Goal: Contribute content: Contribute content

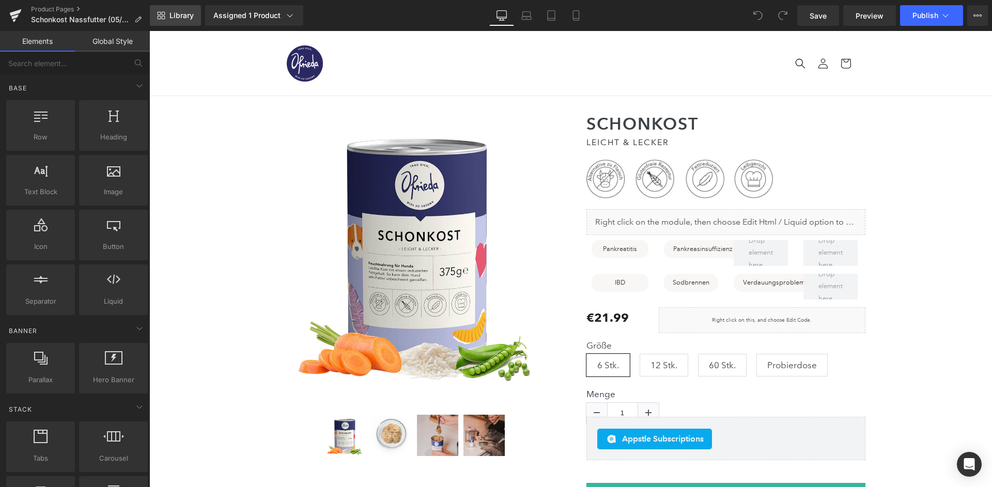
click at [193, 12] on link "Library" at bounding box center [175, 15] width 51 height 21
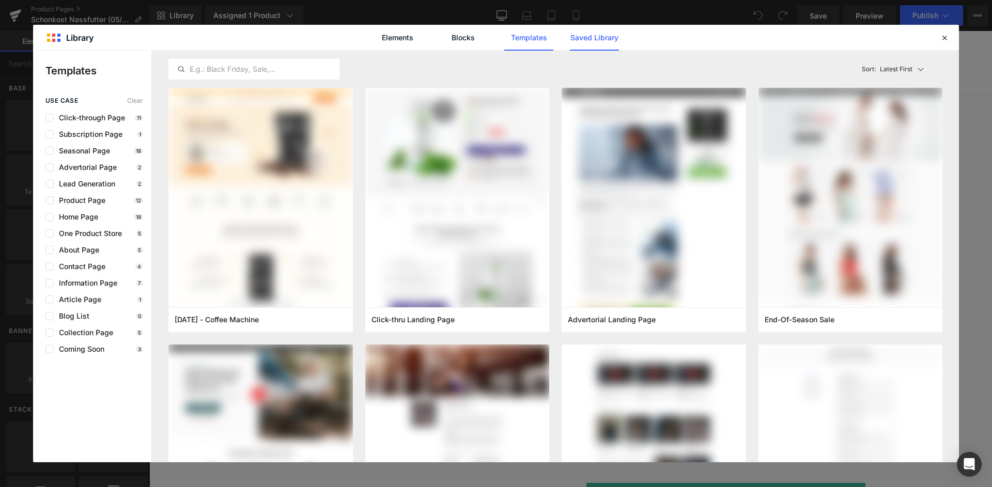
click at [598, 40] on link "Saved Library" at bounding box center [594, 38] width 49 height 26
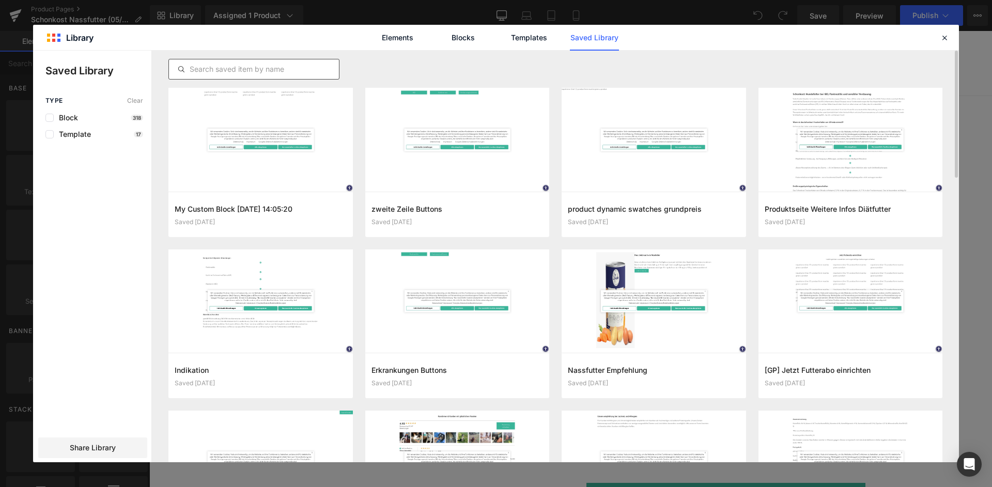
click at [267, 65] on input "text" at bounding box center [254, 69] width 170 height 12
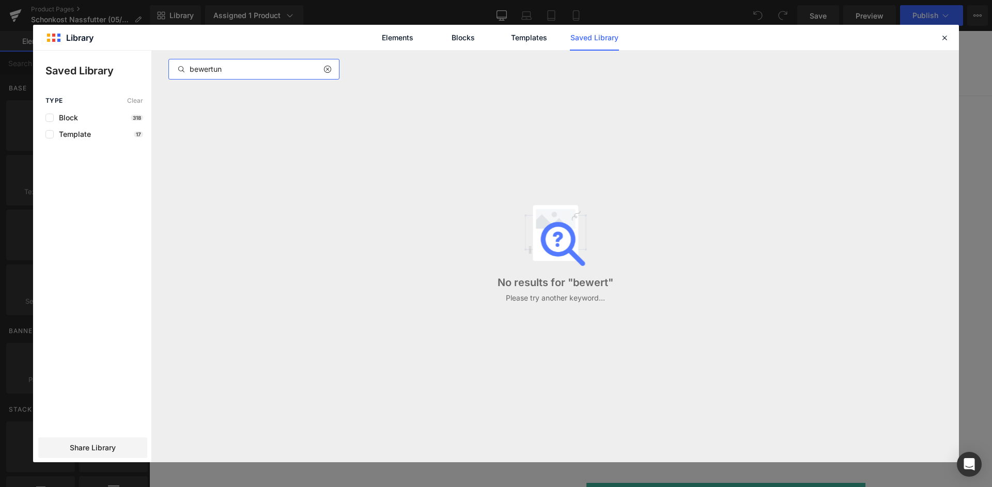
type input "bewertung"
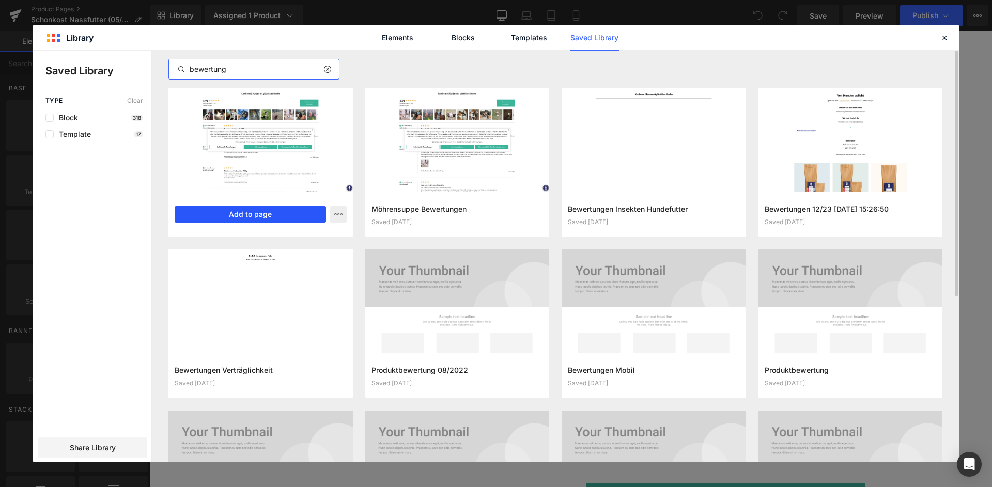
click at [250, 211] on button "Add to page" at bounding box center [250, 214] width 151 height 17
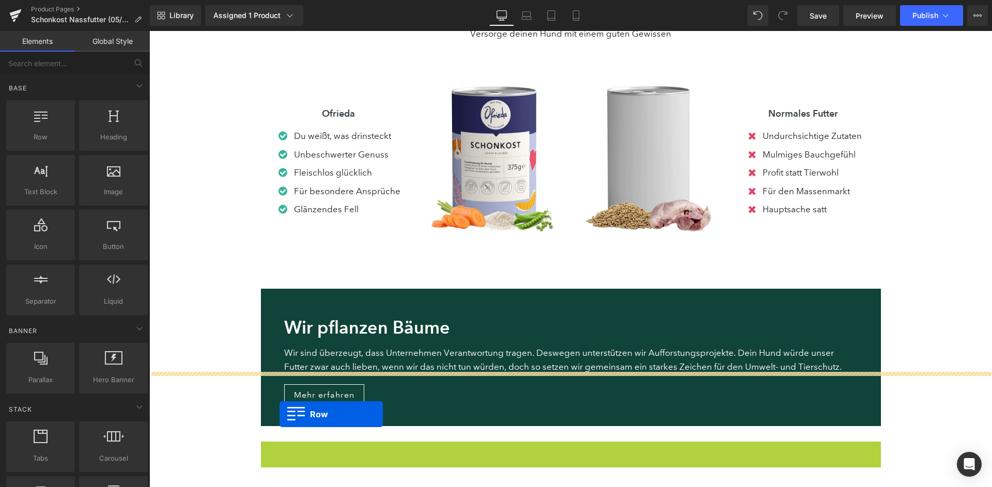
scroll to position [1110, 0]
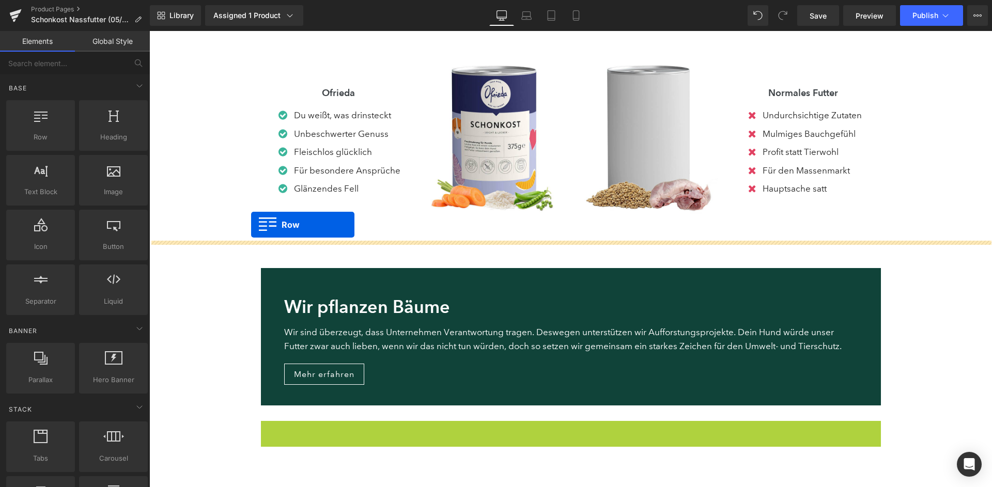
drag, startPoint x: 264, startPoint y: 107, endPoint x: 251, endPoint y: 225, distance: 118.0
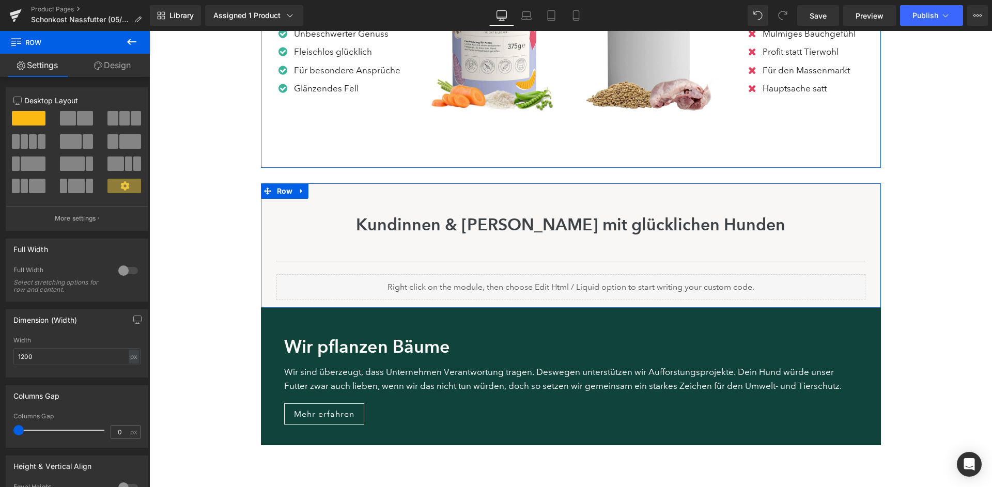
scroll to position [1216, 0]
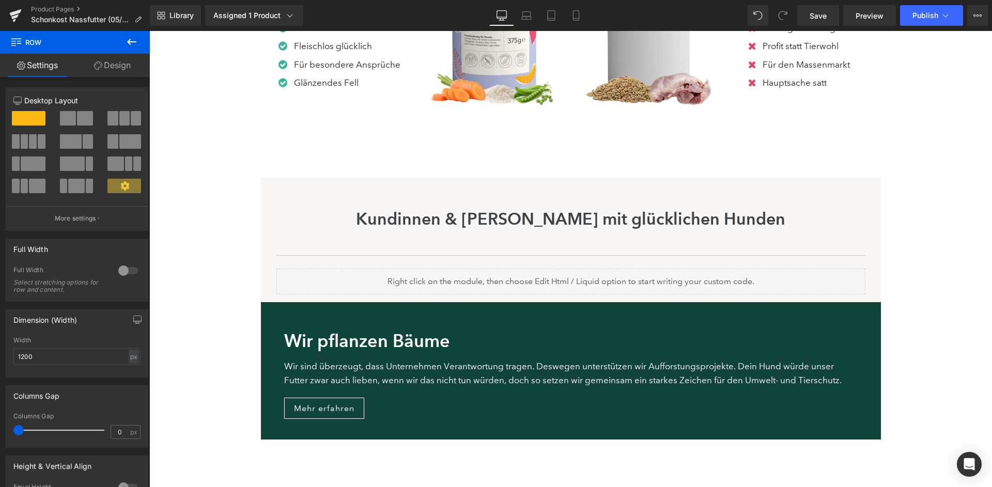
click at [924, 26] on div "Library Assigned 1 Product Product Preview Schonkost Nassfutter Manage assigned…" at bounding box center [571, 15] width 842 height 31
click at [936, 20] on span "Publish" at bounding box center [926, 15] width 26 height 8
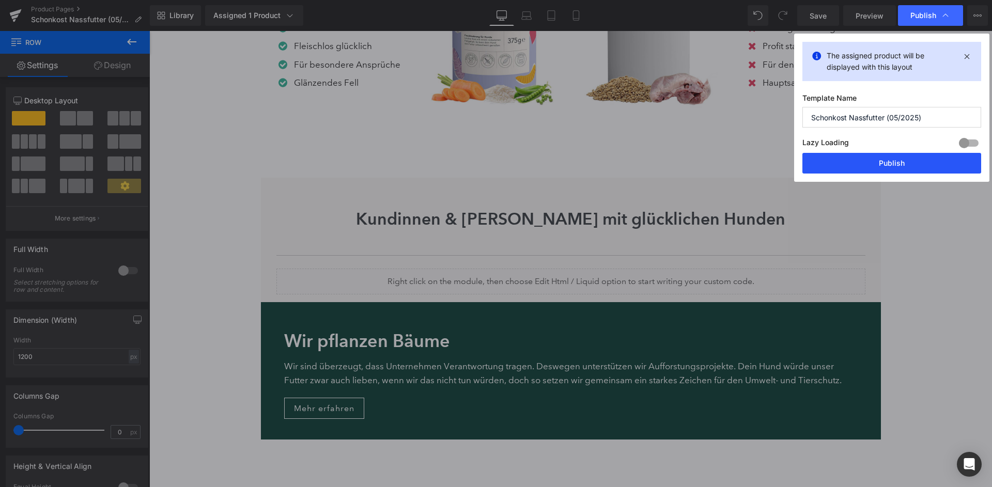
click at [913, 153] on button "Publish" at bounding box center [891, 163] width 179 height 21
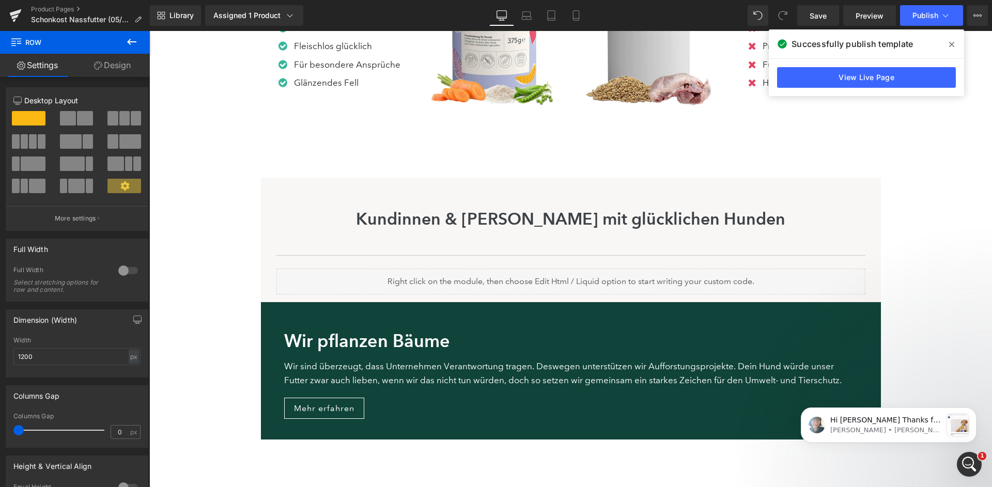
scroll to position [0, 0]
click at [962, 391] on html "Hi [PERSON_NAME] Thanks for your patience. Regarding the hotfix solution, we ch…" at bounding box center [888, 389] width 207 height 4
click at [967, 454] on div "Intercom-Nachrichtendienst öffnen" at bounding box center [969, 464] width 34 height 34
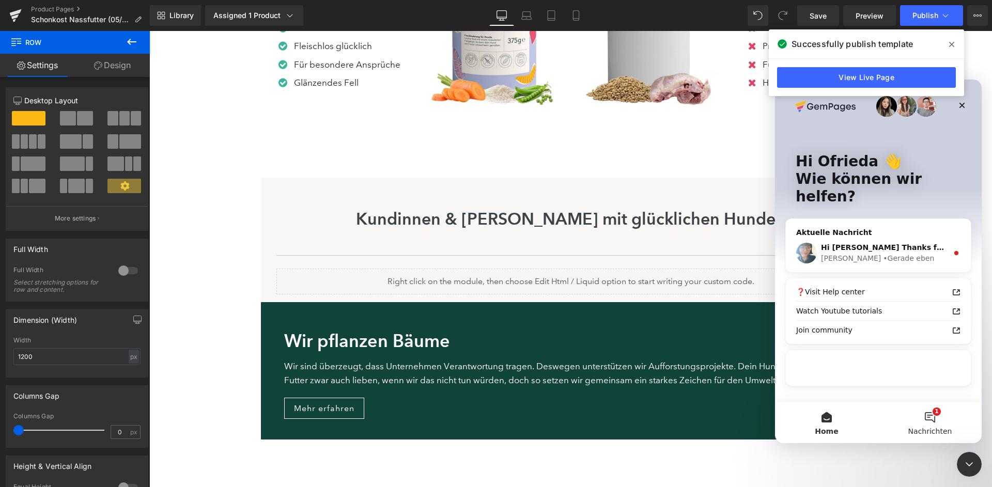
click at [942, 426] on button "1 Nachrichten" at bounding box center [929, 422] width 103 height 41
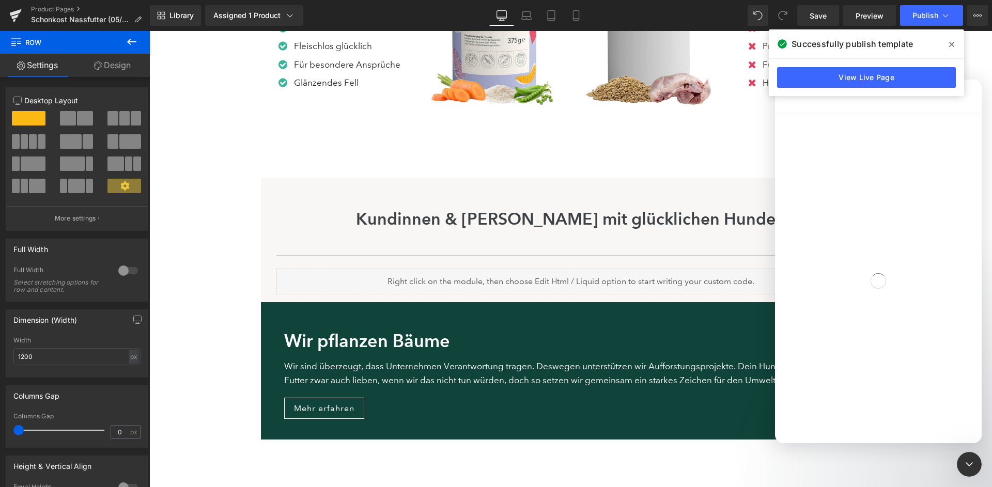
click at [954, 43] on icon at bounding box center [951, 44] width 5 height 8
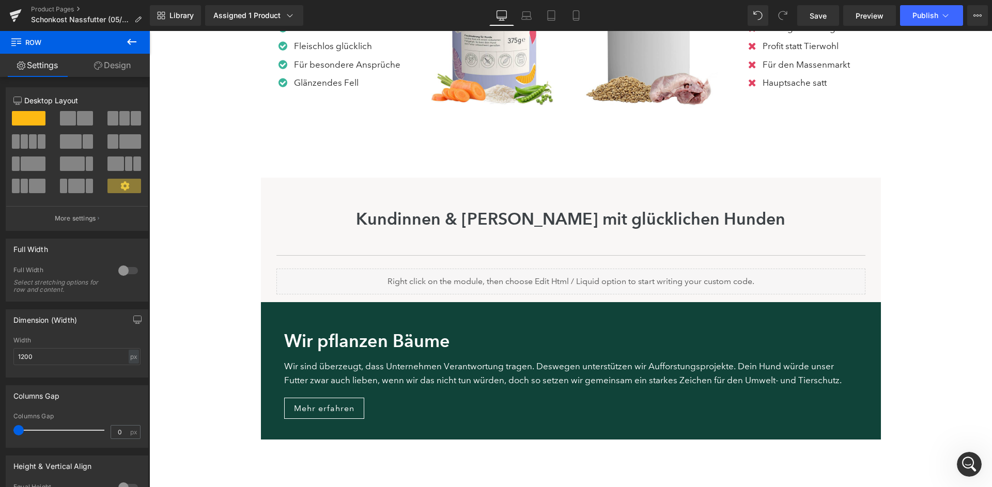
click at [972, 467] on icon "Intercom-Nachrichtendienst öffnen" at bounding box center [969, 464] width 17 height 17
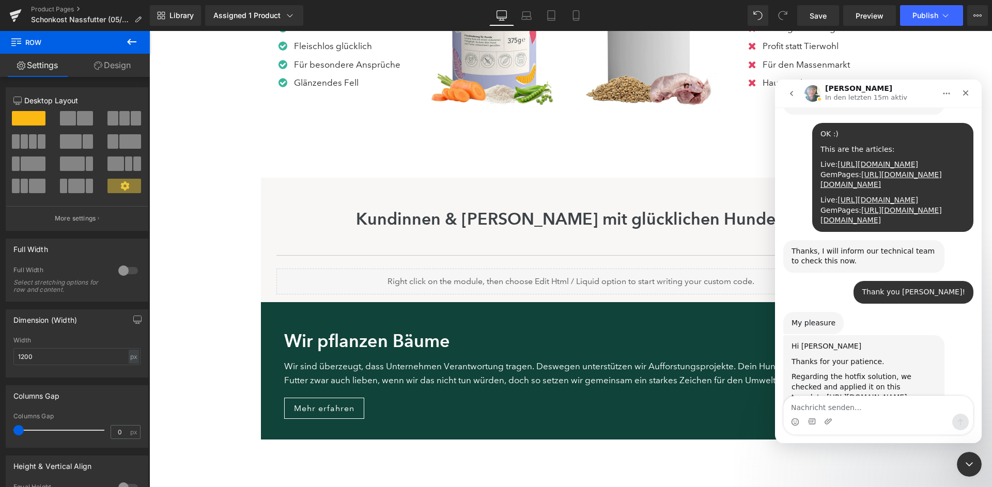
scroll to position [1968, 0]
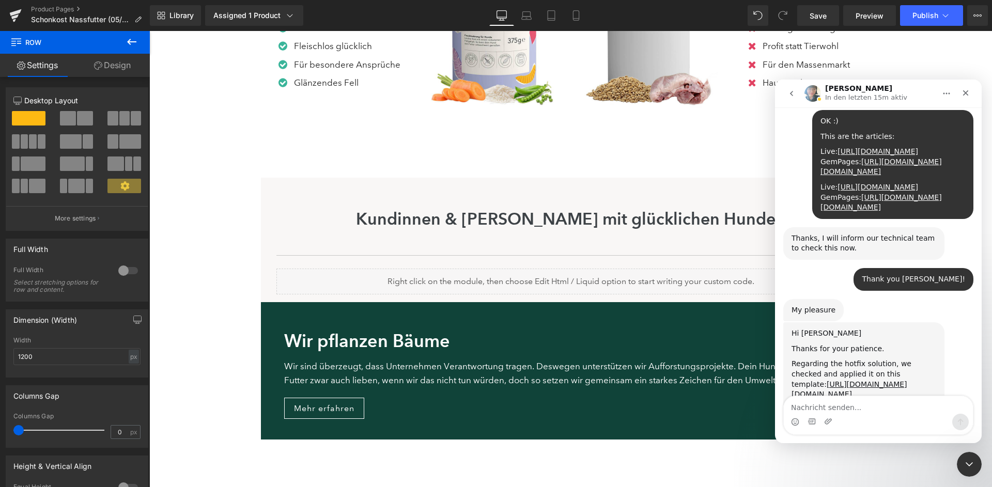
click at [231, 283] on div at bounding box center [496, 228] width 992 height 456
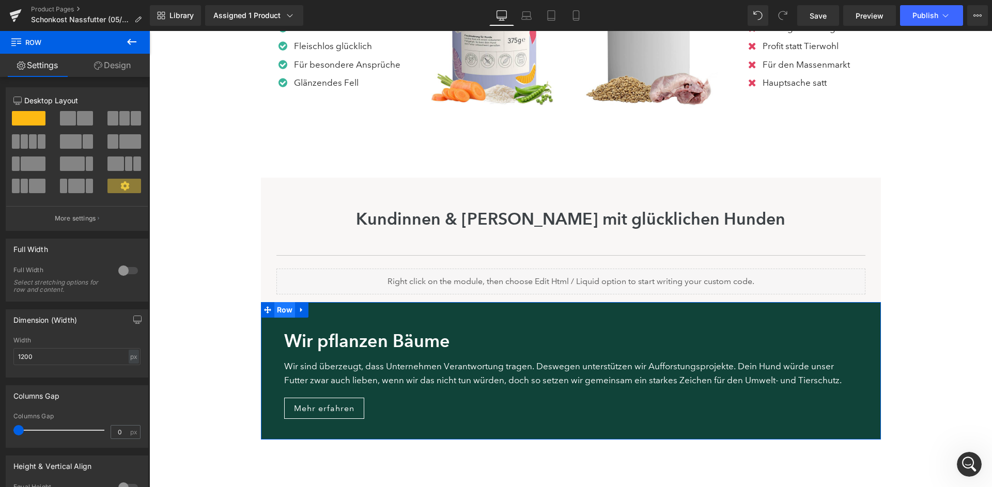
click at [277, 302] on span "Row" at bounding box center [284, 310] width 21 height 16
click at [114, 70] on link "Design" at bounding box center [112, 65] width 75 height 23
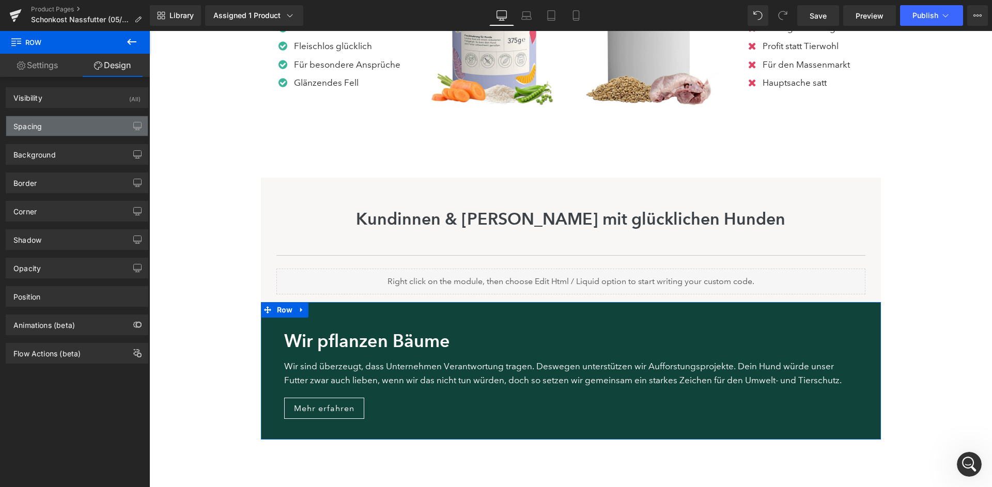
click at [103, 135] on div "Spacing" at bounding box center [77, 126] width 142 height 20
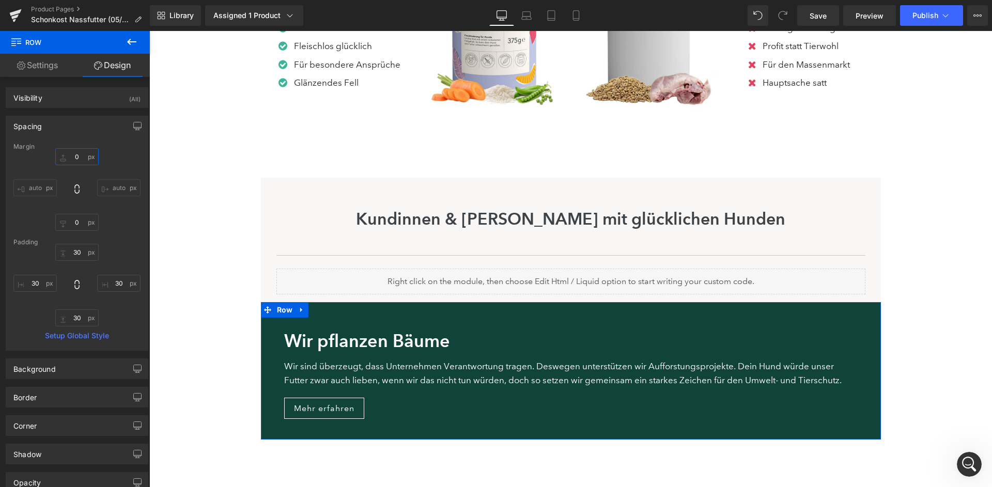
click at [79, 157] on input "0" at bounding box center [76, 156] width 43 height 17
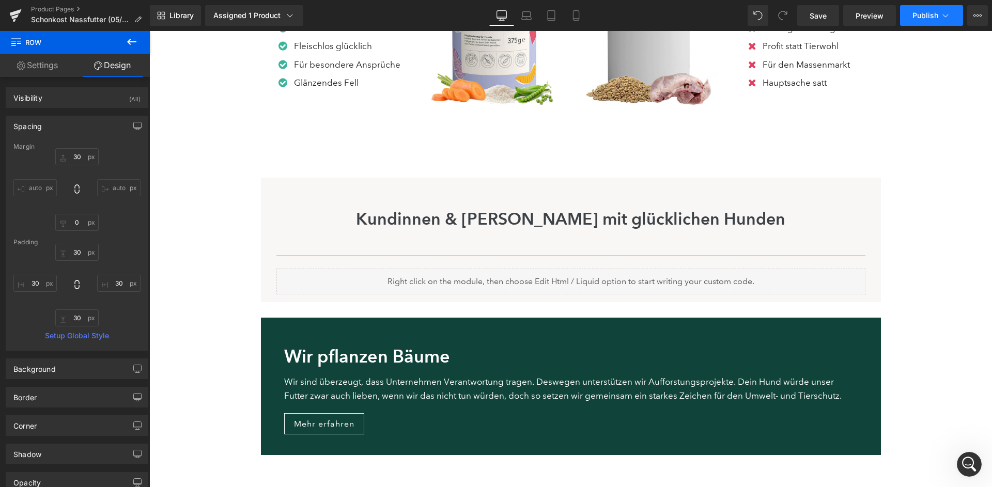
click at [938, 19] on button "Publish" at bounding box center [931, 15] width 63 height 21
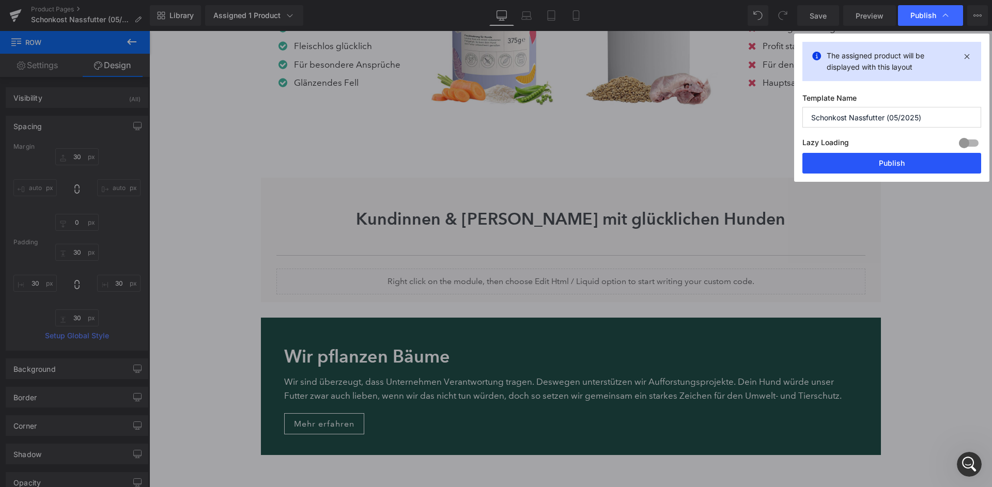
click at [897, 153] on button "Publish" at bounding box center [891, 163] width 179 height 21
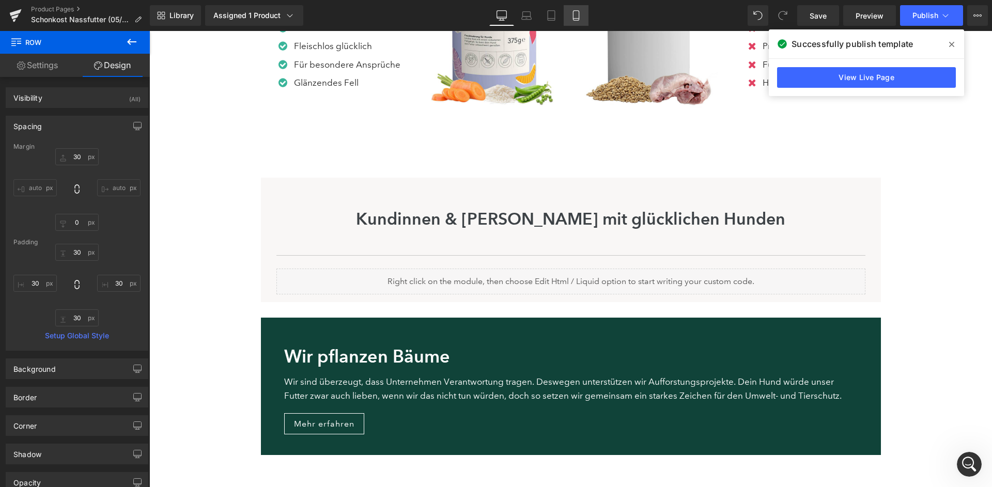
scroll to position [1928, 0]
click at [585, 13] on link "Mobile" at bounding box center [576, 15] width 25 height 21
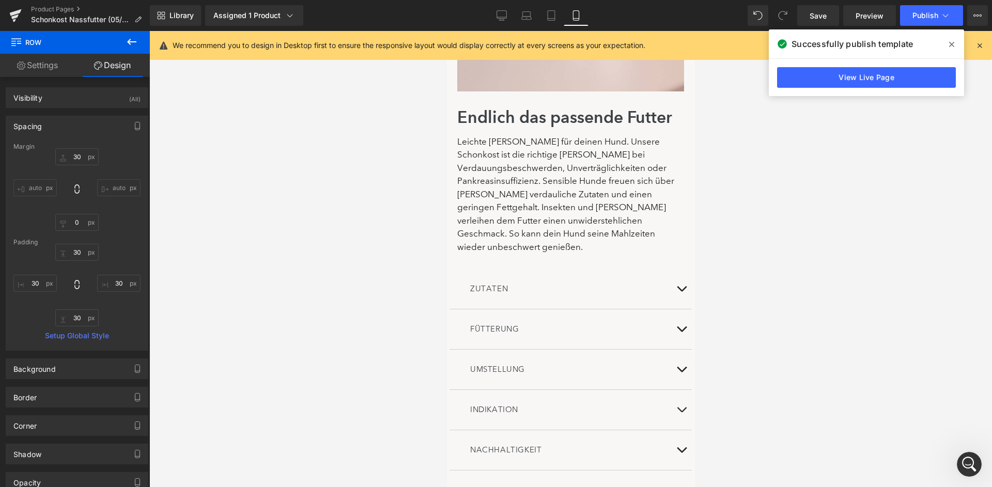
type input "30"
type input "0"
type input "30"
type input "0"
type input "30"
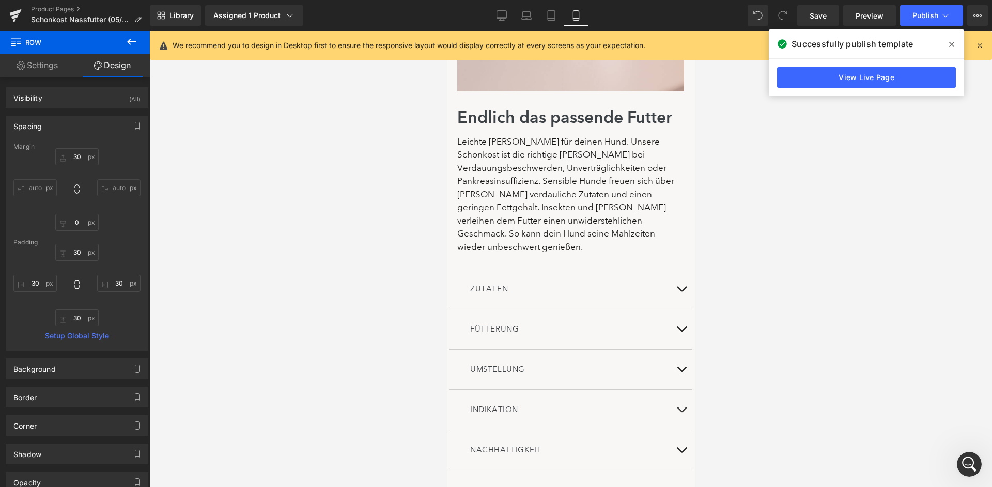
type input "0"
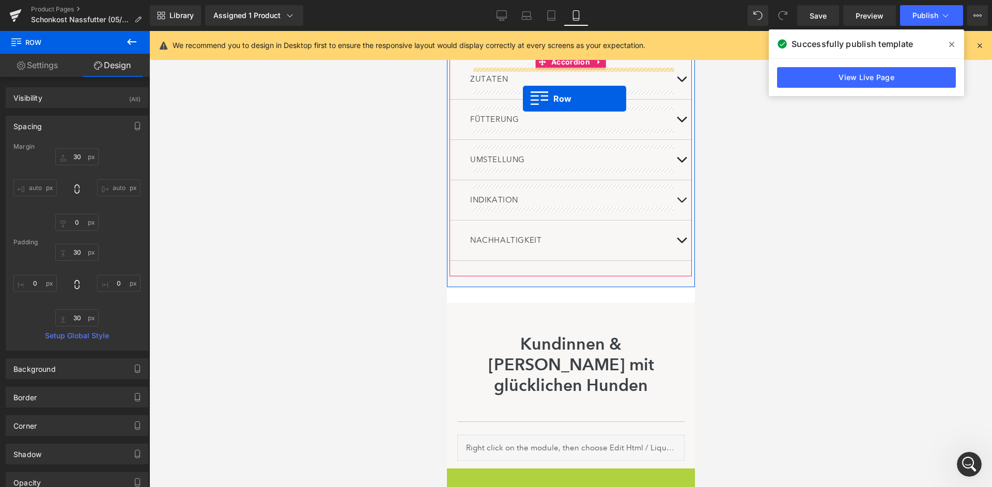
scroll to position [1415, 0]
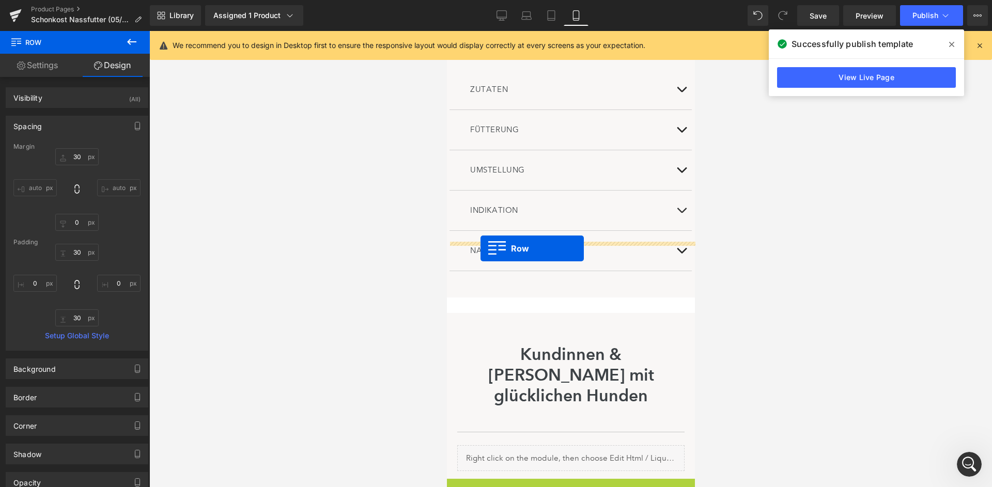
drag, startPoint x: 456, startPoint y: 198, endPoint x: 480, endPoint y: 249, distance: 56.4
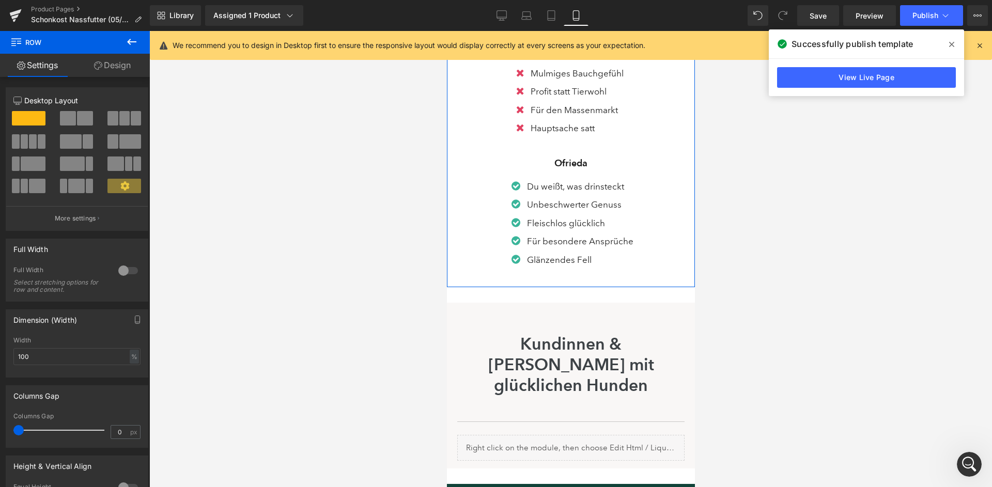
scroll to position [1939, 0]
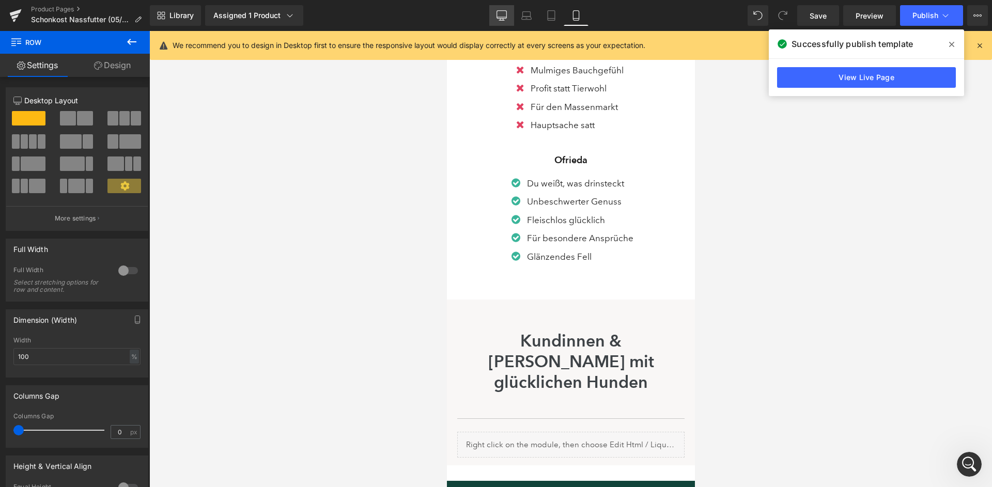
click at [506, 18] on icon at bounding box center [502, 15] width 10 height 10
type input "1200"
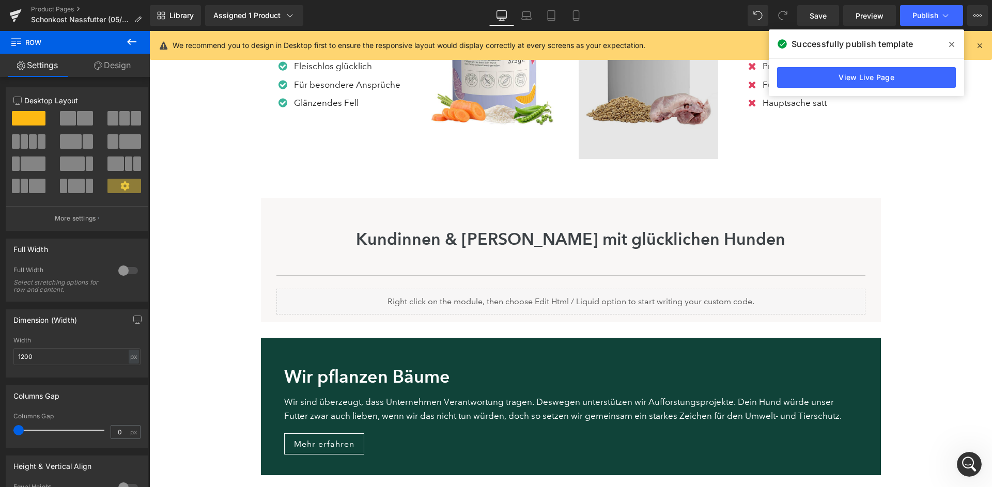
scroll to position [1020, 0]
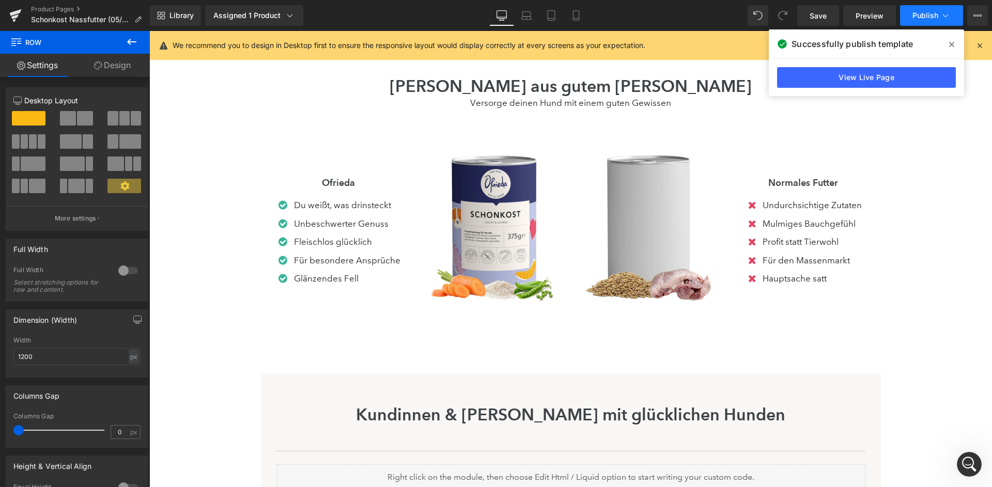
click at [922, 25] on button "Publish" at bounding box center [931, 15] width 63 height 21
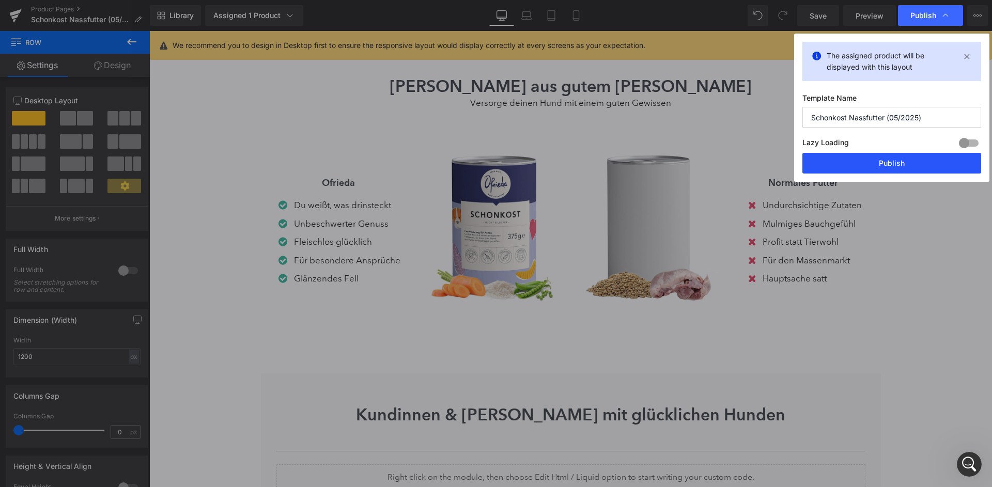
click at [903, 159] on button "Publish" at bounding box center [891, 163] width 179 height 21
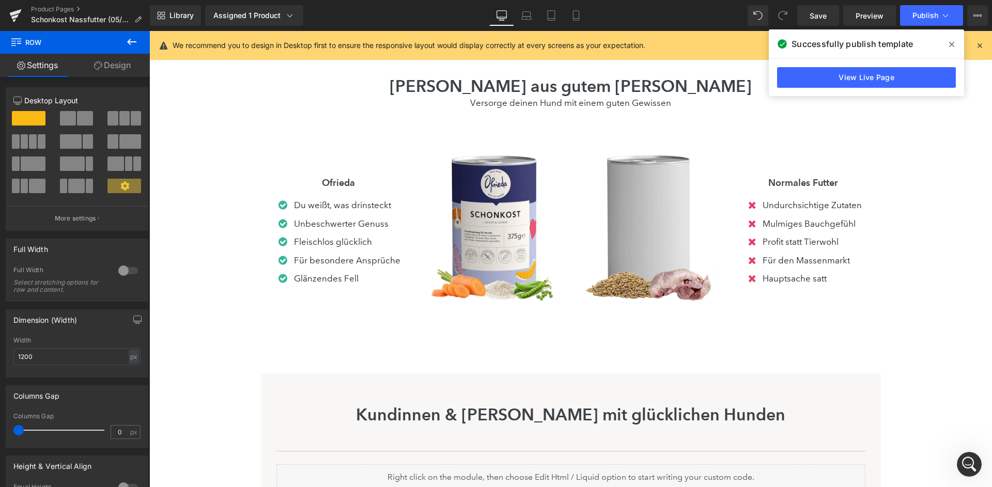
click at [962, 460] on div "Intercom-Nachrichtendienst öffnen" at bounding box center [969, 464] width 34 height 34
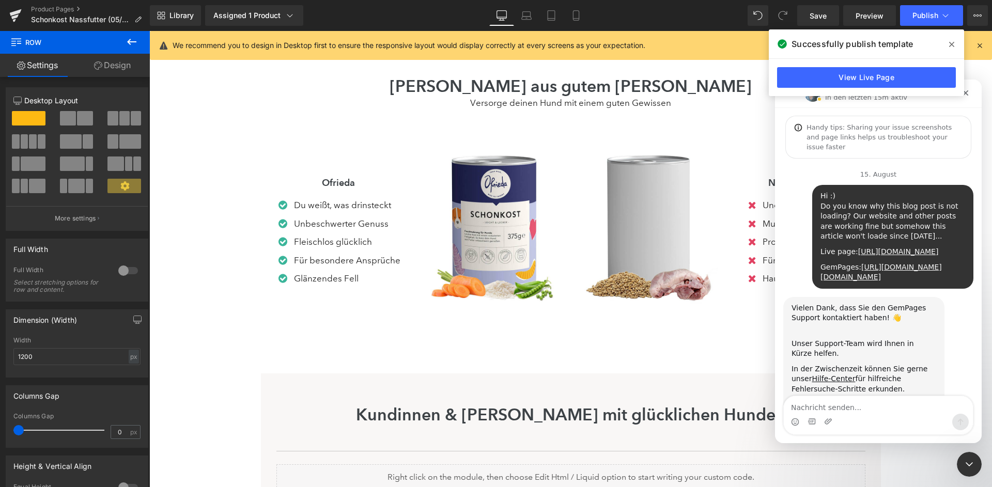
scroll to position [1928, 0]
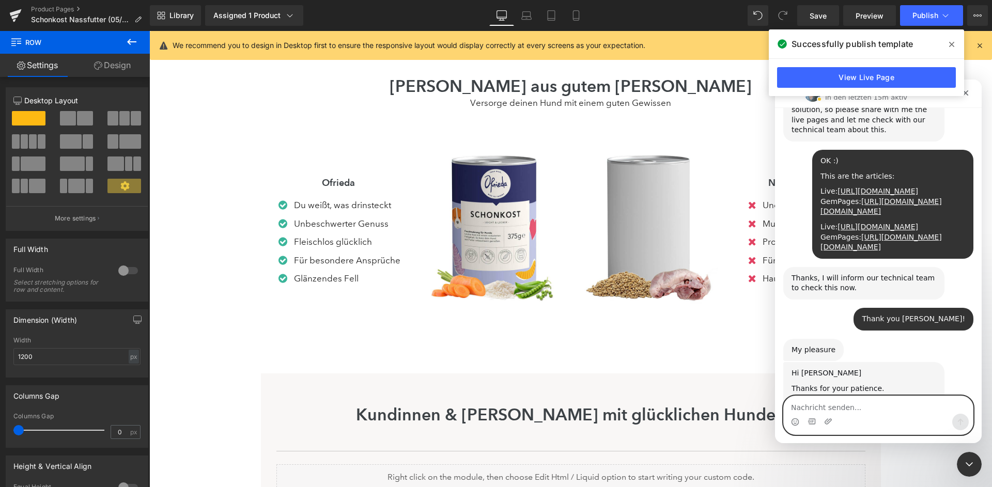
click at [835, 405] on textarea "Nachricht senden..." at bounding box center [878, 405] width 189 height 18
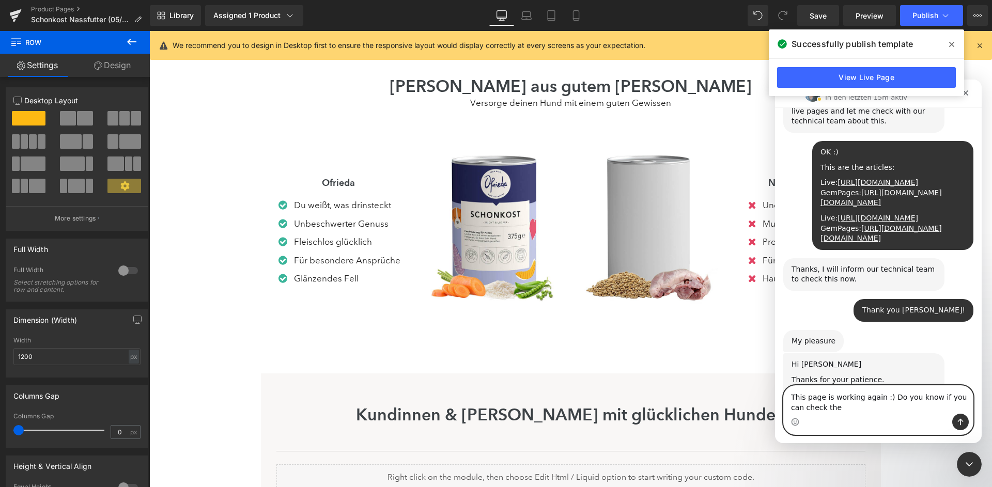
scroll to position [1937, 0]
type textarea "This page is working again :) Do you know if you can check the other page as we…"
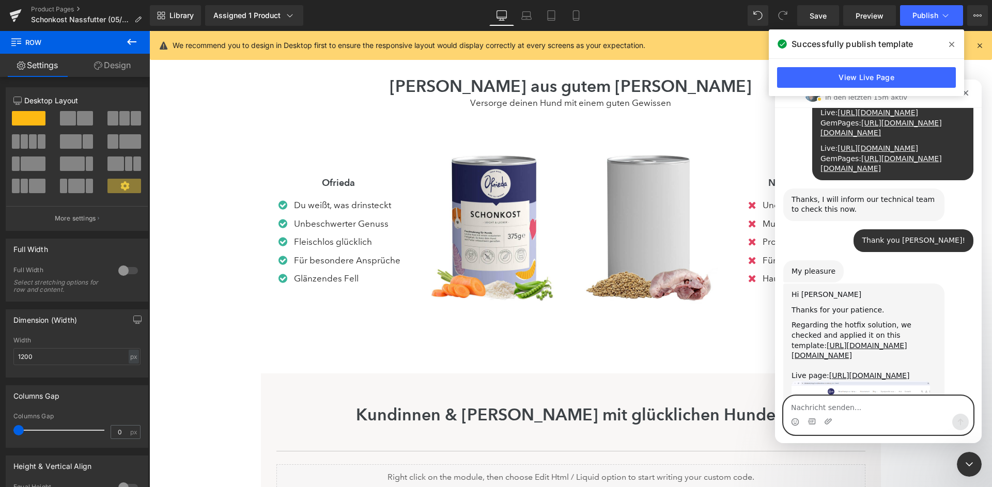
scroll to position [1967, 0]
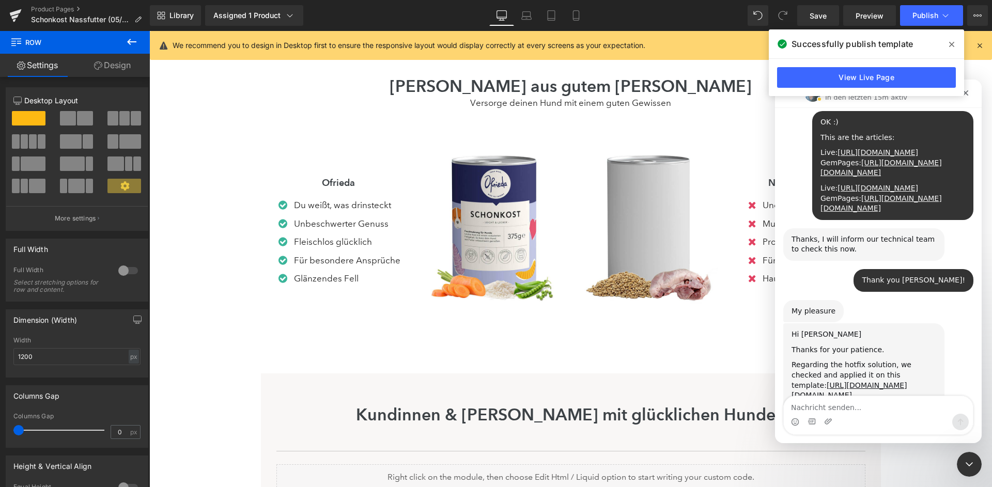
click at [951, 42] on icon at bounding box center [951, 44] width 5 height 8
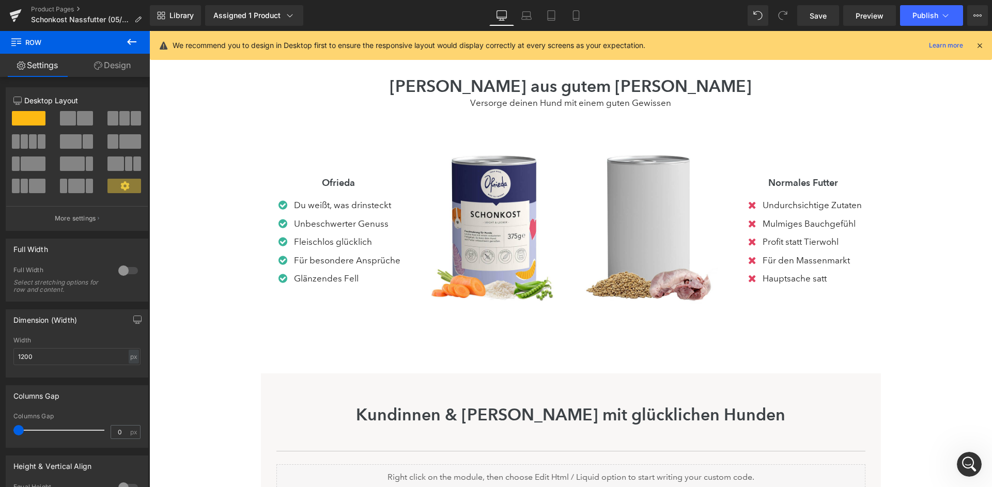
click at [967, 459] on icon "Intercom-Nachrichtendienst öffnen" at bounding box center [969, 464] width 17 height 17
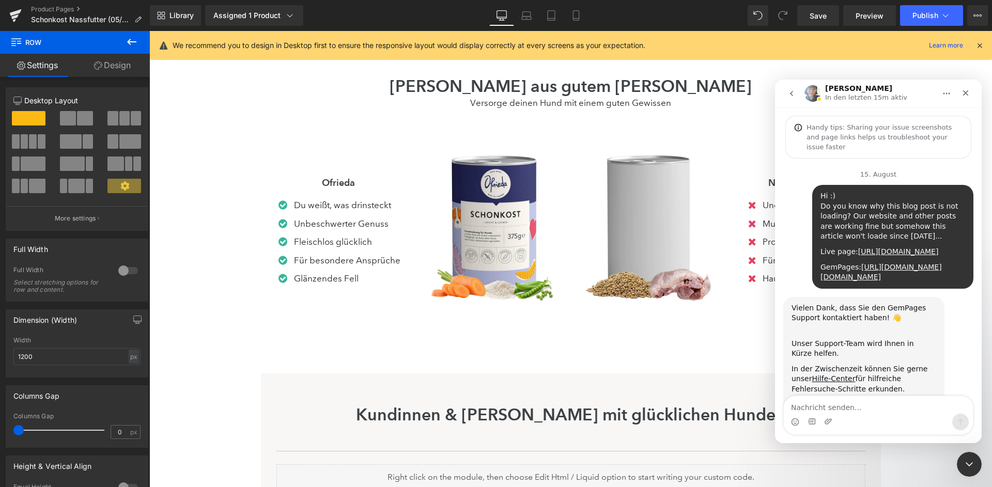
scroll to position [2006, 0]
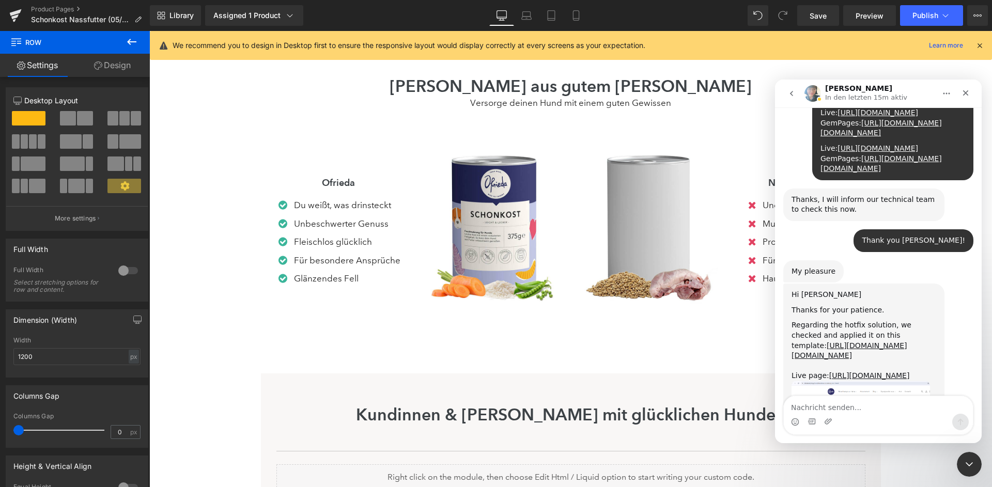
click at [61, 10] on div at bounding box center [496, 228] width 992 height 456
click at [61, 10] on link "Product Pages" at bounding box center [90, 9] width 119 height 8
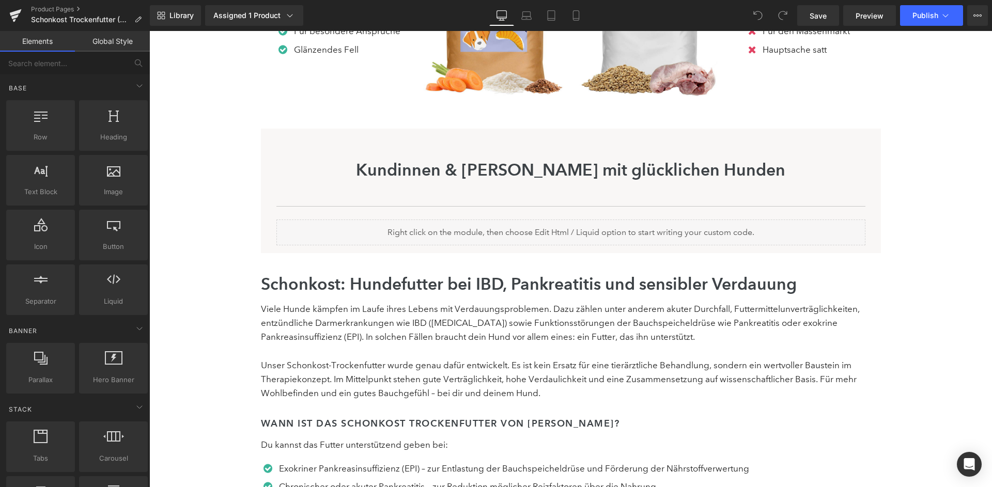
scroll to position [1496, 0]
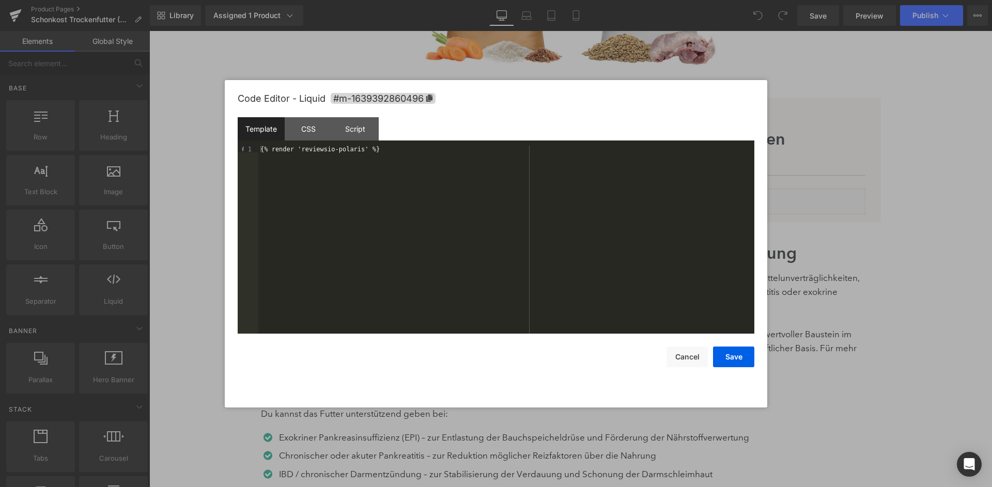
click at [683, 366] on div "Code Editor - Liquid #m-1639392860496 Template CSS Script Data 1 {% render 'rev…" at bounding box center [496, 244] width 517 height 328
click at [685, 361] on button "Cancel" at bounding box center [687, 357] width 41 height 21
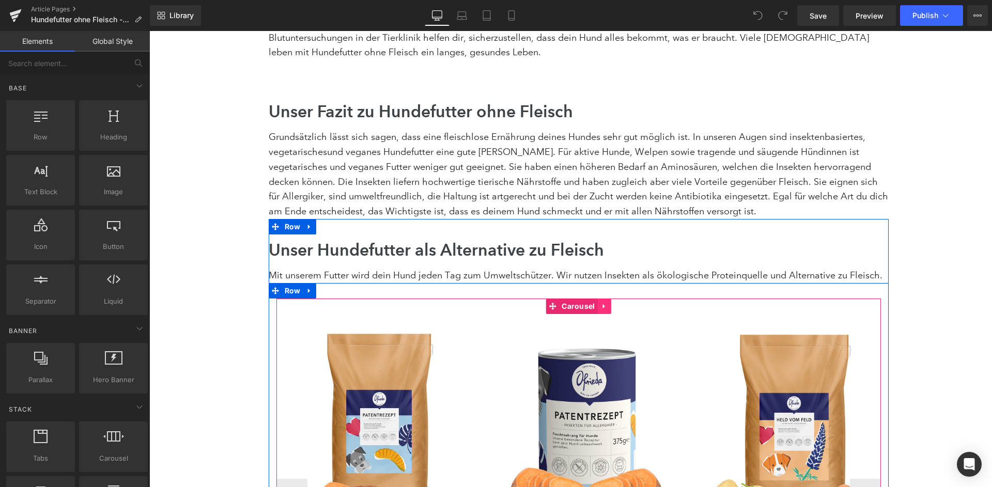
scroll to position [3810, 0]
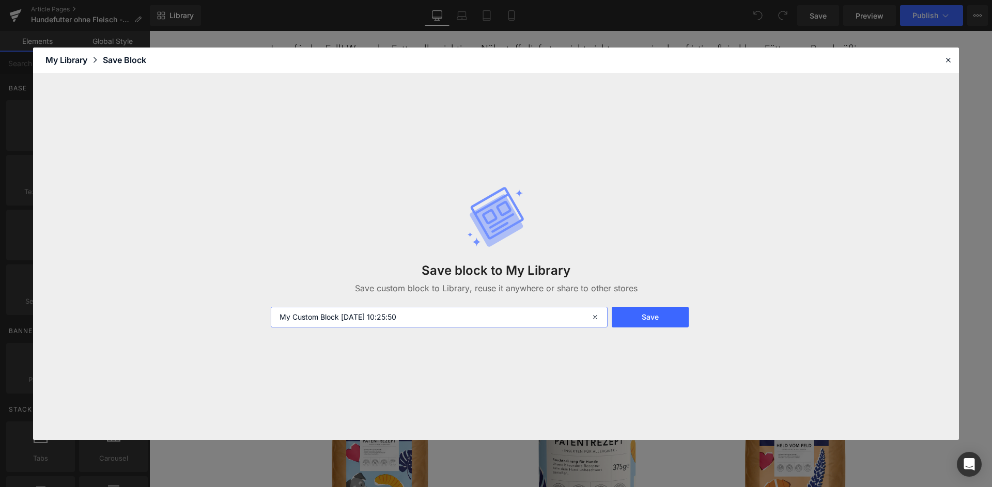
click at [425, 316] on input "My Custom Block 2025-08-18 10:25:50" at bounding box center [439, 317] width 337 height 21
click at [406, 322] on input "Car" at bounding box center [439, 317] width 337 height 21
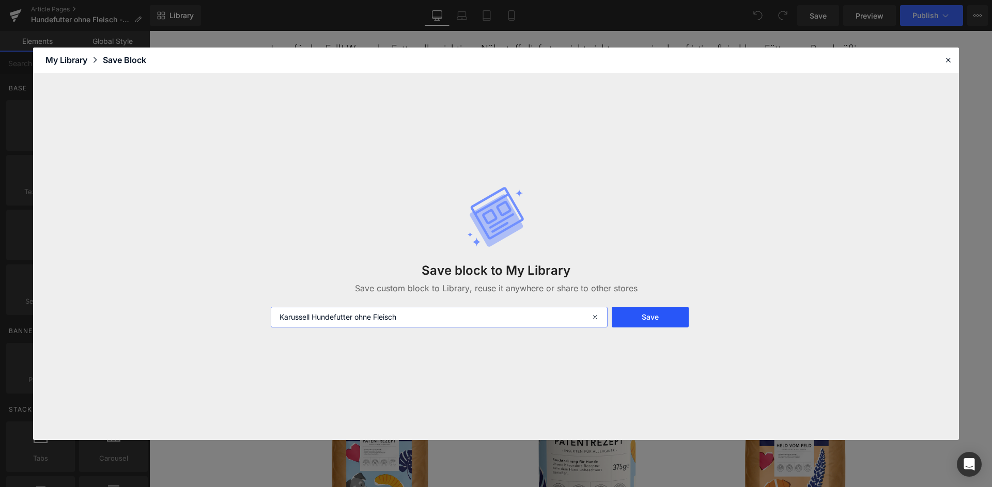
type input "Karussell Hundefutter ohne Fleisch"
click at [639, 310] on button "Save" at bounding box center [650, 317] width 77 height 21
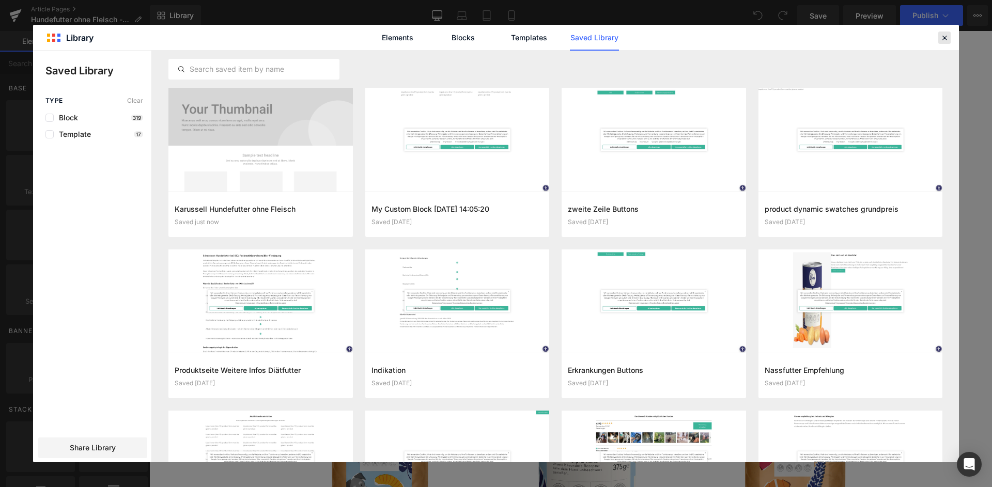
click at [945, 34] on icon at bounding box center [944, 37] width 9 height 9
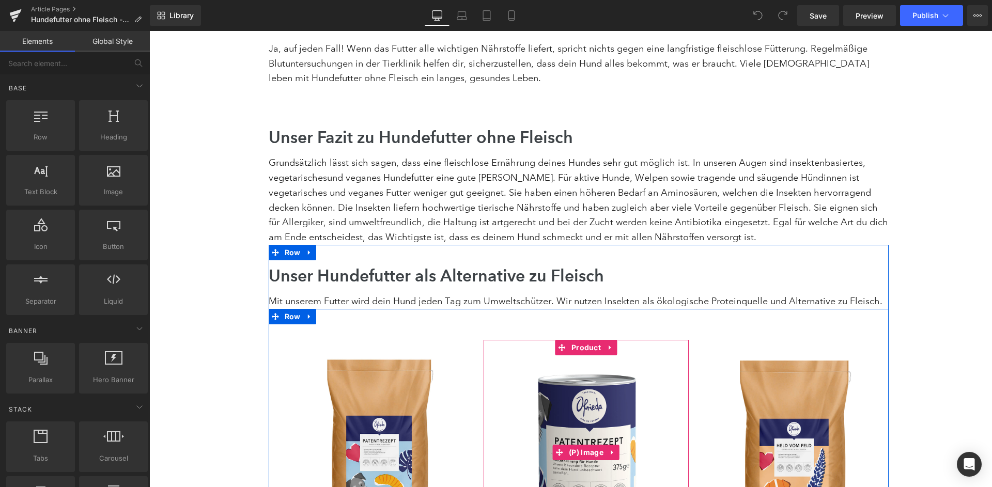
scroll to position [3718, 0]
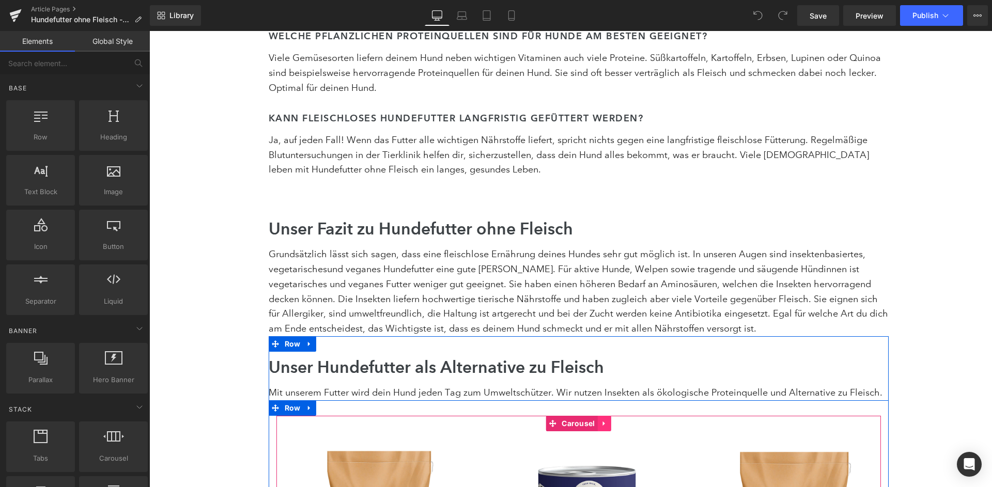
click at [604, 420] on icon at bounding box center [604, 424] width 7 height 8
click at [609, 420] on icon at bounding box center [611, 424] width 7 height 8
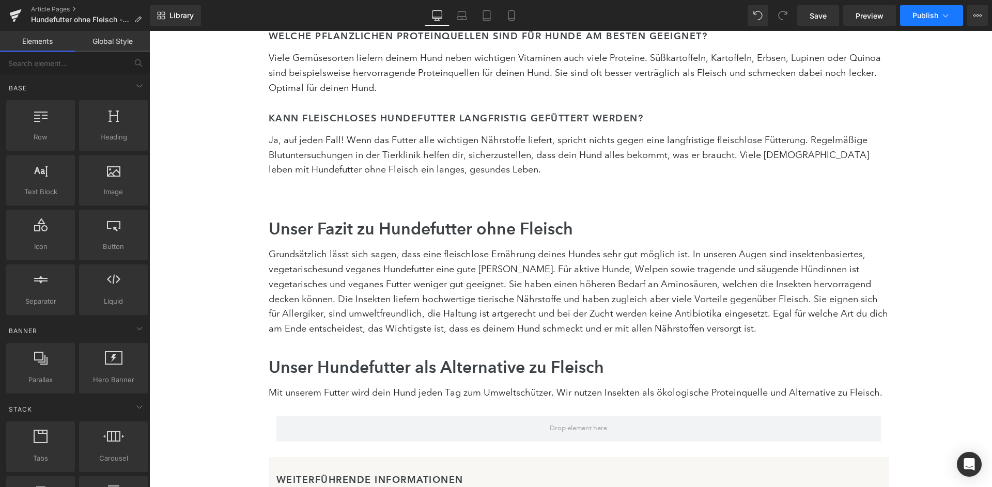
click at [916, 20] on span "Publish" at bounding box center [926, 15] width 26 height 8
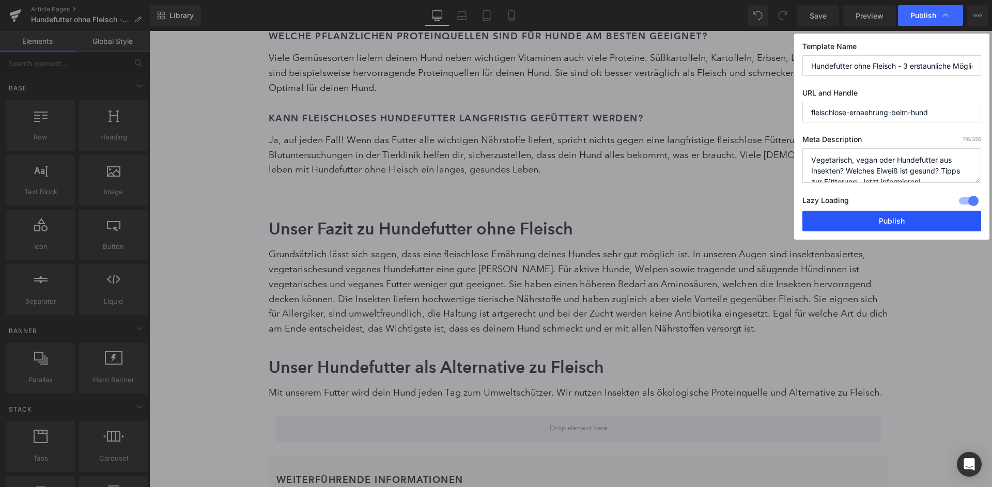
click at [892, 211] on button "Publish" at bounding box center [891, 221] width 179 height 21
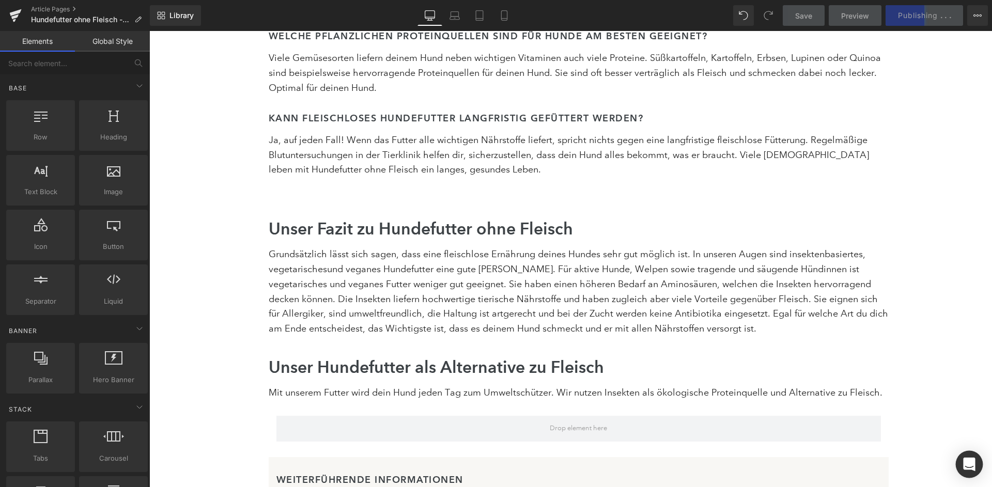
click at [960, 469] on div "Open Intercom Messenger" at bounding box center [969, 464] width 27 height 27
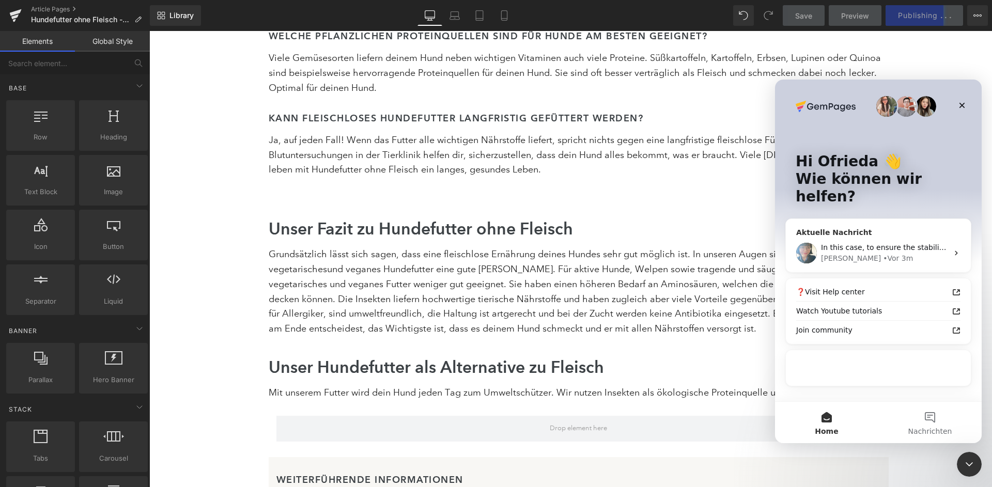
click at [878, 227] on div "Aktuelle Nachricht" at bounding box center [878, 232] width 164 height 11
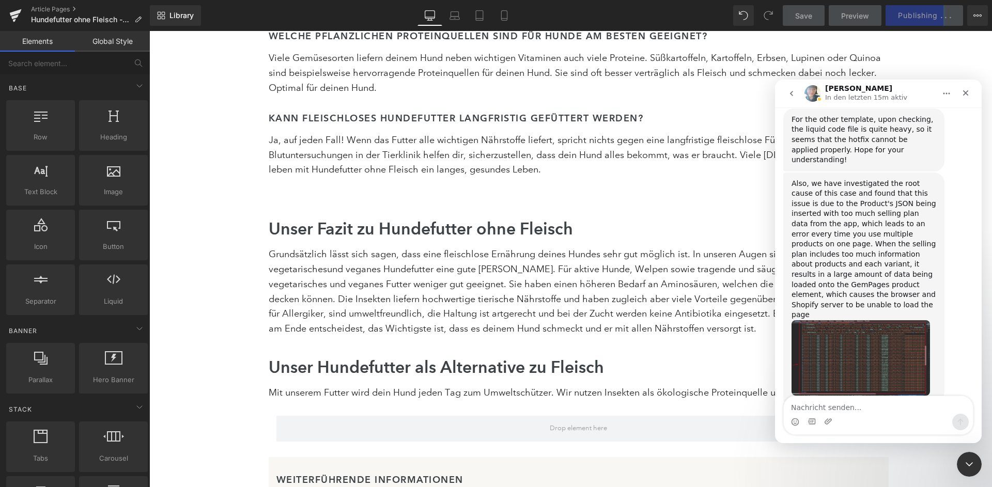
scroll to position [2436, 0]
click at [746, 10] on div at bounding box center [496, 228] width 992 height 456
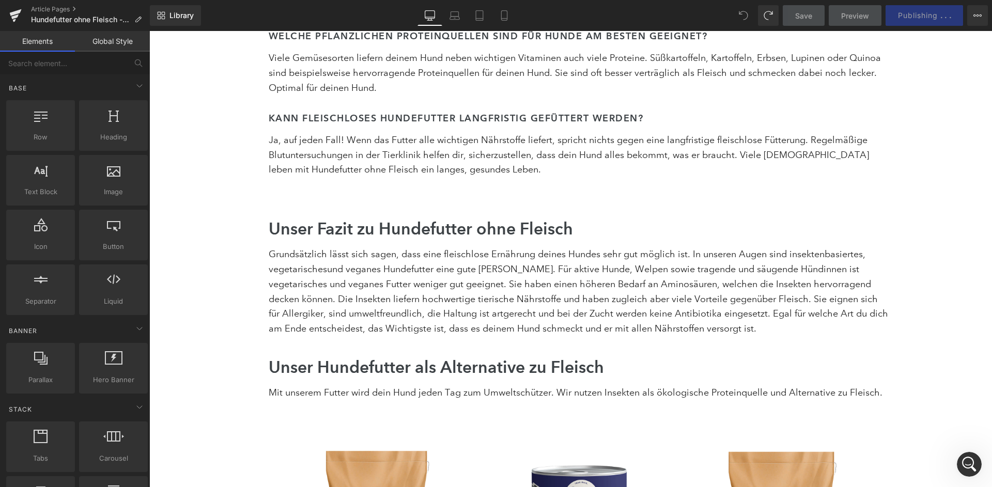
scroll to position [2449, 0]
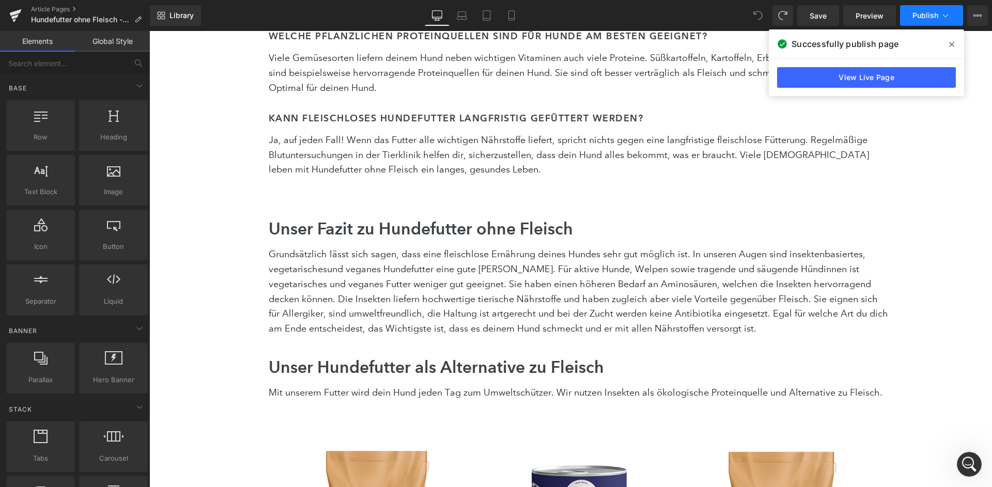
click at [933, 9] on button "Publish" at bounding box center [931, 15] width 63 height 21
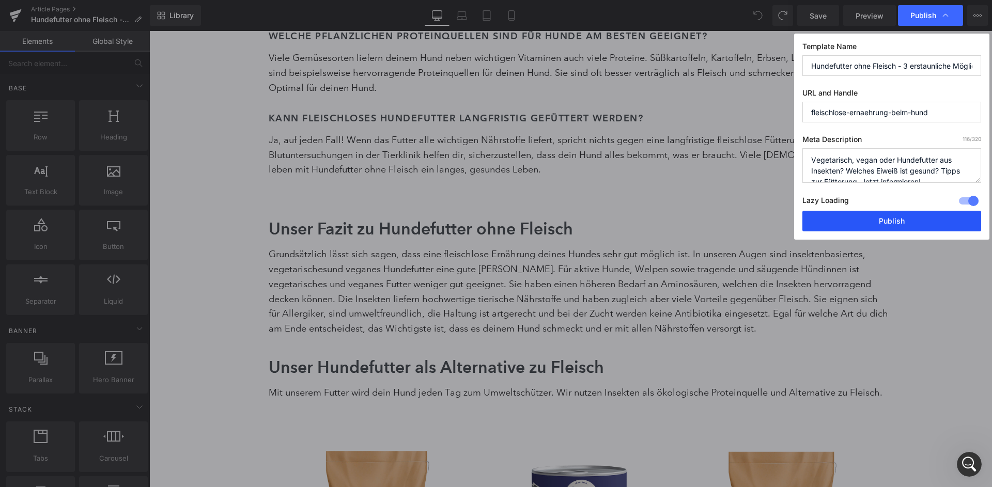
click at [885, 211] on button "Publish" at bounding box center [891, 221] width 179 height 21
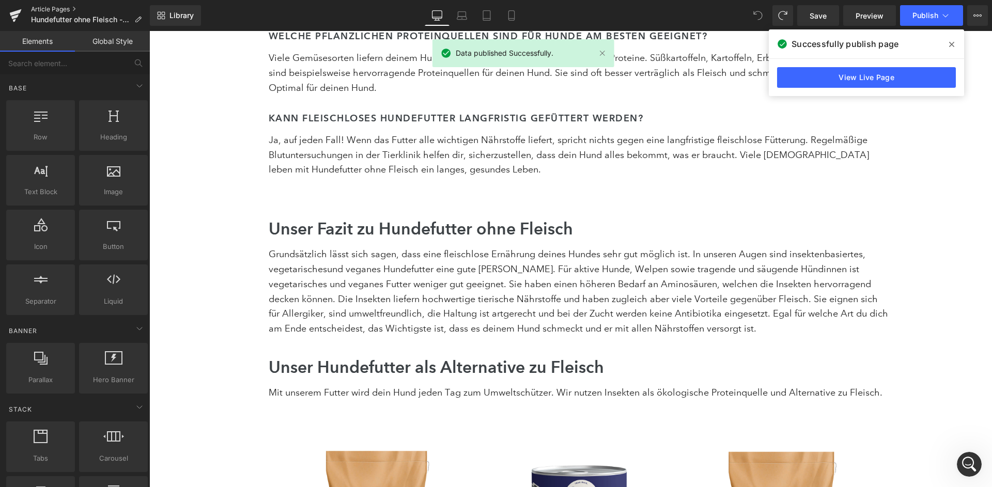
click at [52, 11] on link "Article Pages" at bounding box center [90, 9] width 119 height 8
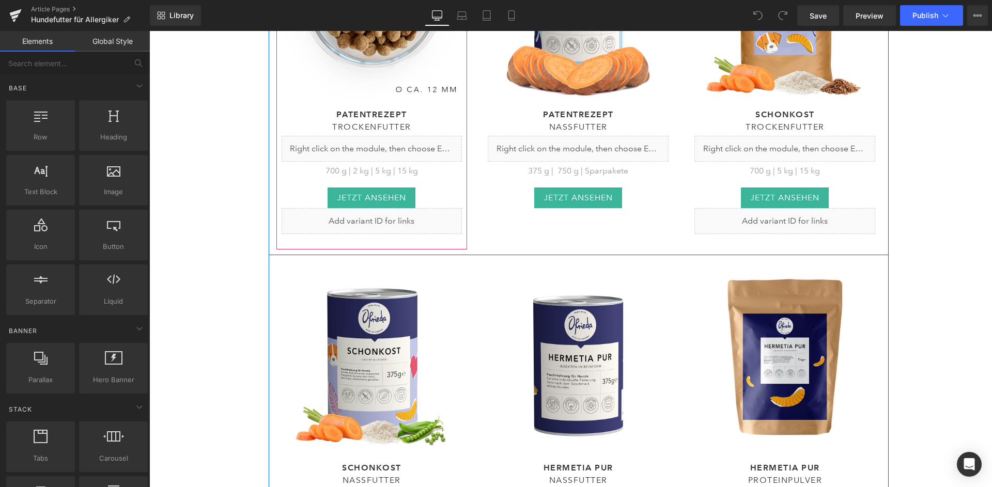
scroll to position [7197, 0]
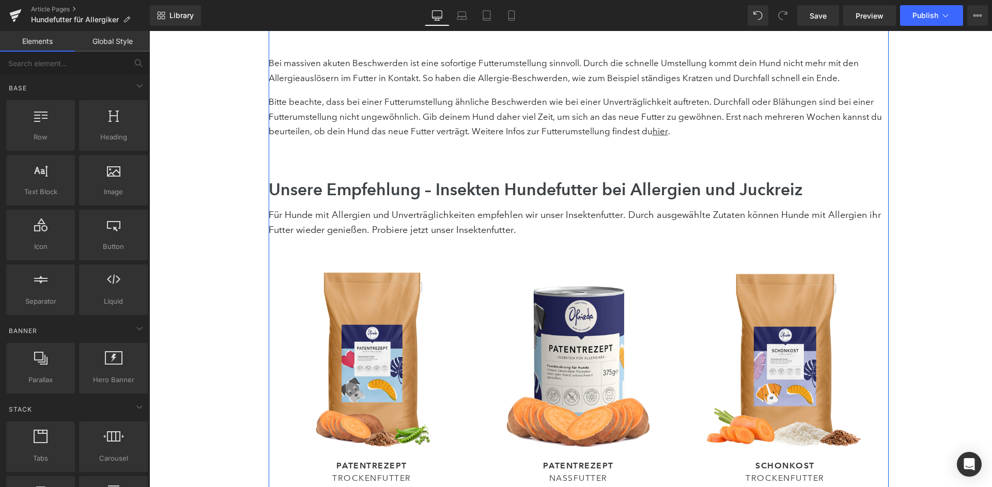
scroll to position [6837, 0]
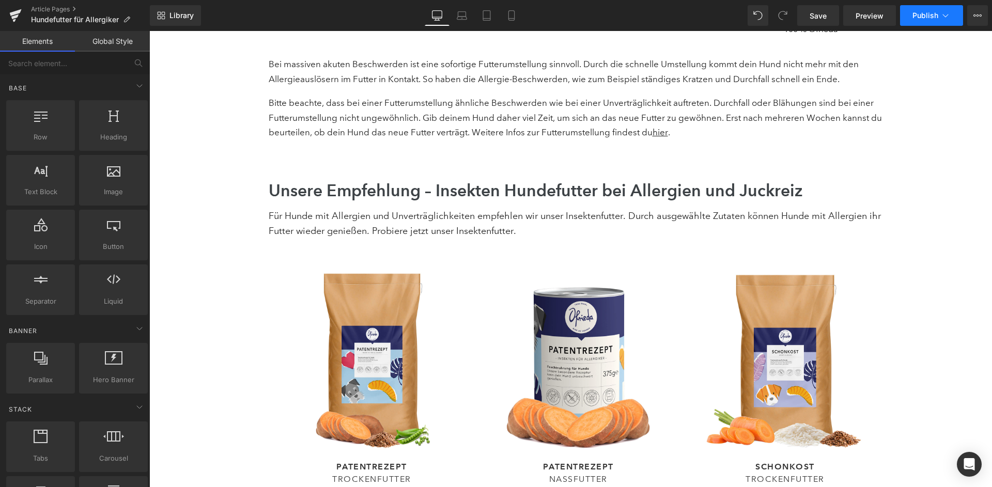
click at [944, 13] on icon at bounding box center [945, 15] width 10 height 10
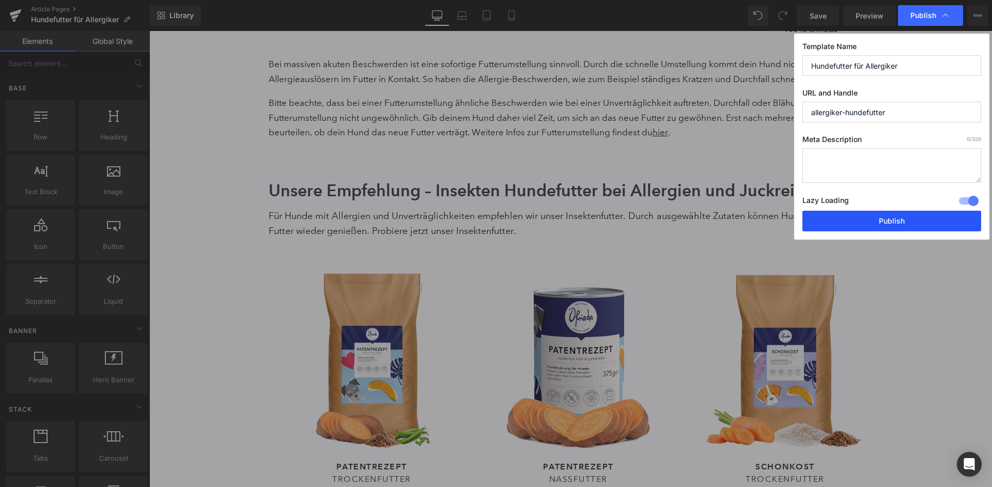
click at [871, 211] on button "Publish" at bounding box center [891, 221] width 179 height 21
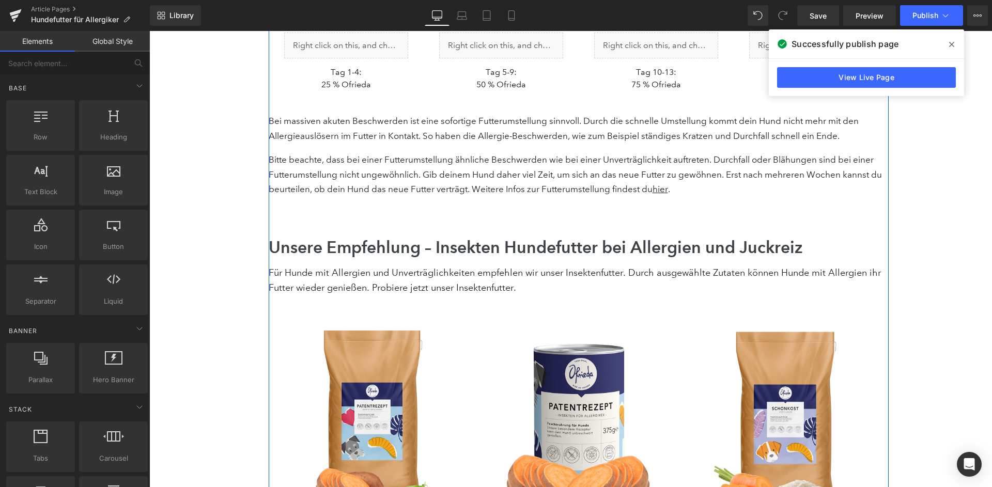
scroll to position [6814, 0]
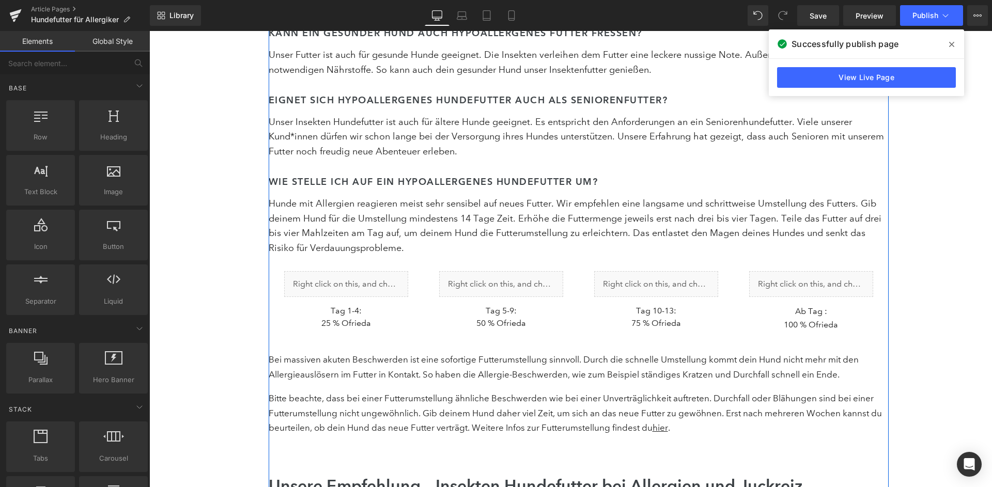
scroll to position [6481, 0]
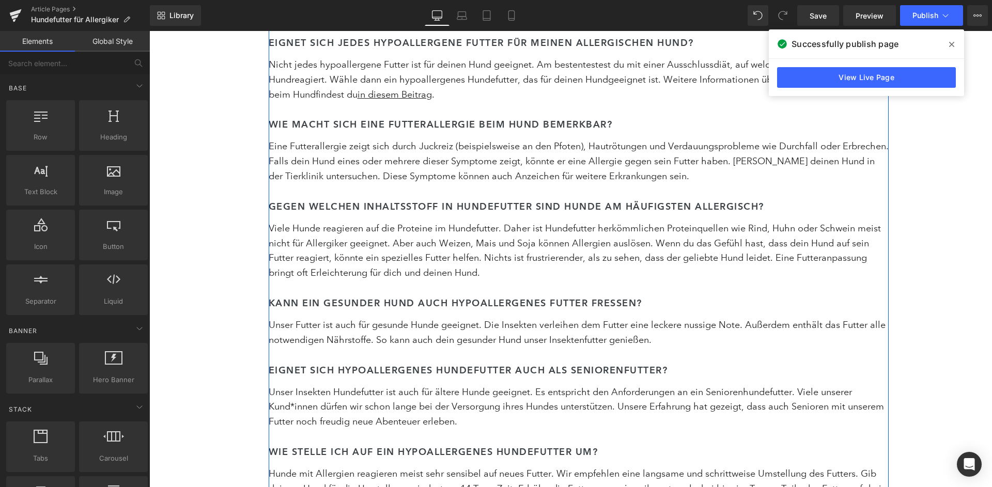
scroll to position [6247, 0]
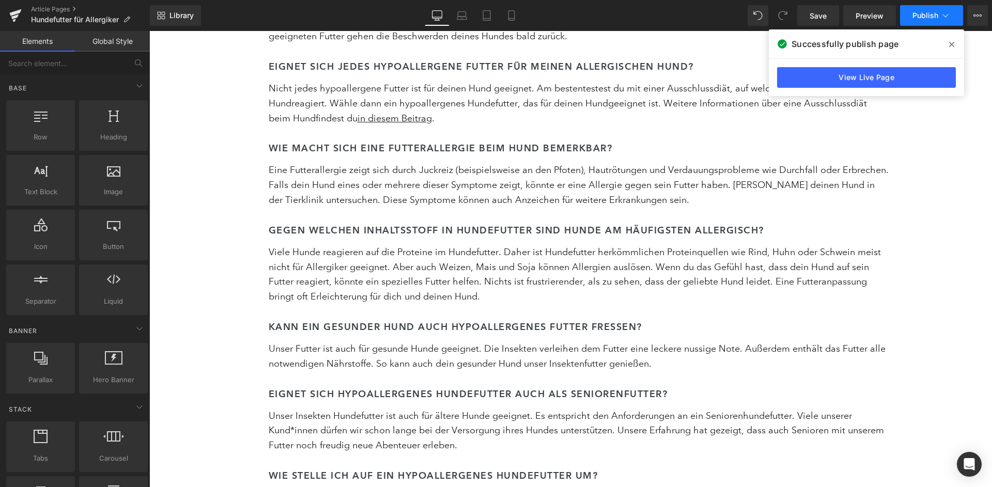
click at [929, 18] on span "Publish" at bounding box center [926, 15] width 26 height 8
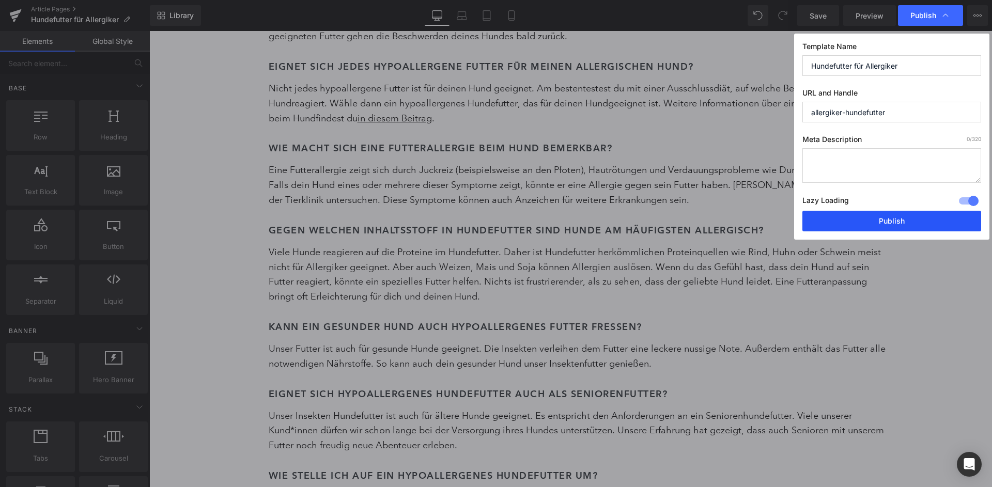
click at [880, 216] on button "Publish" at bounding box center [891, 221] width 179 height 21
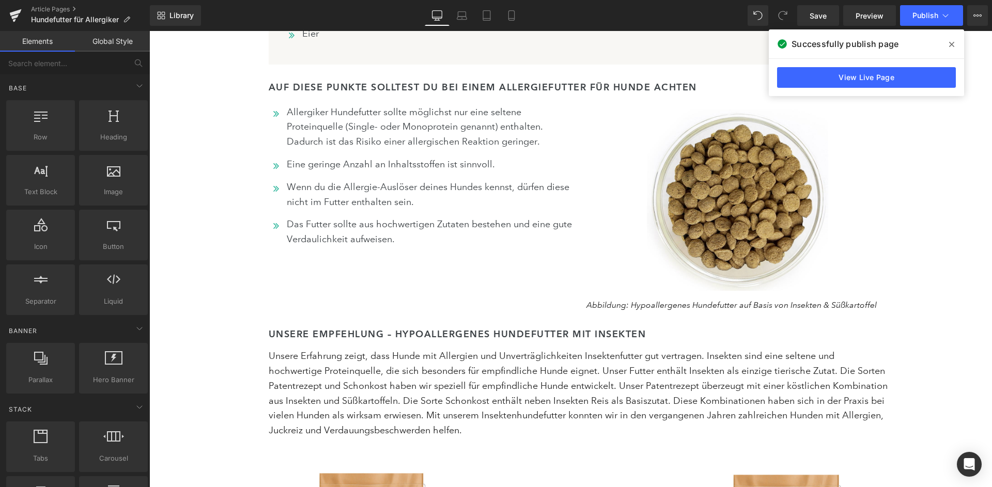
scroll to position [4247, 0]
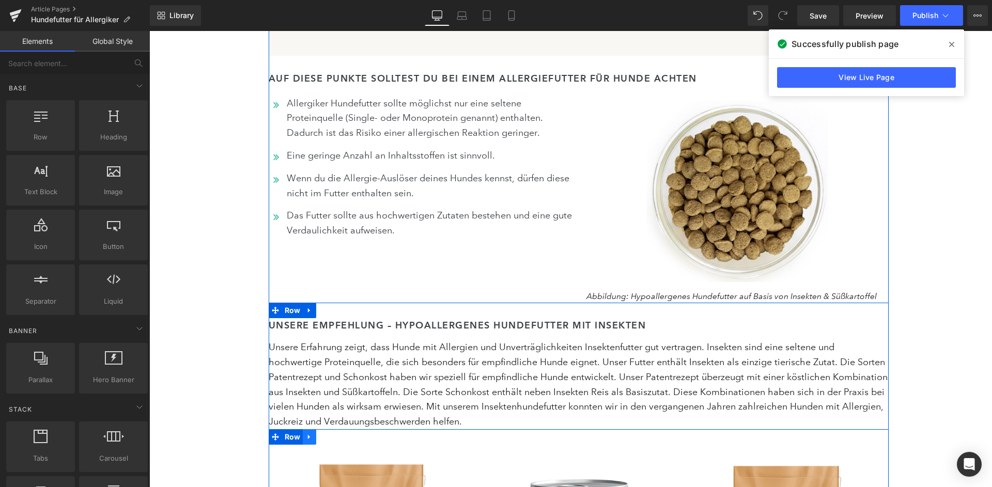
click at [310, 433] on icon at bounding box center [309, 437] width 7 height 8
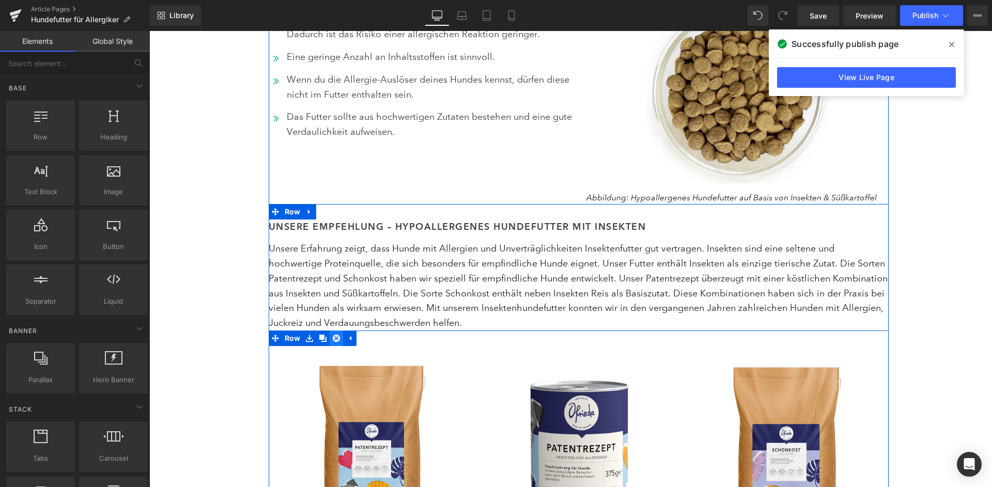
scroll to position [4324, 0]
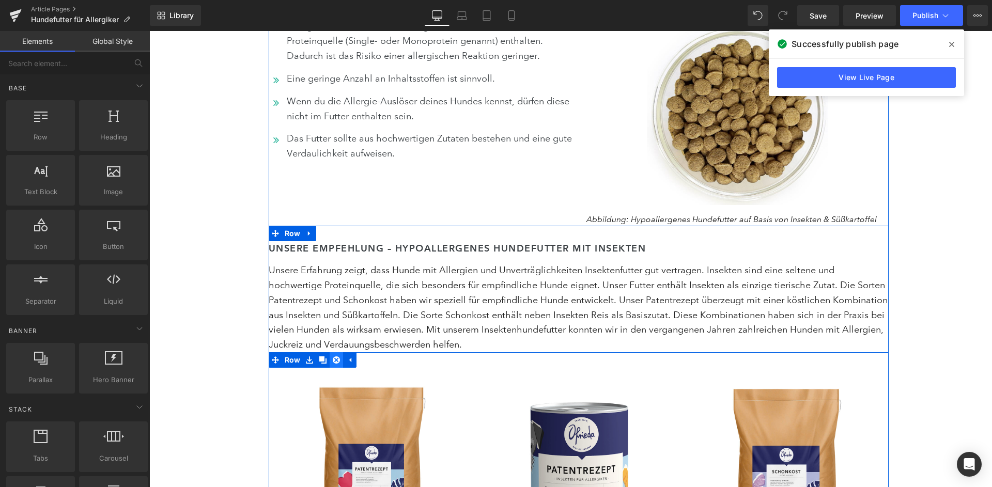
click at [334, 357] on icon at bounding box center [336, 360] width 7 height 7
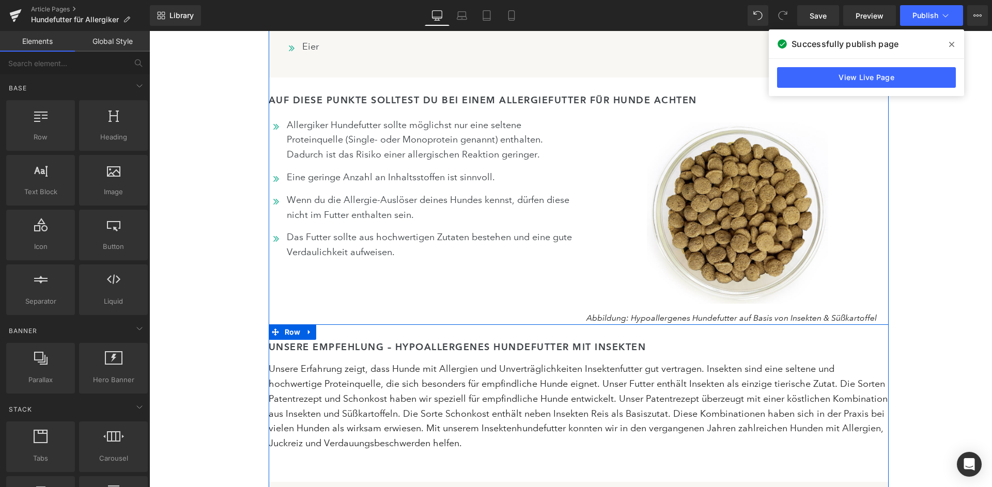
scroll to position [4192, 0]
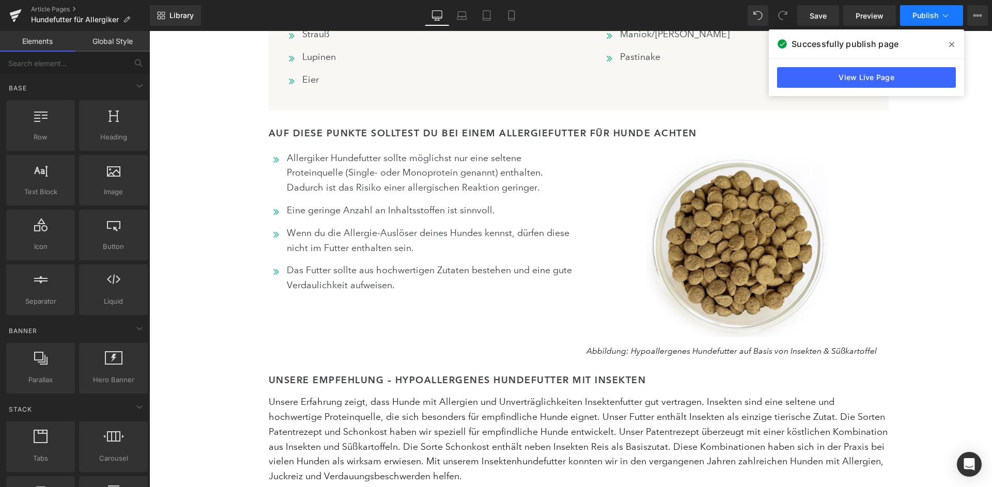
click at [937, 13] on span "Publish" at bounding box center [926, 15] width 26 height 8
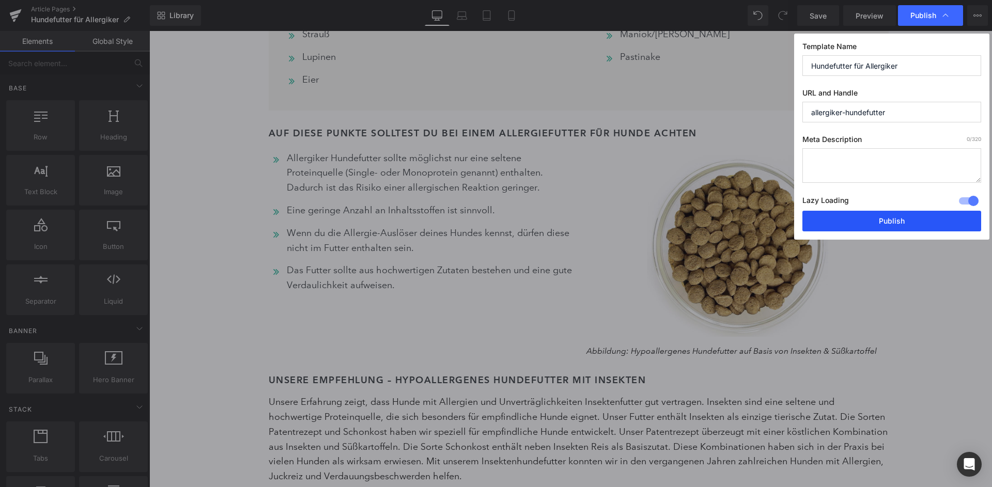
click at [868, 221] on button "Publish" at bounding box center [891, 221] width 179 height 21
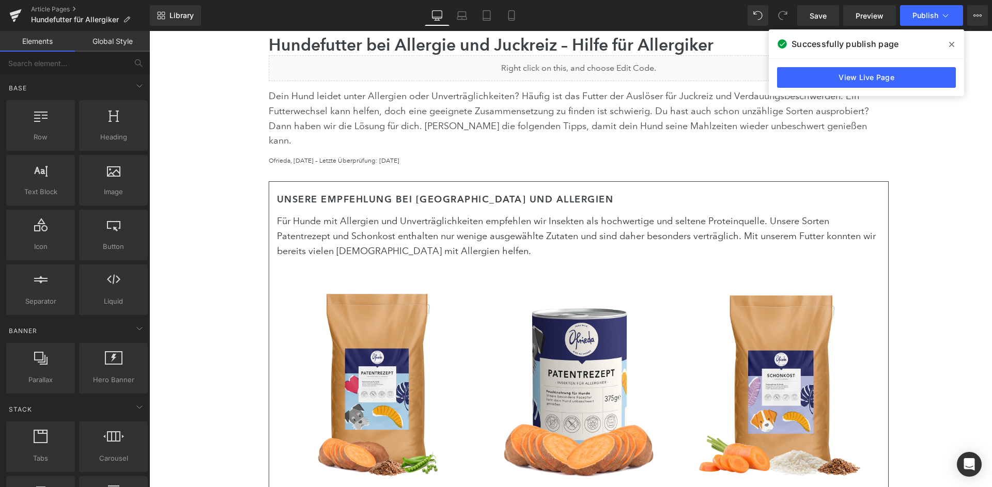
scroll to position [415, 0]
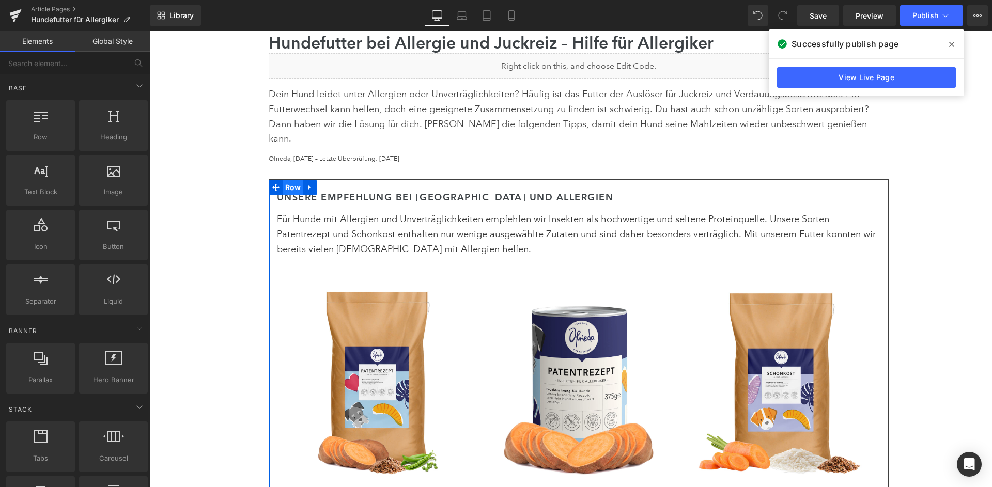
click at [297, 180] on span "Row" at bounding box center [293, 188] width 21 height 16
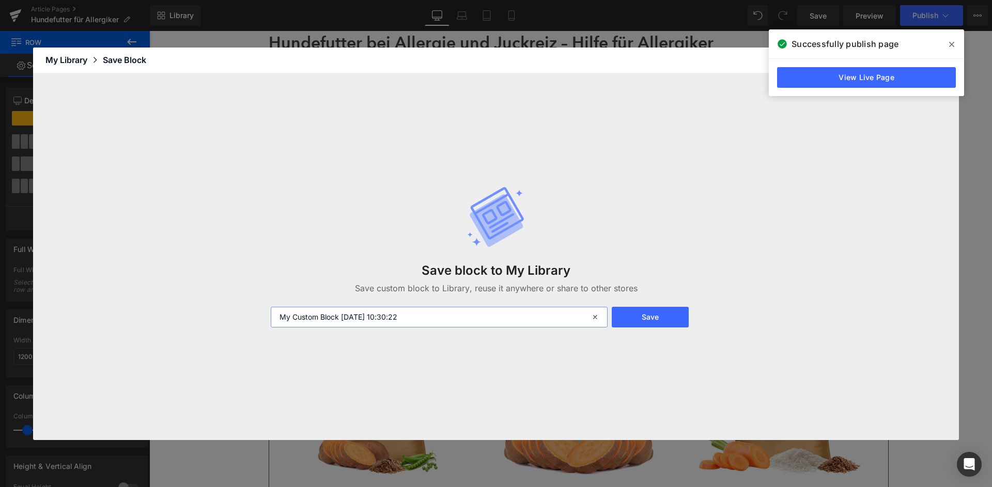
click at [439, 318] on input "My Custom Block 2025-08-18 10:30:22" at bounding box center [439, 317] width 337 height 21
type input "Empfehlung Allergiker"
click at [688, 317] on button "Save" at bounding box center [650, 317] width 77 height 21
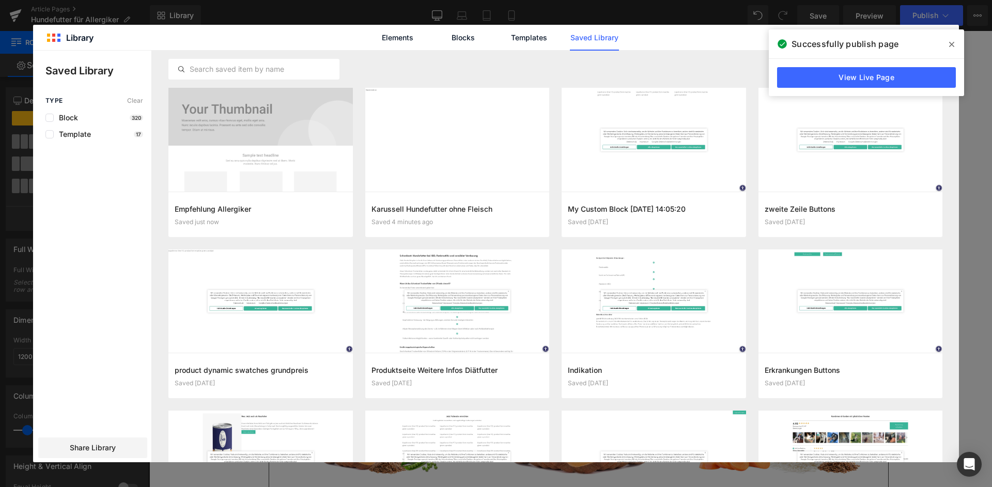
click at [945, 41] on span at bounding box center [952, 44] width 17 height 17
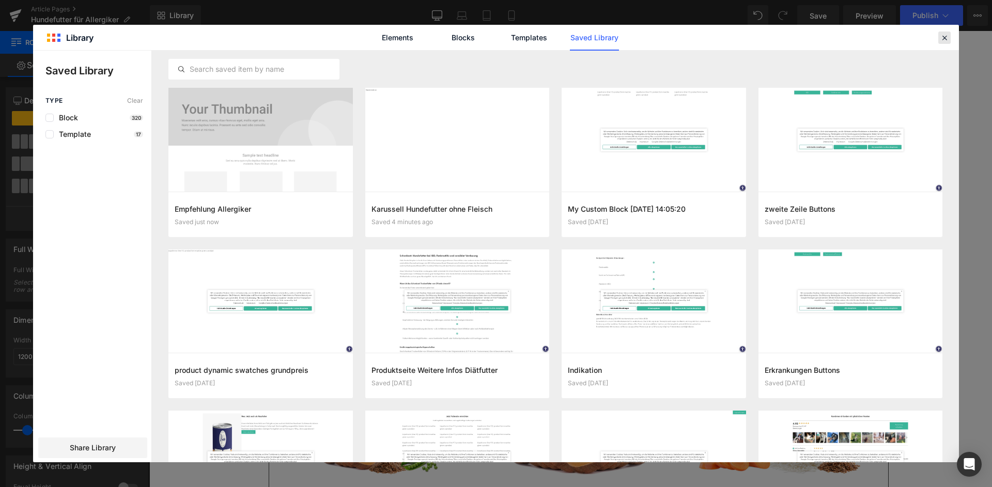
click at [944, 42] on div at bounding box center [944, 38] width 12 height 12
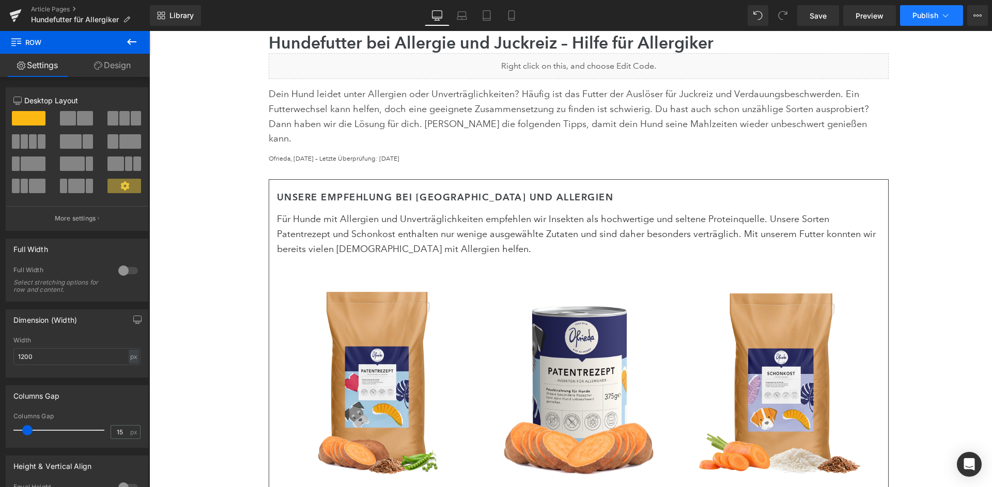
click at [932, 17] on span "Publish" at bounding box center [926, 15] width 26 height 8
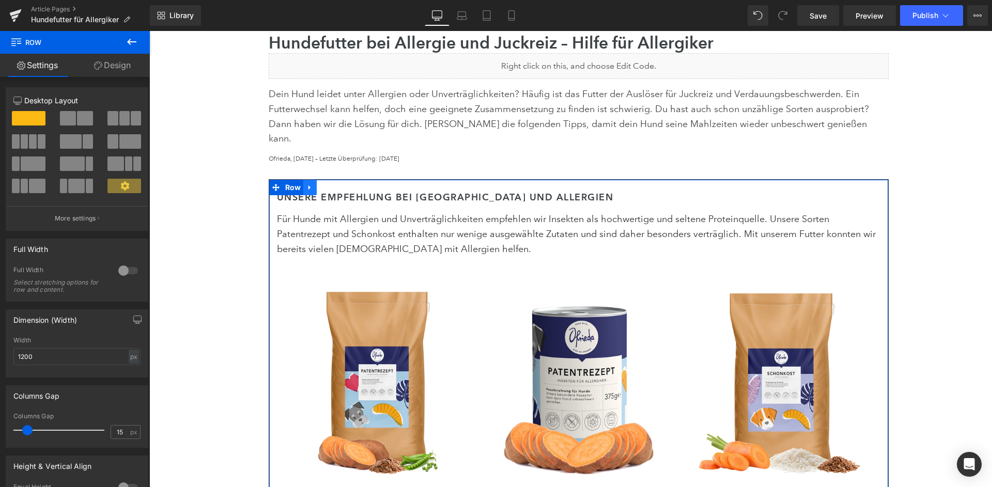
click at [311, 180] on link at bounding box center [309, 188] width 13 height 16
click at [337, 184] on icon at bounding box center [336, 187] width 7 height 7
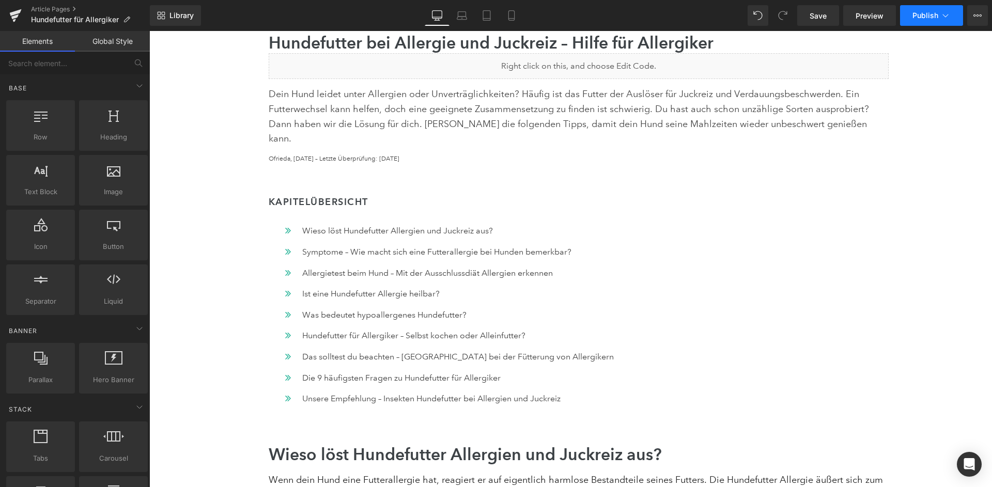
click at [927, 22] on button "Publish" at bounding box center [931, 15] width 63 height 21
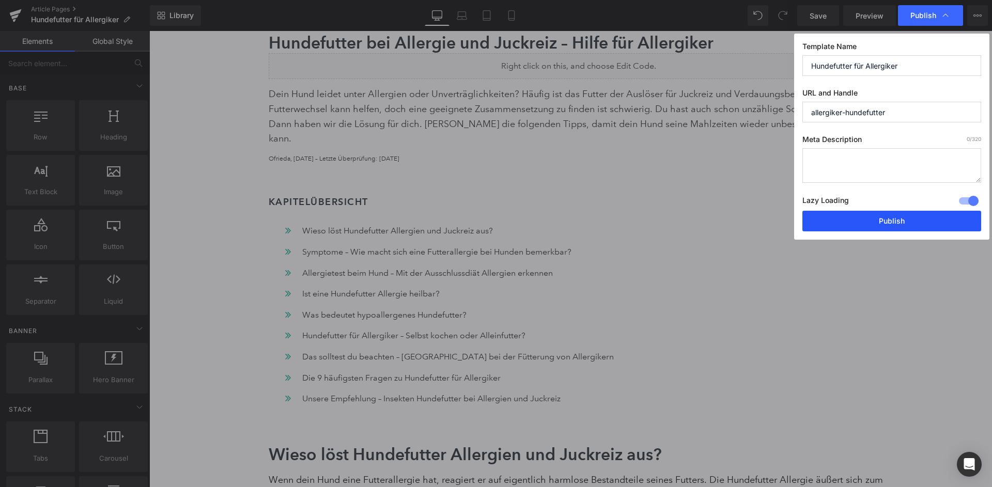
click at [895, 211] on button "Publish" at bounding box center [891, 221] width 179 height 21
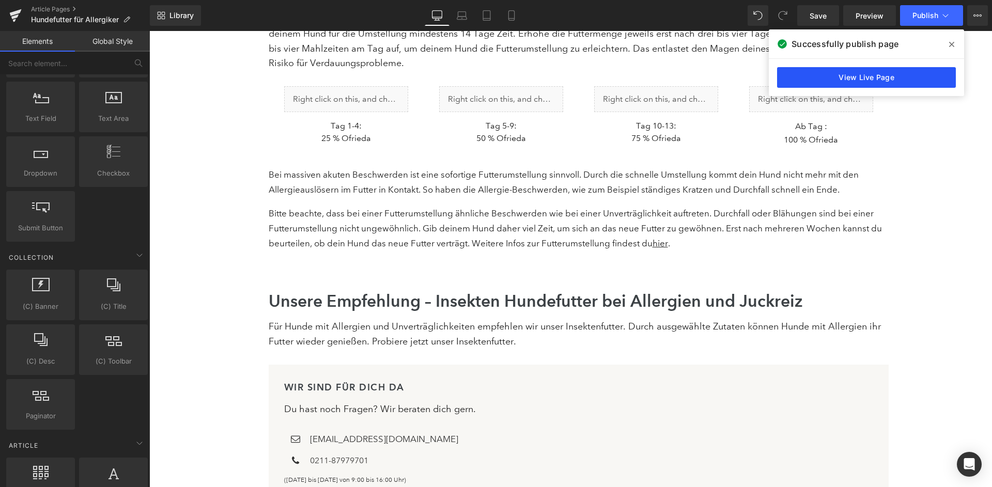
scroll to position [5899, 0]
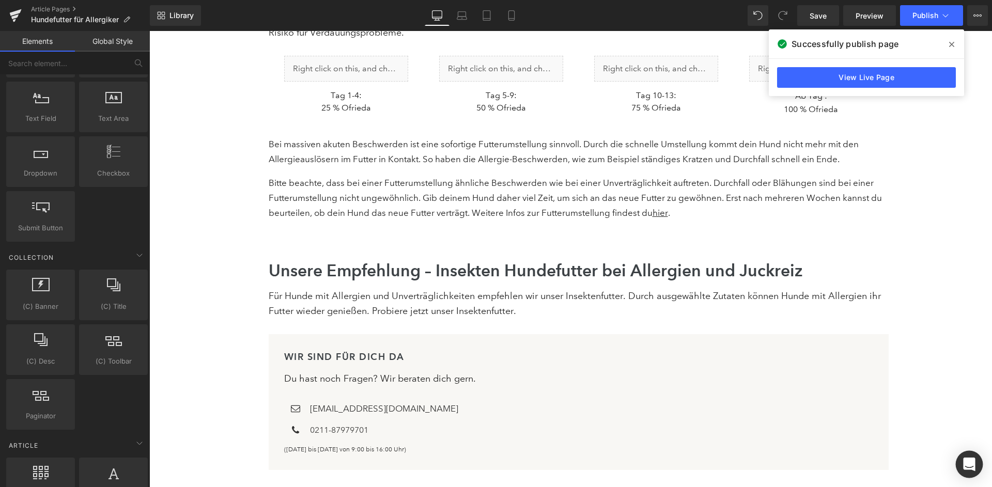
click at [966, 473] on div "Open Intercom Messenger" at bounding box center [969, 464] width 27 height 27
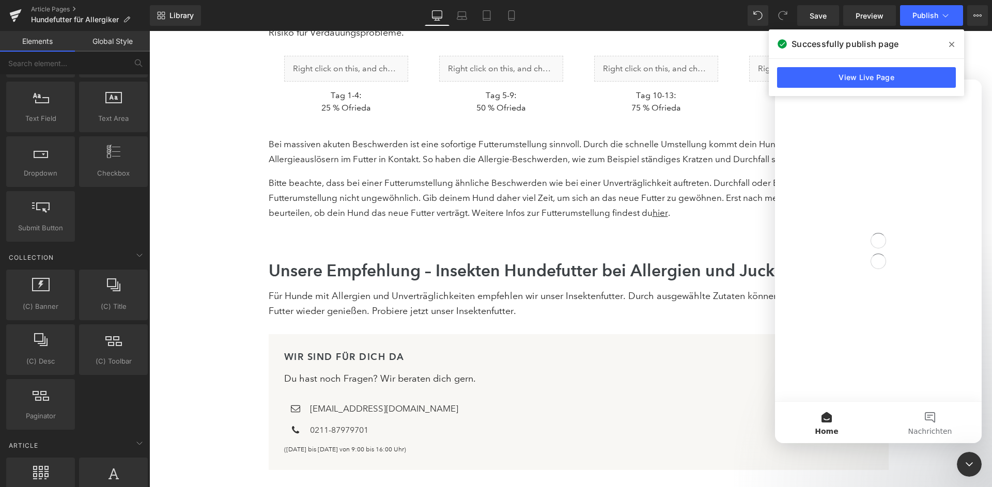
scroll to position [0, 0]
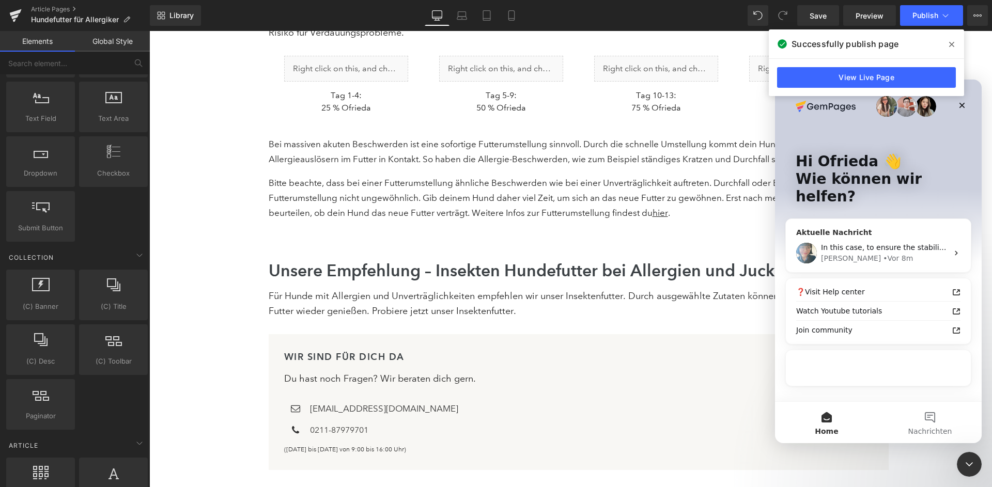
click at [887, 234] on div "In this case, to ensure the stability of your page and prevent this error from …" at bounding box center [878, 253] width 185 height 38
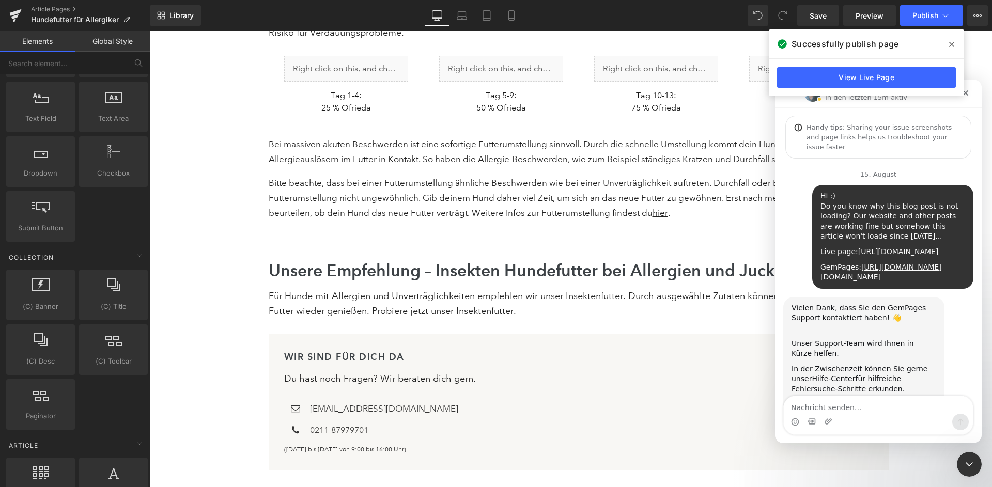
scroll to position [2449, 0]
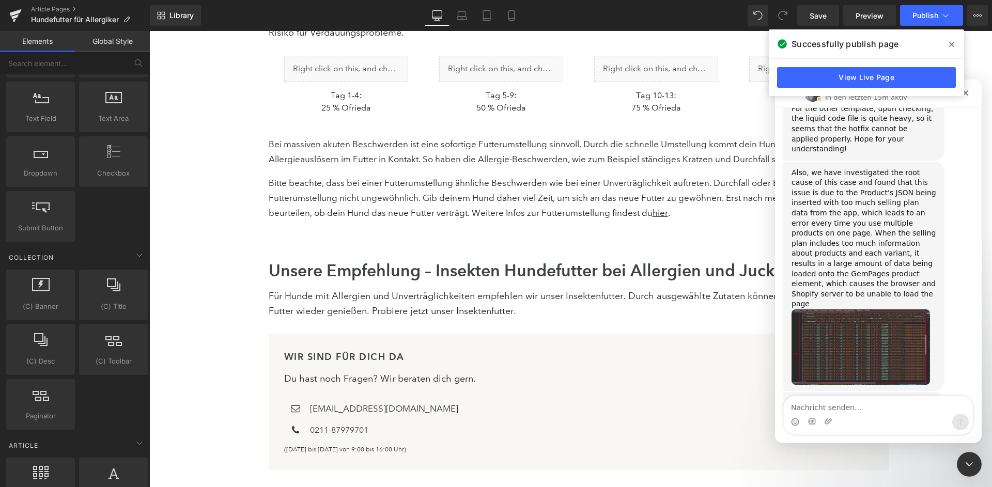
click at [952, 40] on span at bounding box center [952, 44] width 17 height 17
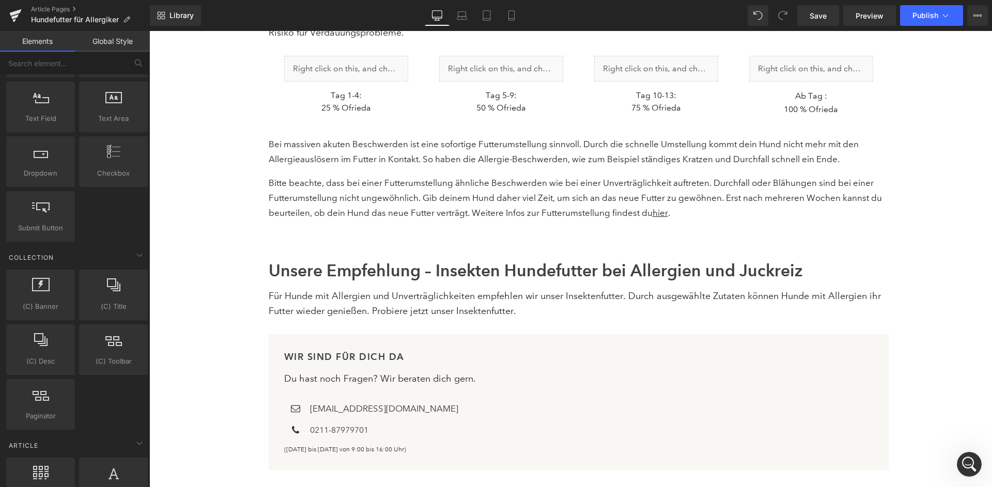
scroll to position [1437, 0]
click at [966, 462] on icon "Intercom-Nachrichtendienst öffnen" at bounding box center [969, 464] width 17 height 17
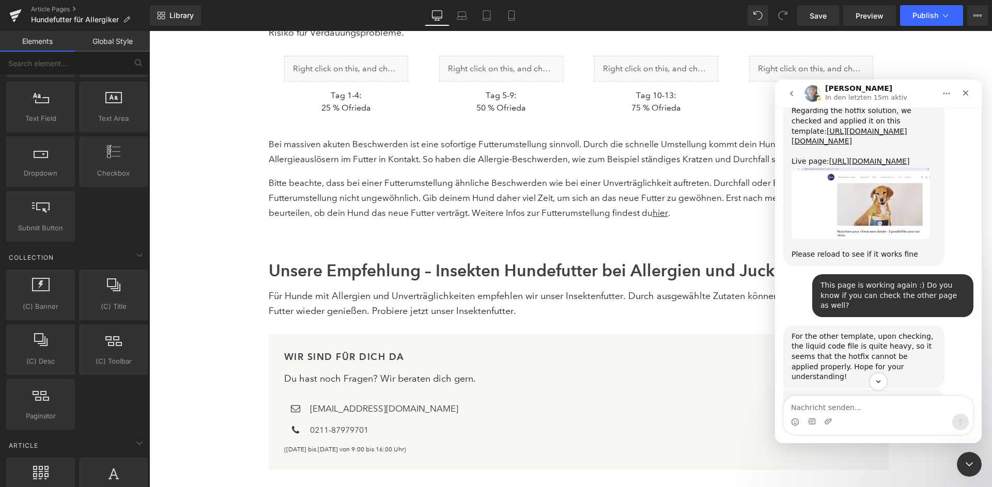
scroll to position [2220, 0]
click at [826, 401] on textarea "Nachricht senden..." at bounding box center [878, 405] width 189 height 18
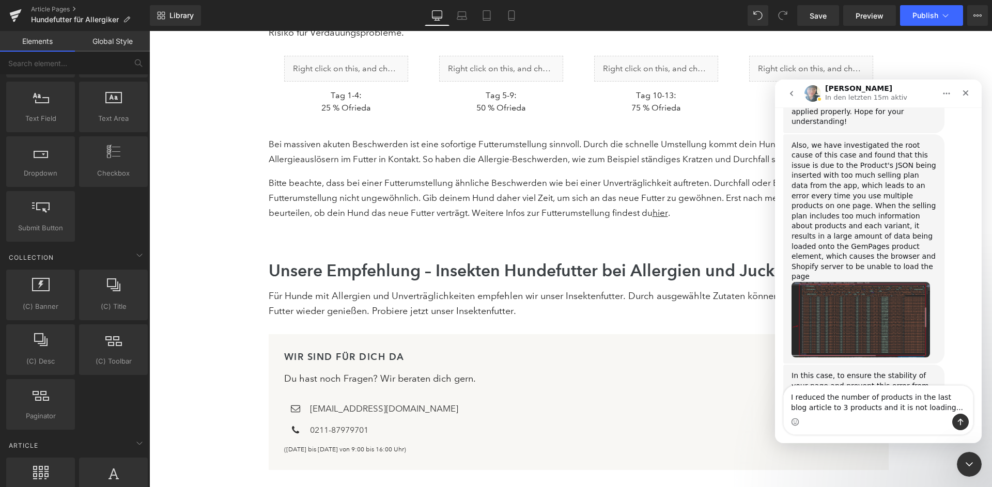
scroll to position [2477, 0]
click at [837, 408] on textarea "I reduced the number of products in the last blog article to 3 products and it …" at bounding box center [878, 400] width 189 height 28
paste textarea "https://app.gempages.net/editor?id=556449398837&page=allergiker-hundefutter&sho…"
type textarea "I reduced the number of products in the last blog article to 3 products and it …"
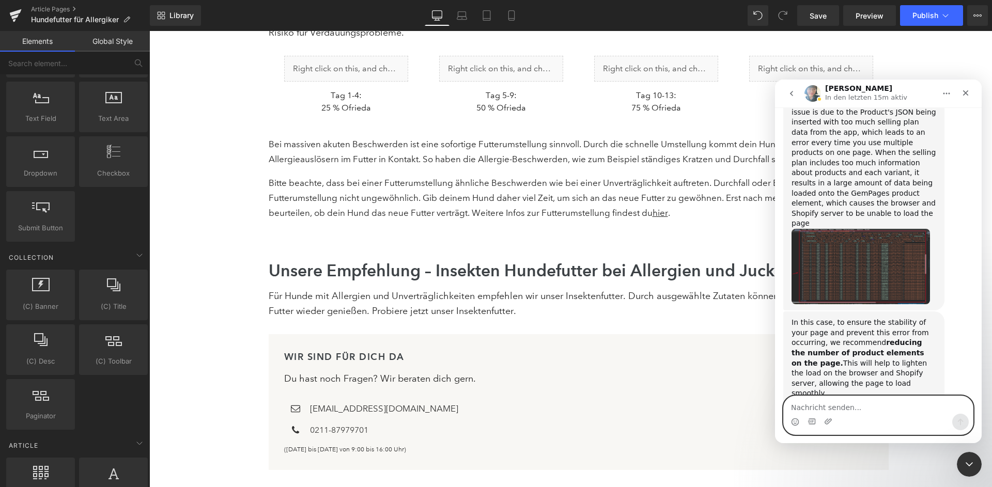
scroll to position [2529, 0]
click at [870, 406] on textarea "Nachricht senden..." at bounding box center [878, 405] width 189 height 18
paste textarea "[URL][DOMAIN_NAME]"
type textarea "[URL][DOMAIN_NAME]"
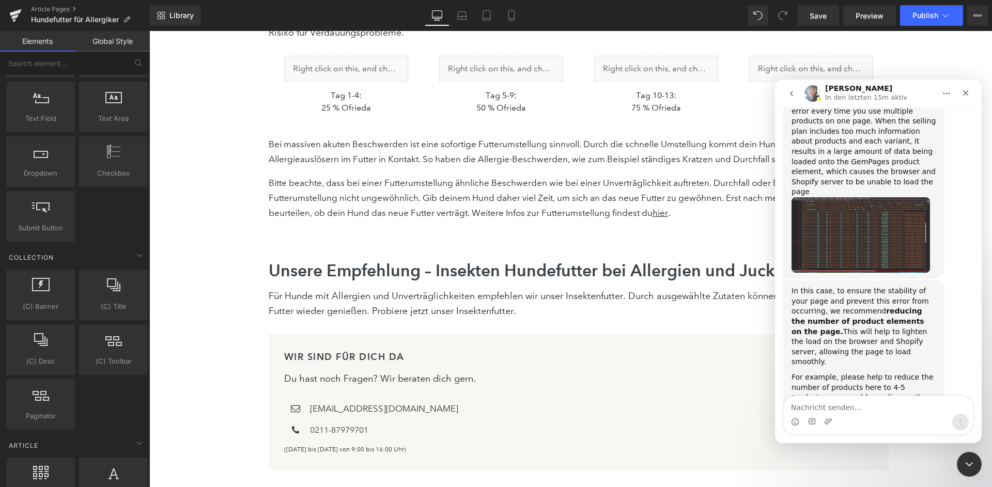
drag, startPoint x: 963, startPoint y: 463, endPoint x: 1764, endPoint y: 843, distance: 886.4
click at [963, 463] on div "Intercom-Nachrichtendienst schließen" at bounding box center [969, 464] width 25 height 25
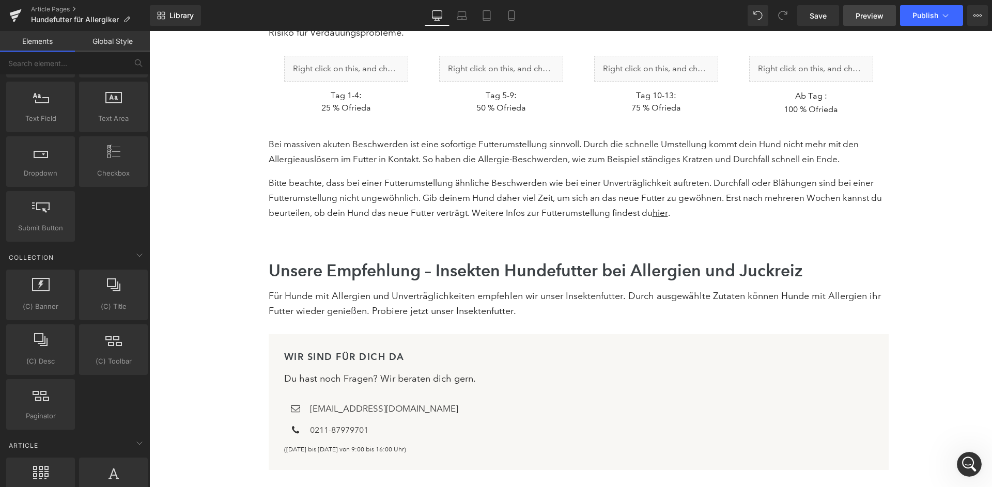
click at [869, 8] on link "Preview" at bounding box center [869, 15] width 53 height 21
click at [968, 454] on div "Intercom-Nachrichtendienst öffnen" at bounding box center [969, 464] width 34 height 34
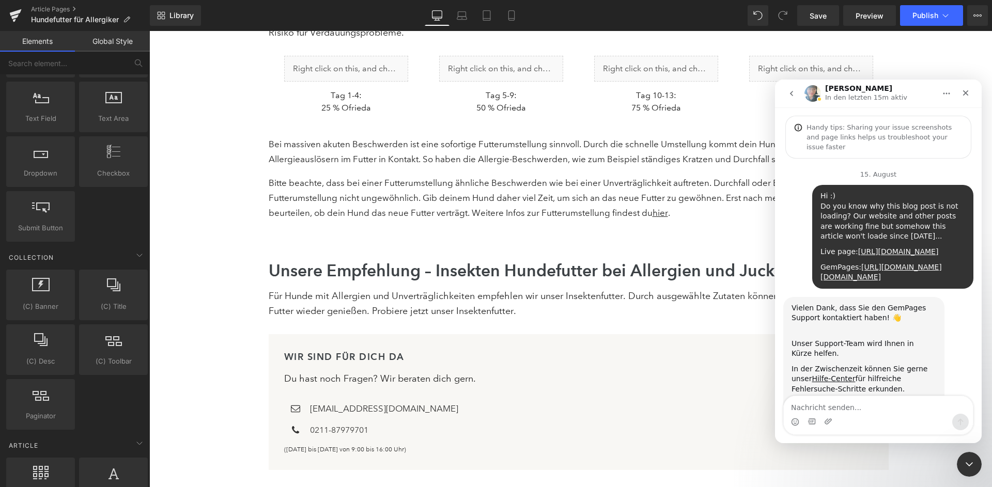
scroll to position [2561, 0]
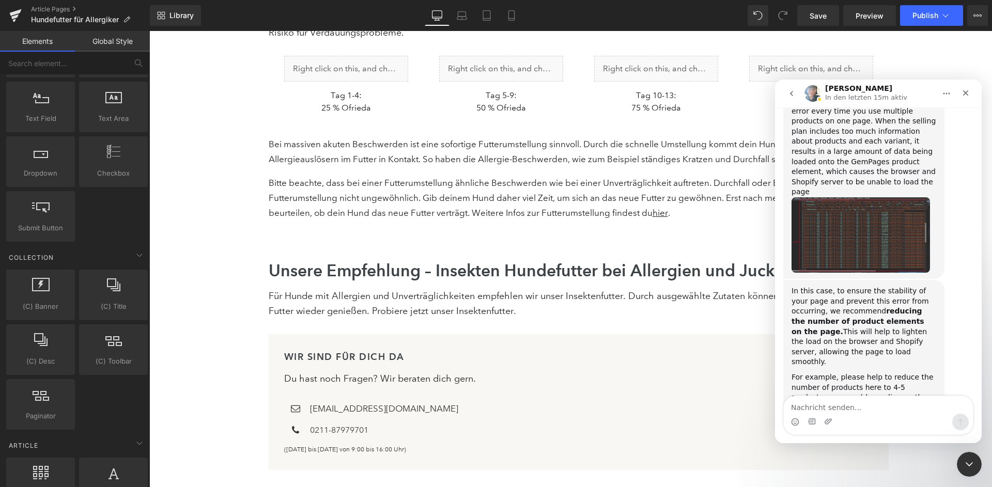
click at [767, 19] on div at bounding box center [496, 228] width 992 height 456
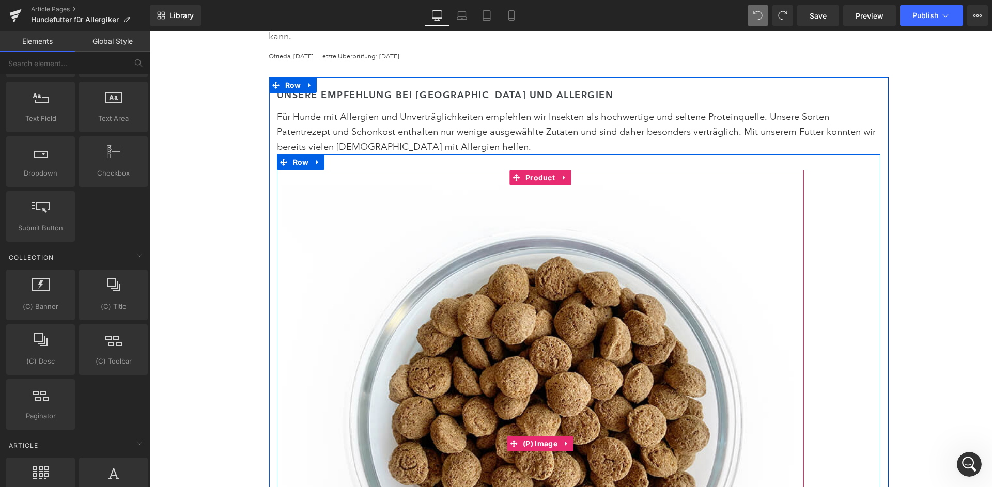
scroll to position [398, 0]
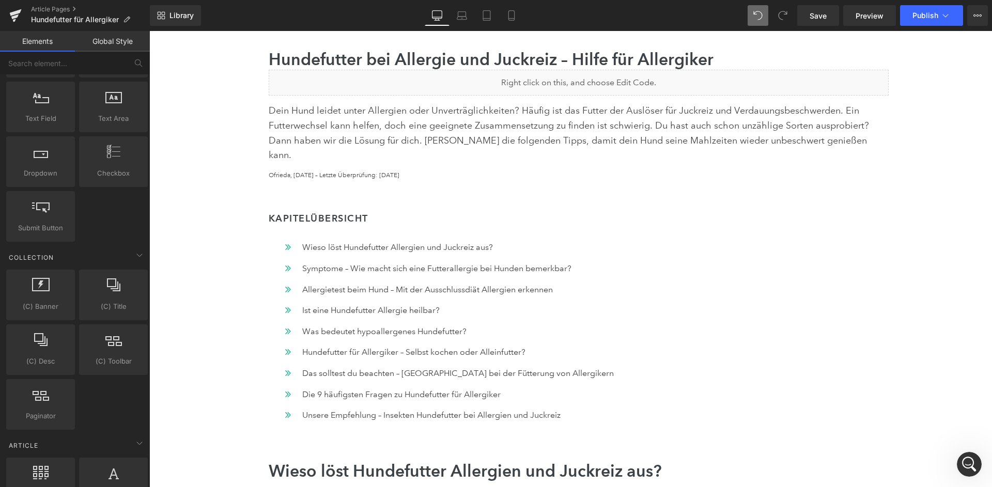
click at [185, 29] on div "Library Desktop Desktop Laptop Tablet Mobile Save Preview Publish Scheduled Vie…" at bounding box center [571, 15] width 842 height 31
click at [191, 16] on span "Library" at bounding box center [181, 15] width 24 height 9
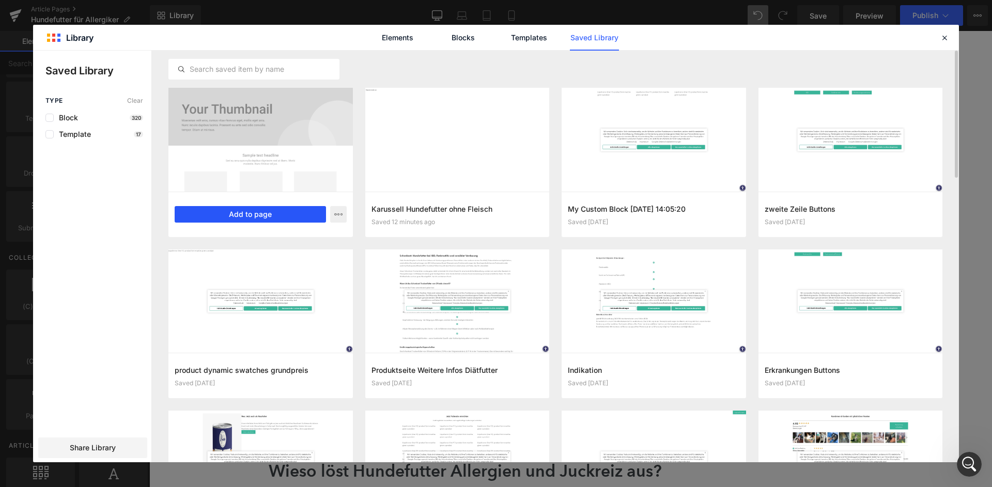
click at [262, 210] on button "Add to page" at bounding box center [250, 214] width 151 height 17
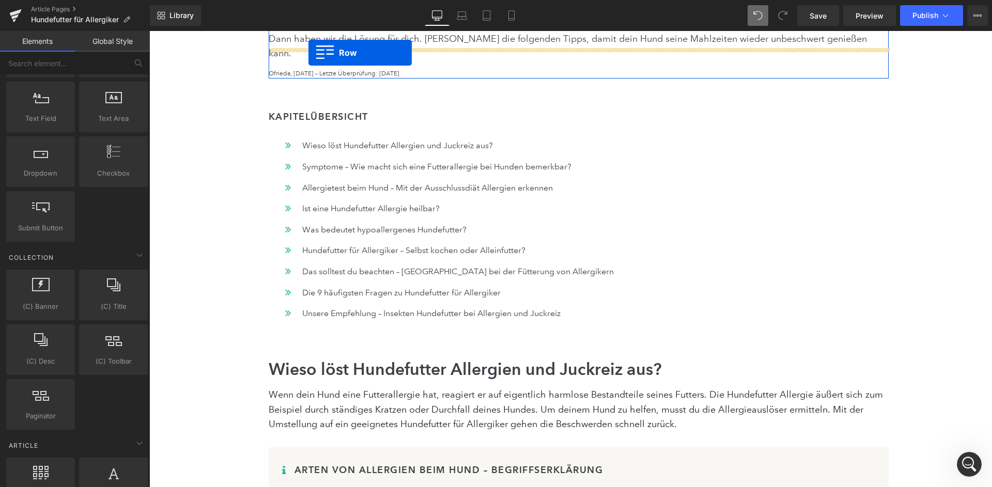
scroll to position [417, 0]
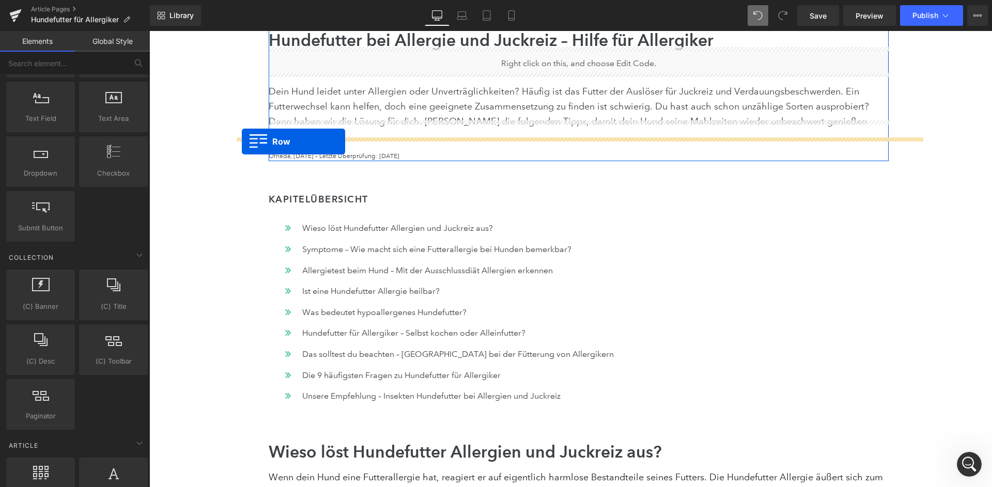
drag, startPoint x: 279, startPoint y: 107, endPoint x: 242, endPoint y: 142, distance: 50.4
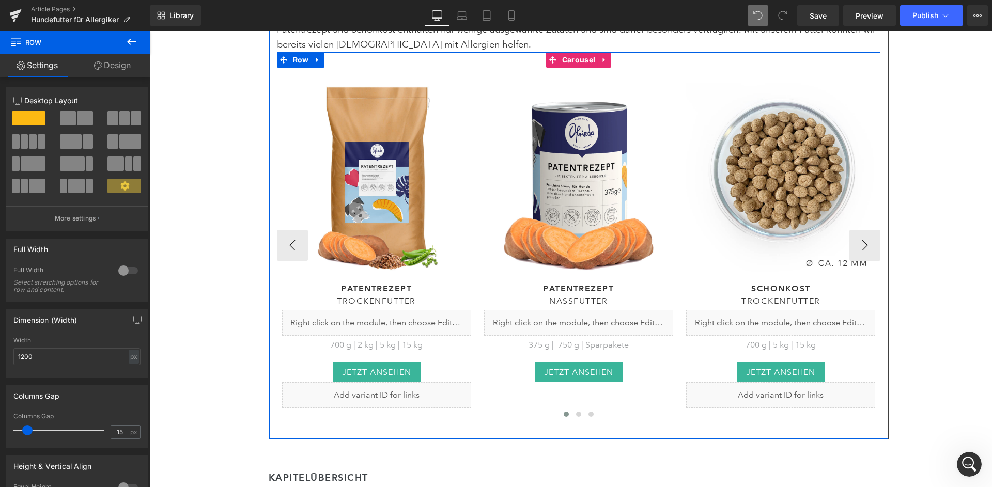
scroll to position [606, 0]
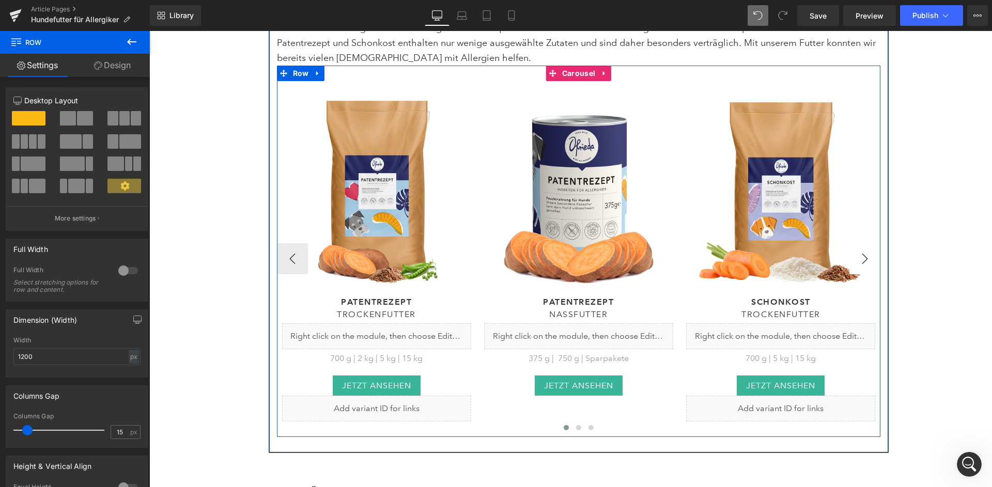
click at [868, 243] on button "›" at bounding box center [864, 258] width 31 height 31
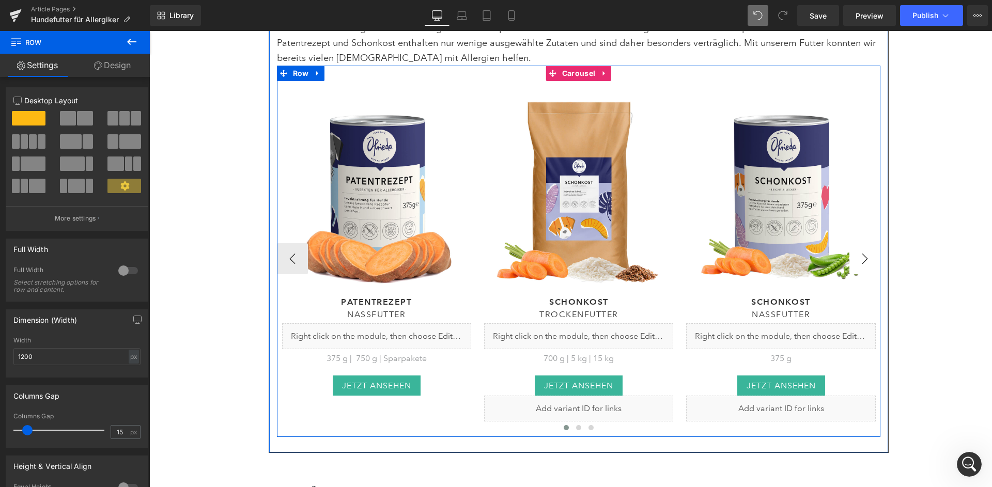
click at [868, 243] on button "›" at bounding box center [864, 258] width 31 height 31
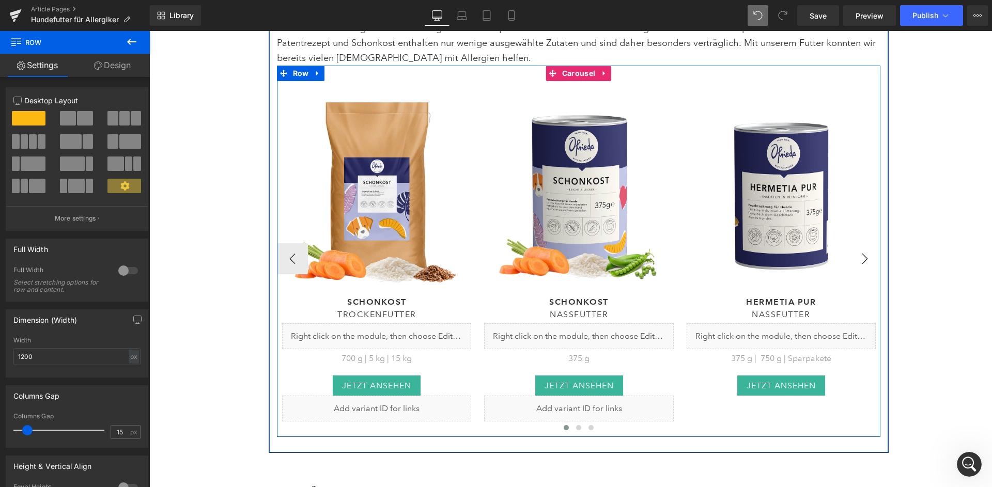
click at [868, 243] on button "›" at bounding box center [864, 258] width 31 height 31
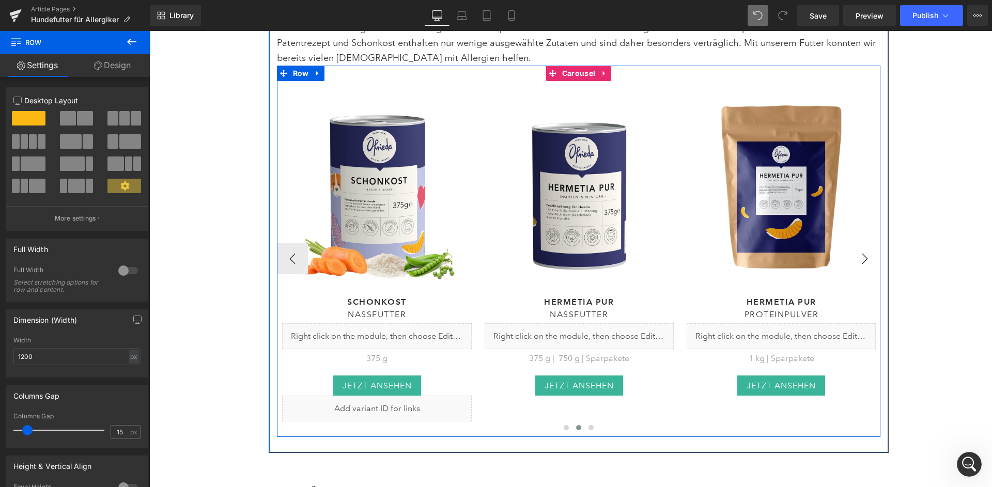
click at [868, 243] on button "›" at bounding box center [864, 258] width 31 height 31
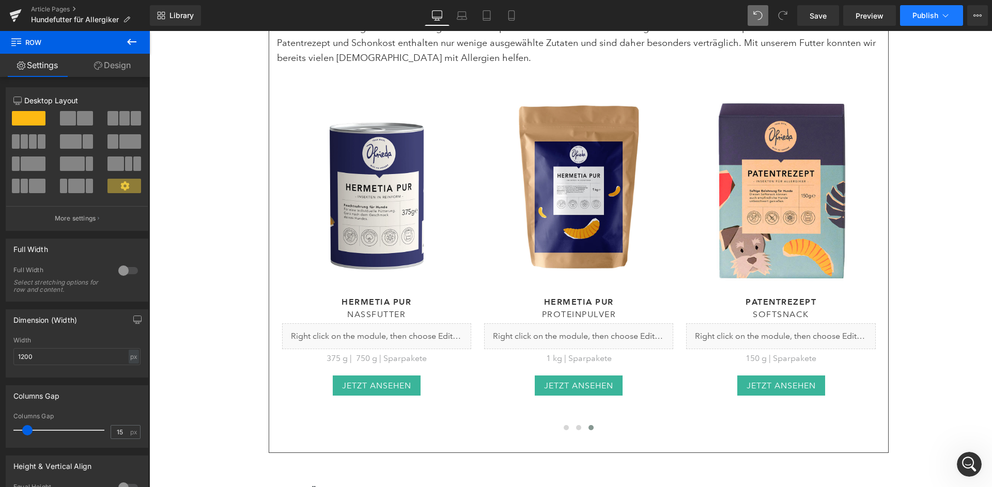
click at [938, 18] on span "Publish" at bounding box center [926, 15] width 26 height 8
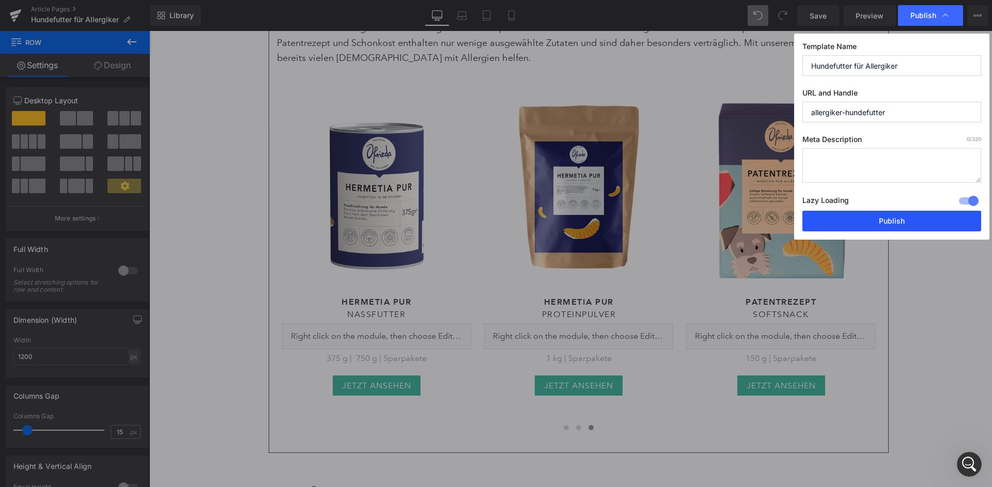
click at [912, 211] on button "Publish" at bounding box center [891, 221] width 179 height 21
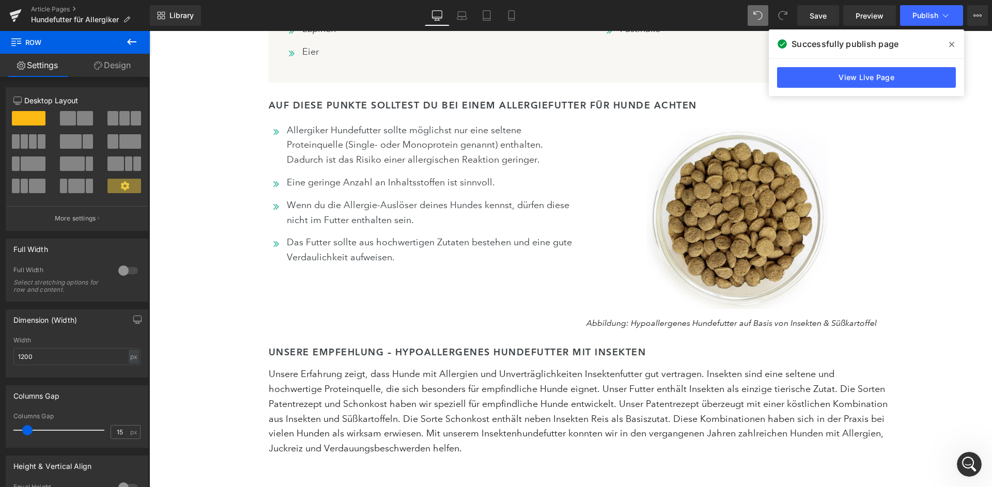
scroll to position [4220, 0]
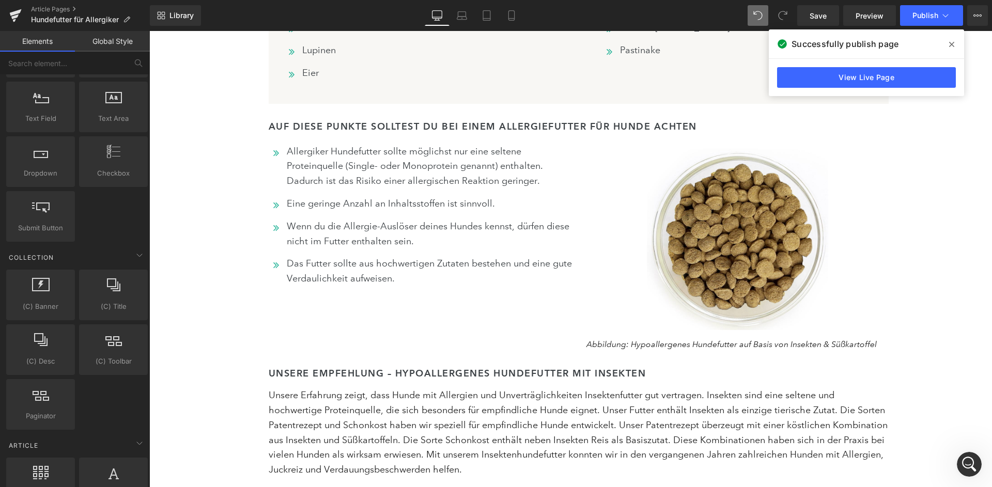
scroll to position [4198, 0]
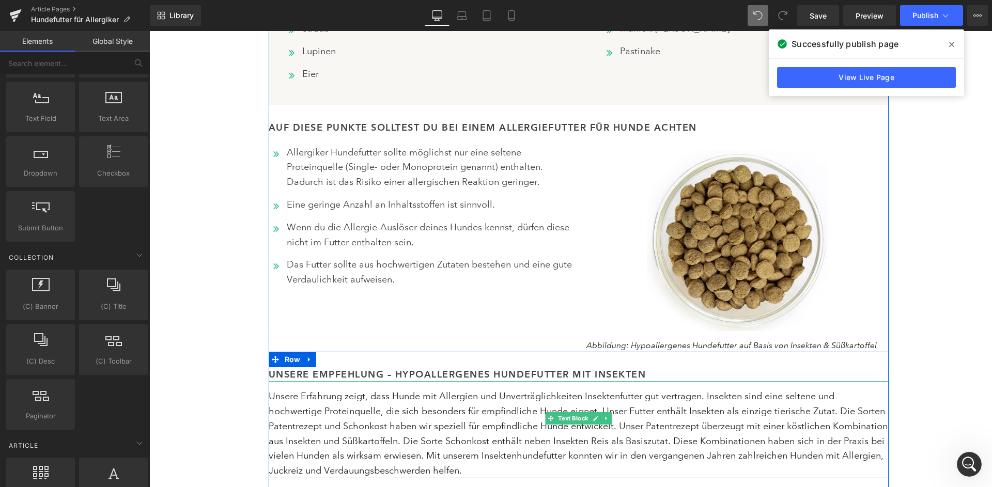
click at [732, 381] on div "Unsere Erfahrung zeigt, dass Hunde mit Allergien und Unverträglichkeiten Insekt…" at bounding box center [579, 429] width 620 height 97
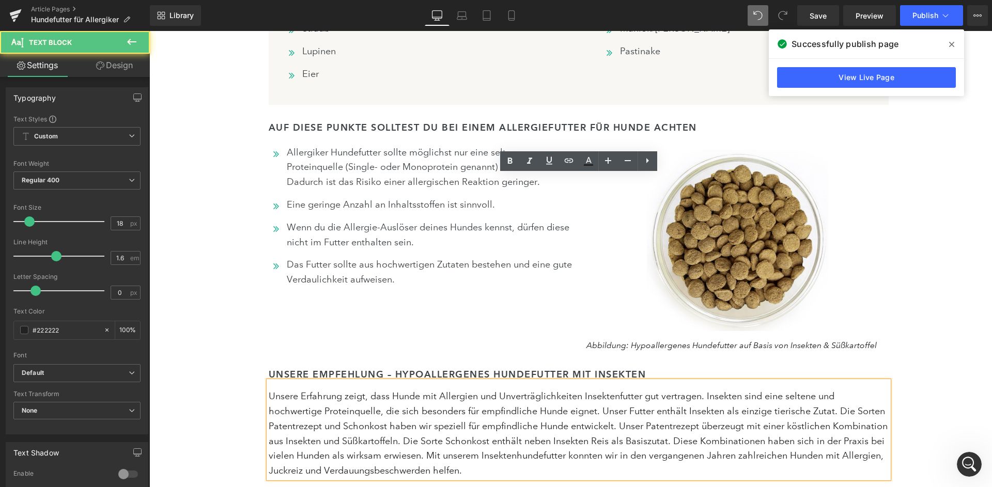
click at [748, 381] on div "Unsere Erfahrung zeigt, dass Hunde mit Allergien und Unverträglichkeiten Insekt…" at bounding box center [579, 429] width 620 height 97
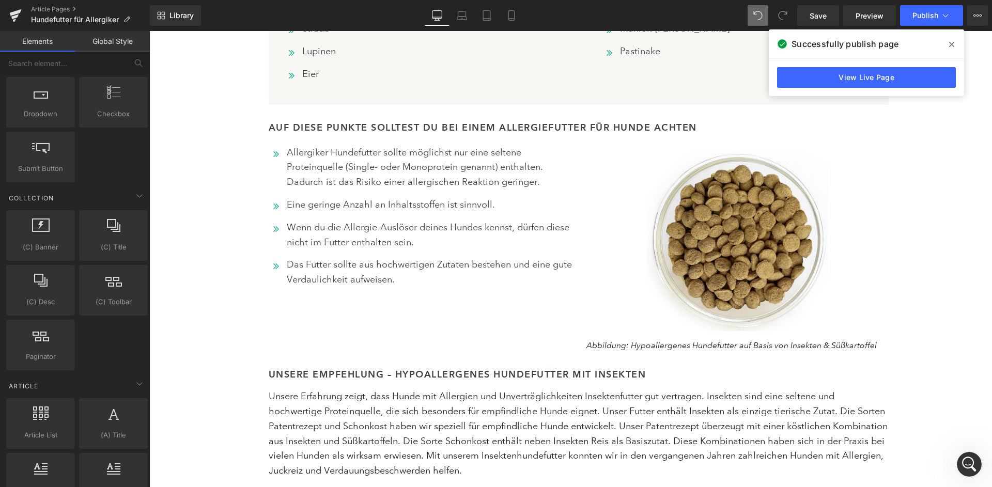
scroll to position [1496, 0]
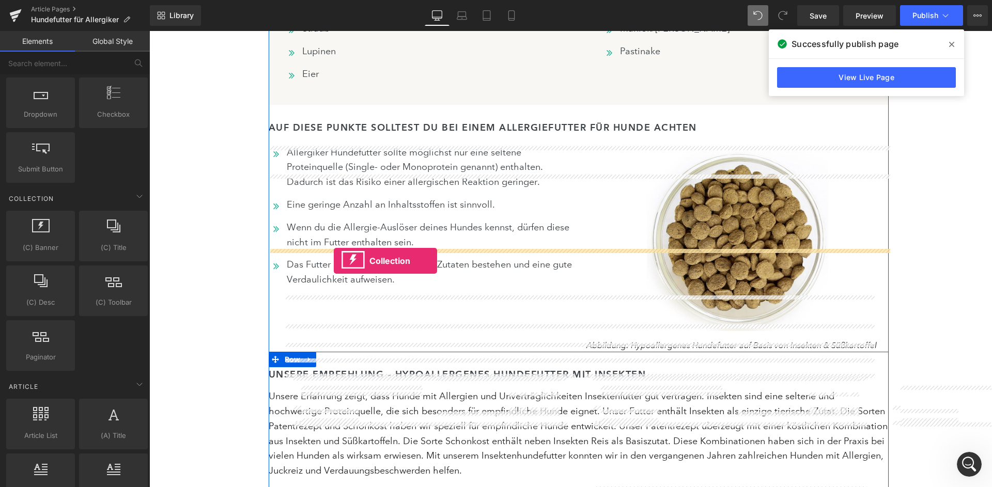
drag, startPoint x: 196, startPoint y: 238, endPoint x: 334, endPoint y: 261, distance: 139.9
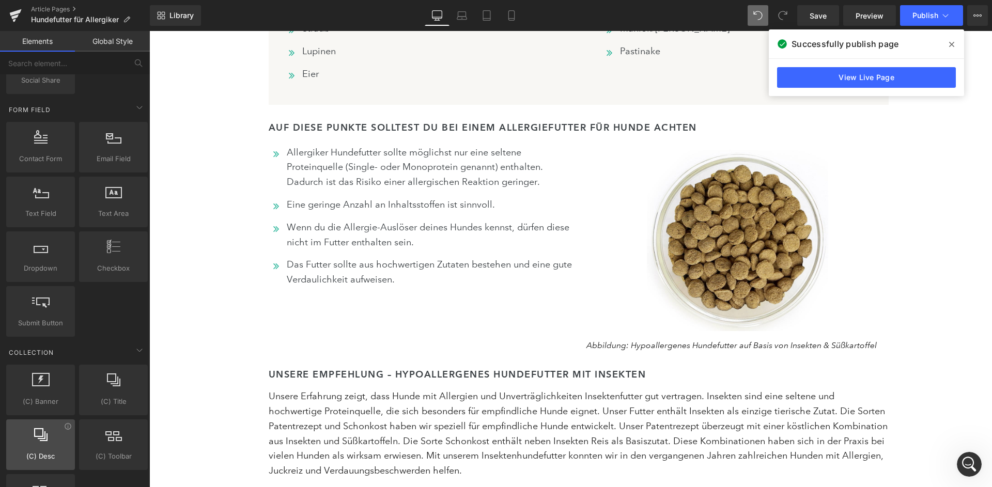
scroll to position [1401, 0]
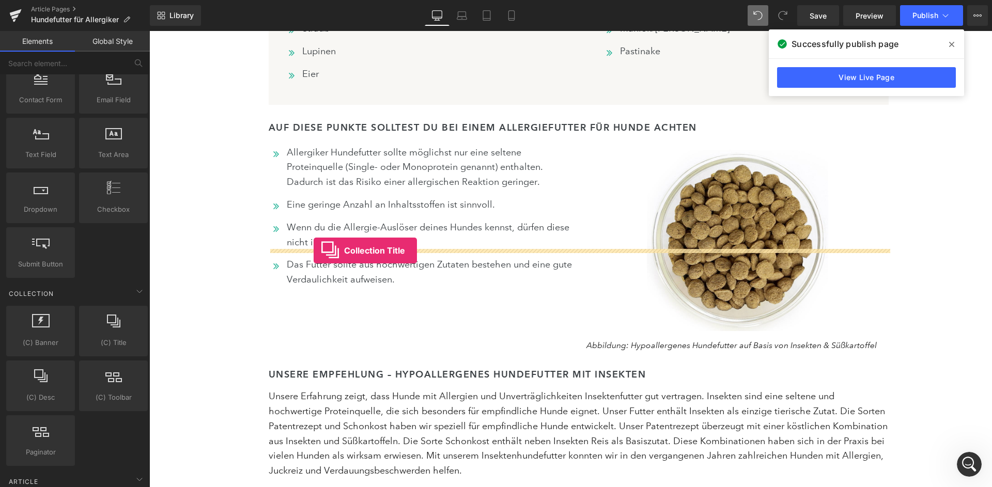
drag, startPoint x: 259, startPoint y: 319, endPoint x: 314, endPoint y: 251, distance: 87.2
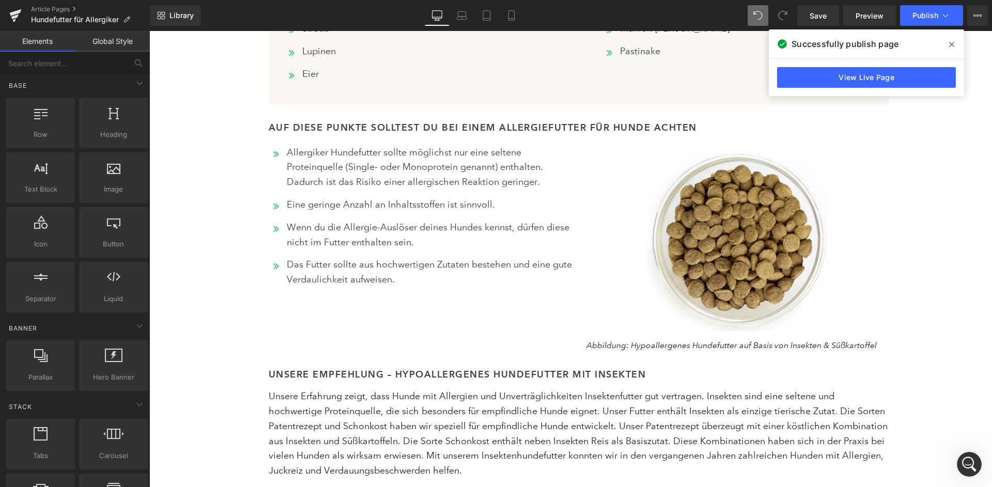
scroll to position [0, 0]
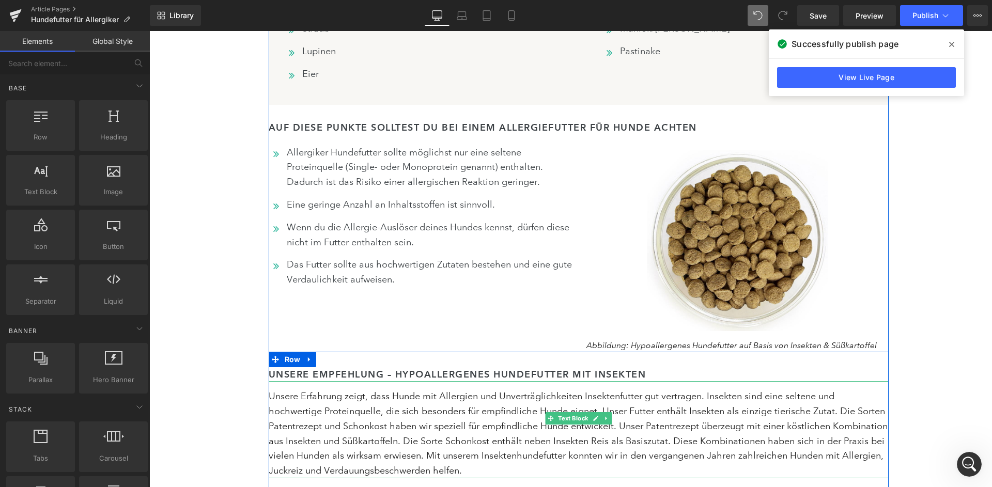
click at [756, 381] on div "Unsere Erfahrung zeigt, dass Hunde mit Allergien und Unverträglichkeiten Insekt…" at bounding box center [579, 429] width 620 height 97
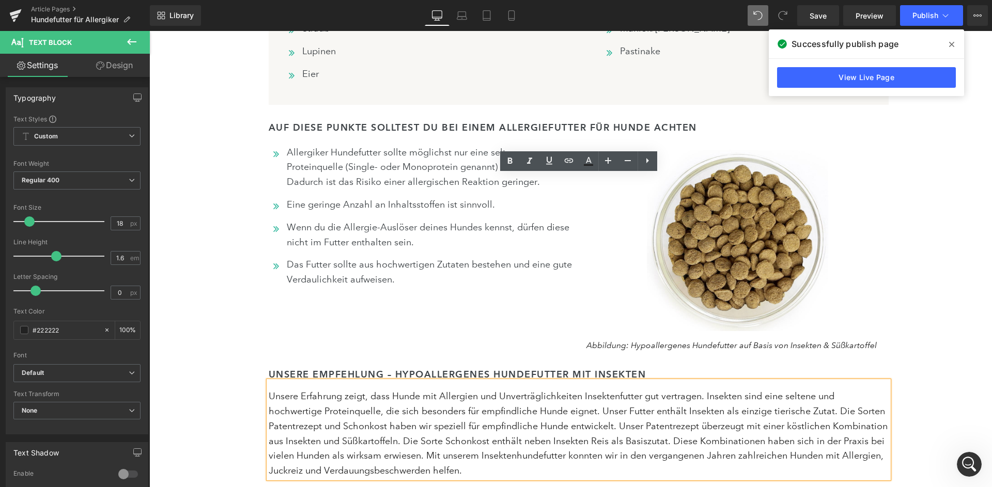
click at [747, 381] on div "Unsere Erfahrung zeigt, dass Hunde mit Allergien und Unverträglichkeiten Insekt…" at bounding box center [579, 429] width 620 height 97
click at [572, 161] on icon at bounding box center [569, 160] width 12 height 12
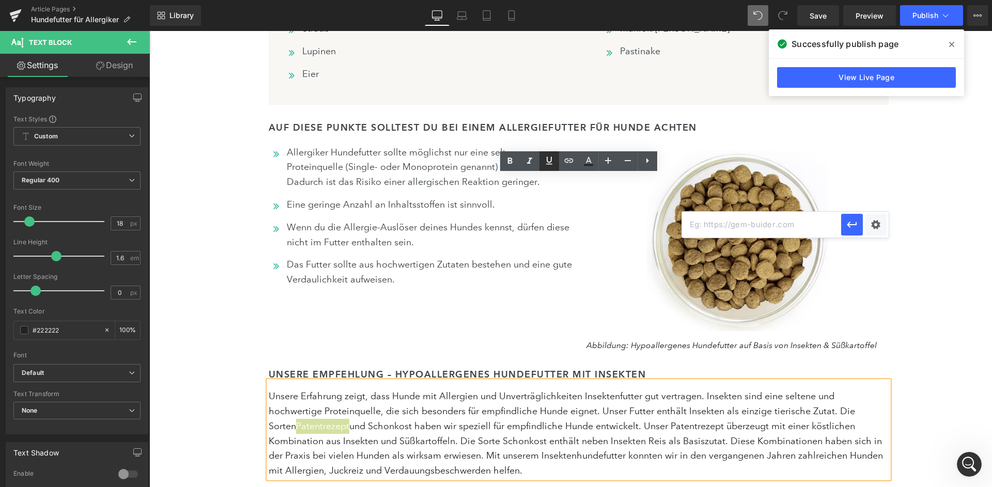
click at [551, 165] on icon at bounding box center [549, 160] width 12 height 12
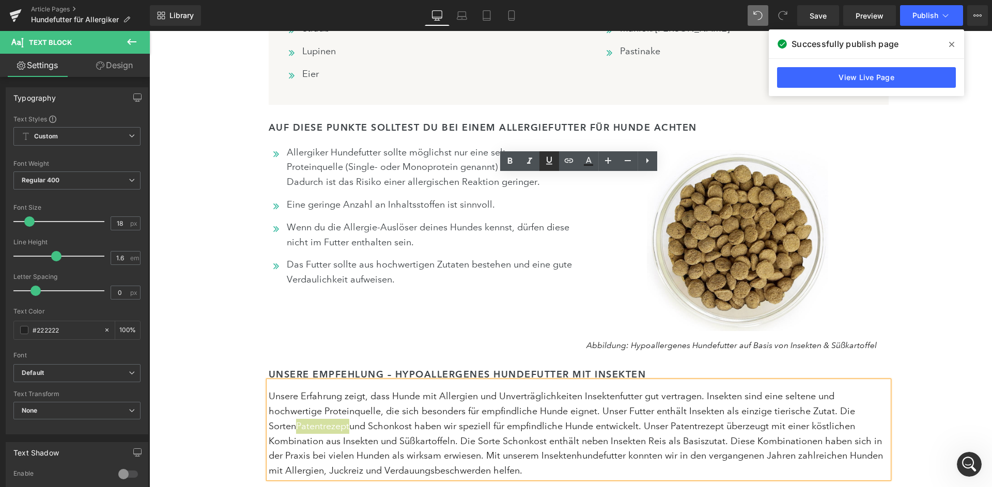
click at [544, 164] on icon at bounding box center [549, 160] width 12 height 12
click at [728, 381] on div "Unsere Erfahrung zeigt, dass Hunde mit Allergien und Unverträglichkeiten Insekt…" at bounding box center [579, 429] width 620 height 97
click at [550, 165] on icon at bounding box center [549, 160] width 12 height 12
click at [804, 381] on div "Unsere Erfahrung zeigt, dass Hunde mit Allergien und Unverträglichkeiten Insekt…" at bounding box center [579, 429] width 620 height 97
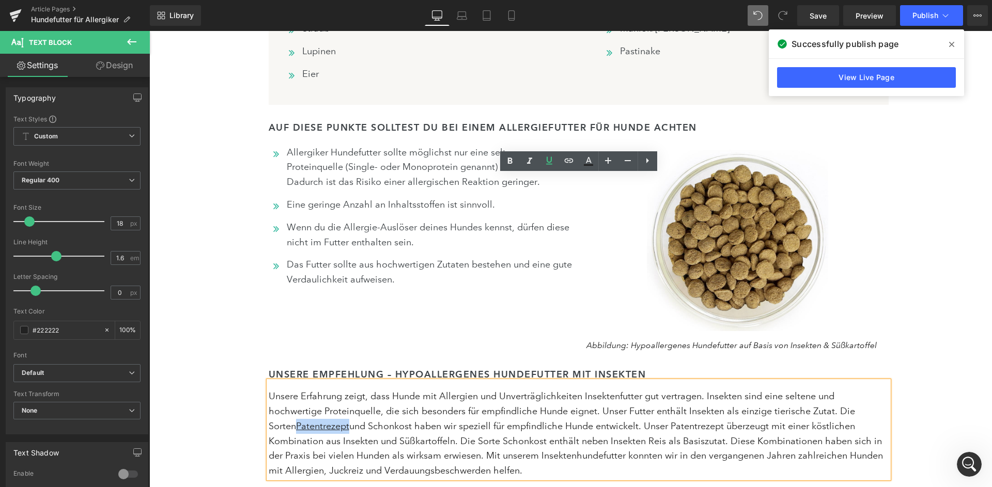
click at [804, 381] on div "Unsere Erfahrung zeigt, dass Hunde mit Allergien und Unverträglichkeiten Insekt…" at bounding box center [579, 429] width 620 height 97
click at [549, 162] on icon at bounding box center [549, 161] width 6 height 8
click at [349, 421] on u "Patentrezept" at bounding box center [322, 426] width 53 height 11
click at [570, 165] on icon at bounding box center [569, 160] width 12 height 12
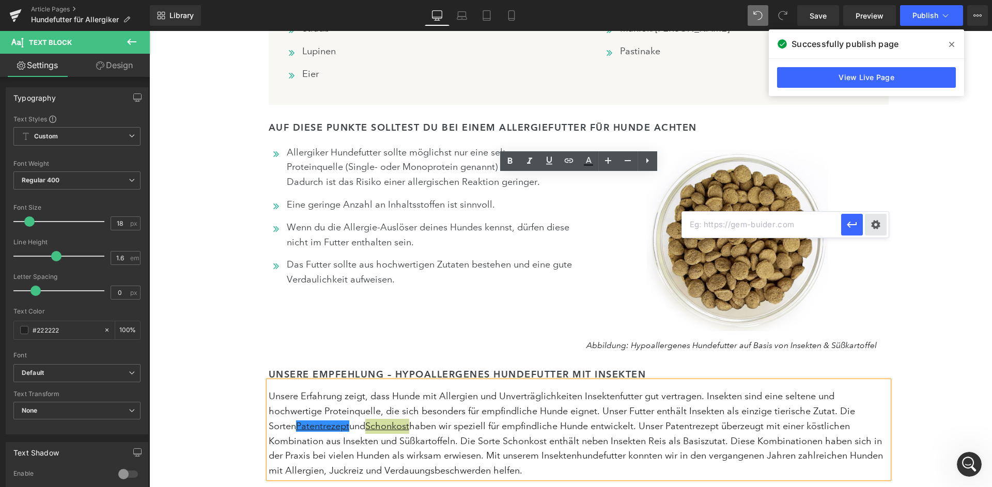
click at [872, 0] on div "Text Color Highlight Color #333333 Edit or remove link: Edit - Unlink - Cancel" at bounding box center [496, 0] width 992 height 0
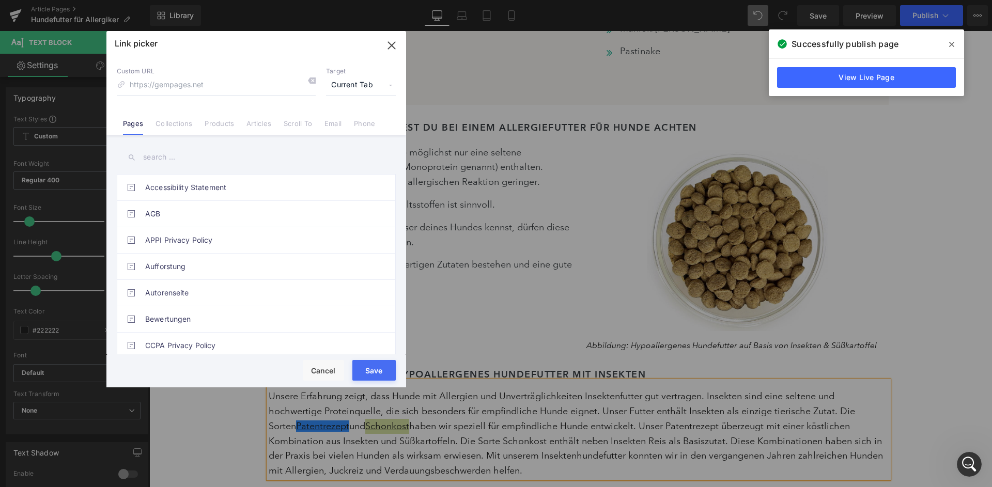
click at [361, 86] on span "Current Tab" at bounding box center [361, 85] width 70 height 20
click at [353, 118] on li "New Tab" at bounding box center [361, 122] width 80 height 18
click at [168, 118] on li "Collections" at bounding box center [173, 120] width 49 height 18
click at [214, 149] on input "text" at bounding box center [256, 157] width 279 height 23
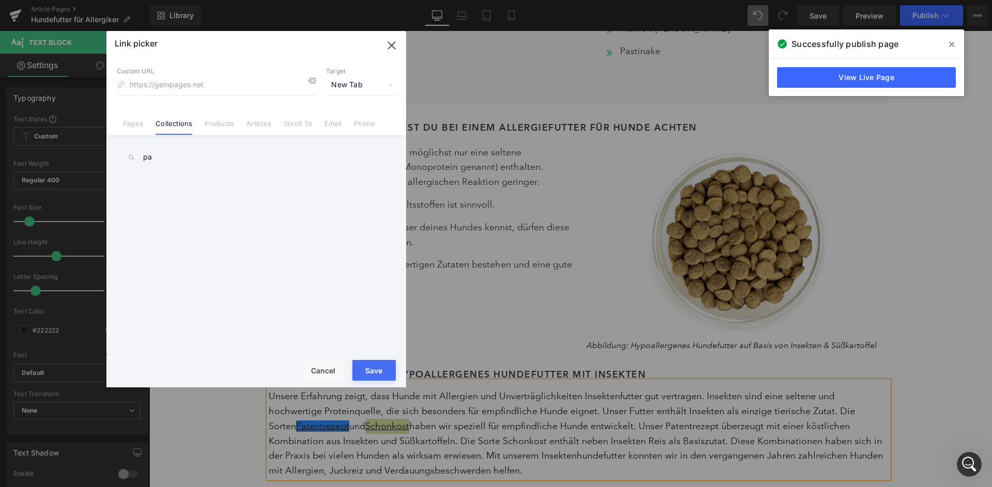
type input "p"
type input "aller"
click at [239, 180] on link "Hundefutter für Allergiker" at bounding box center [258, 188] width 227 height 26
click at [375, 371] on button "Save" at bounding box center [373, 370] width 43 height 21
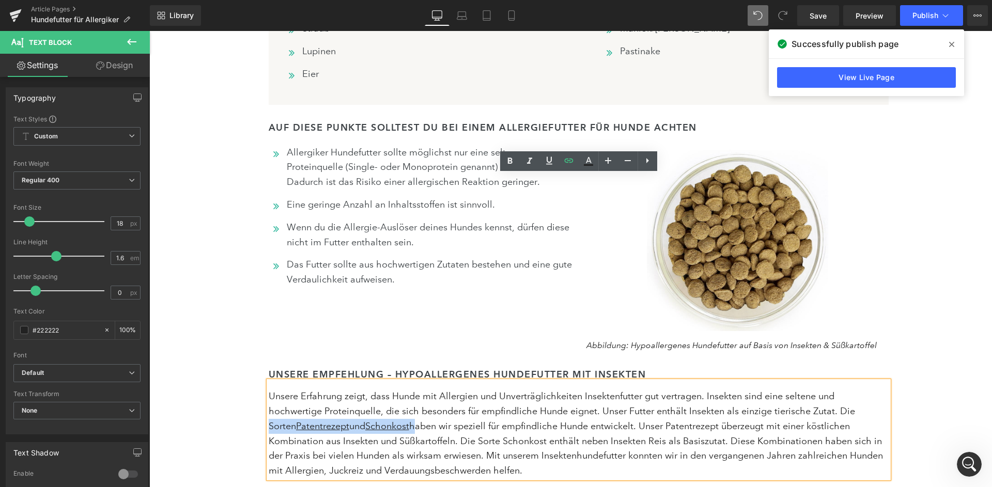
drag, startPoint x: 827, startPoint y: 203, endPoint x: 691, endPoint y: 198, distance: 136.0
click at [691, 381] on div "Unsere Erfahrung zeigt, dass Hunde mit Allergien und Unverträglichkeiten Insekt…" at bounding box center [579, 429] width 620 height 97
click at [550, 161] on icon at bounding box center [549, 160] width 12 height 12
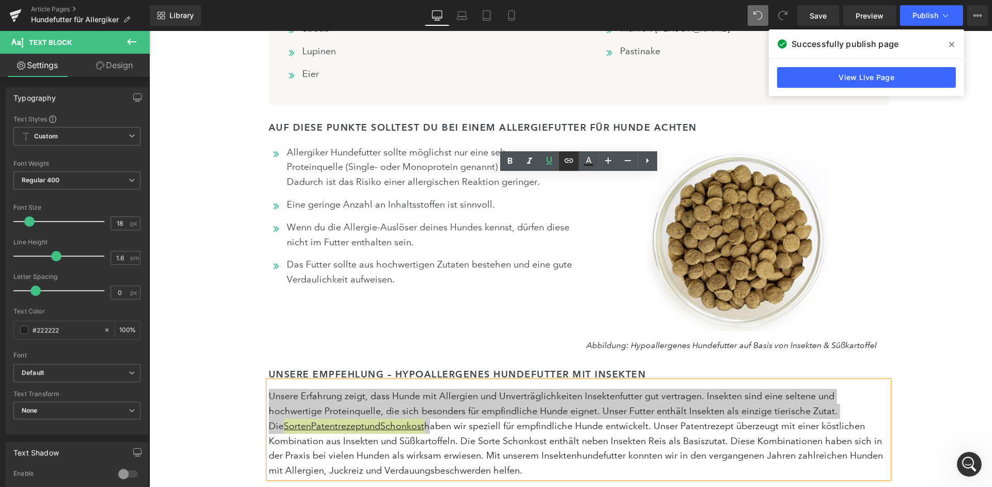
click at [565, 163] on icon at bounding box center [569, 160] width 12 height 12
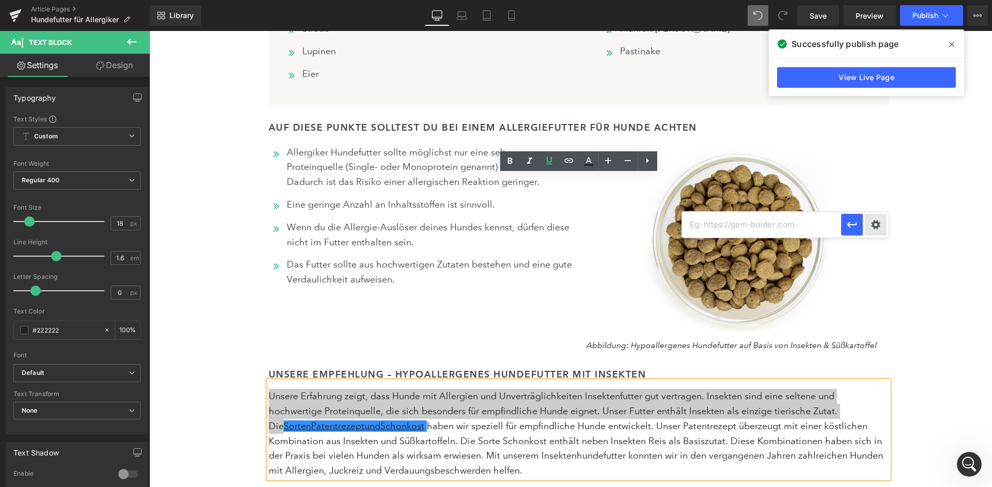
click at [881, 0] on div "Text Color Highlight Color #333333 Edit or remove link: Edit - Unlink - Cancel" at bounding box center [496, 0] width 992 height 0
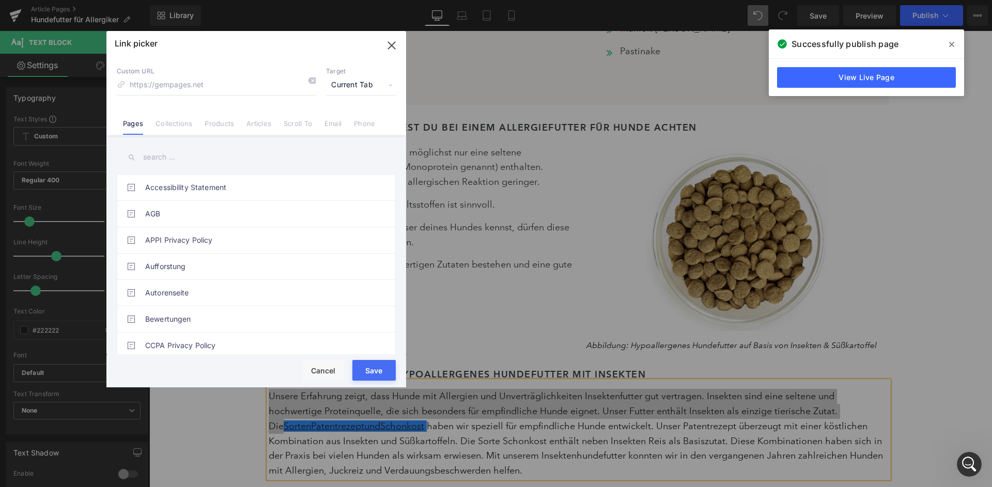
click at [355, 81] on span "Current Tab" at bounding box center [361, 85] width 70 height 20
click at [355, 115] on li "New Tab" at bounding box center [361, 122] width 80 height 18
click at [182, 128] on link "Collections" at bounding box center [174, 127] width 37 height 16
click at [179, 156] on input "text" at bounding box center [256, 157] width 279 height 23
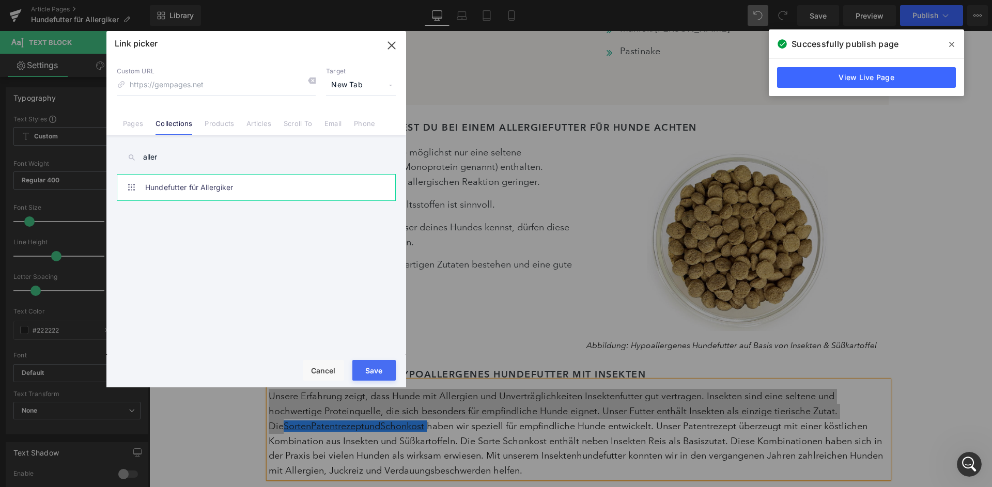
type input "aller"
click at [208, 182] on link "Hundefutter für Allergiker" at bounding box center [258, 188] width 227 height 26
click at [374, 360] on div "Save Cancel" at bounding box center [256, 371] width 300 height 33
click at [376, 364] on button "Save" at bounding box center [373, 370] width 43 height 21
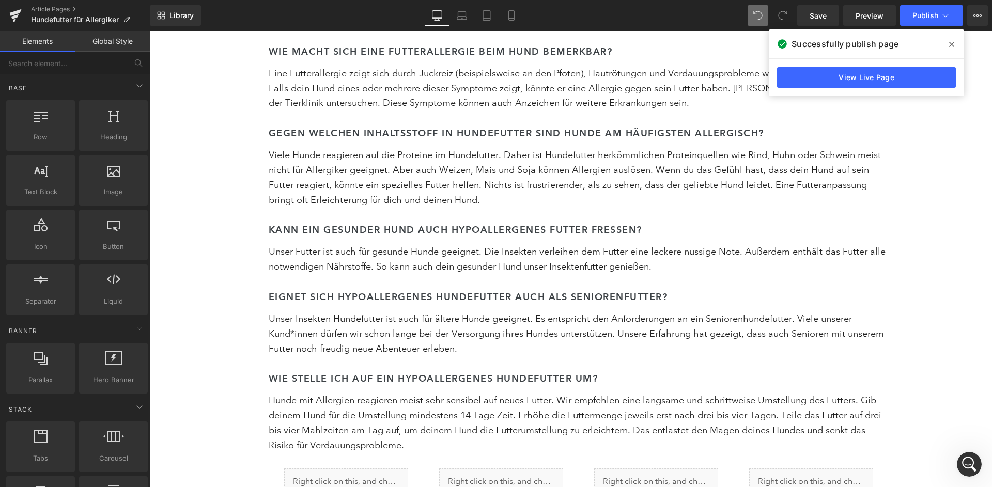
scroll to position [5965, 0]
click at [177, 12] on span "Library" at bounding box center [181, 15] width 24 height 9
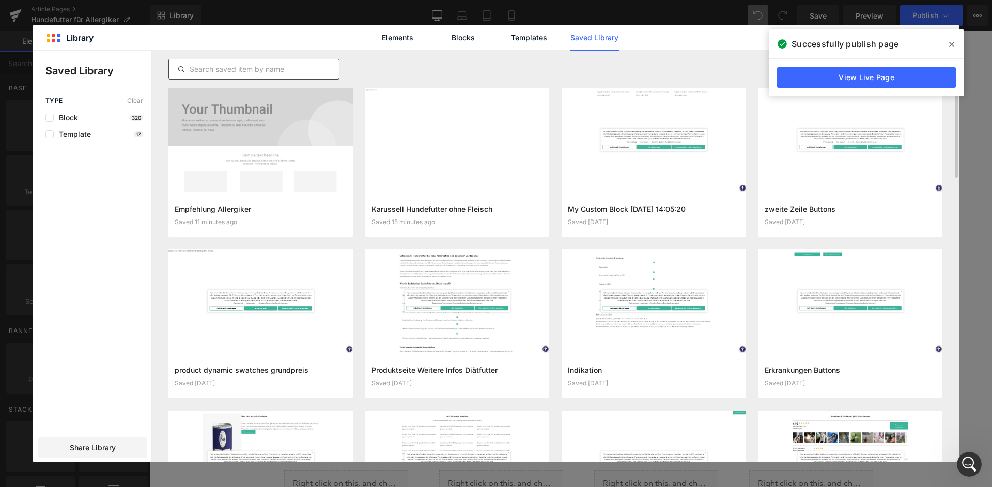
click at [271, 74] on input "text" at bounding box center [254, 69] width 170 height 12
click at [551, 54] on div at bounding box center [555, 69] width 774 height 37
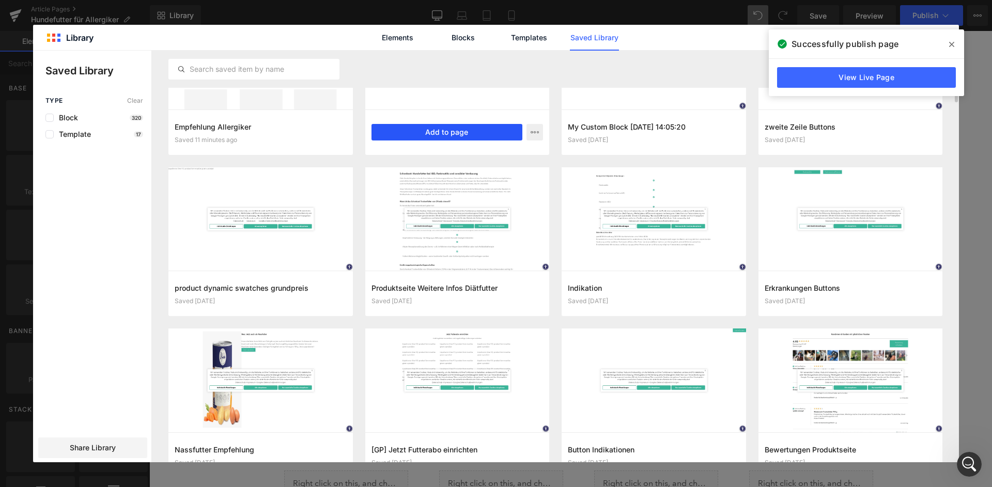
scroll to position [0, 0]
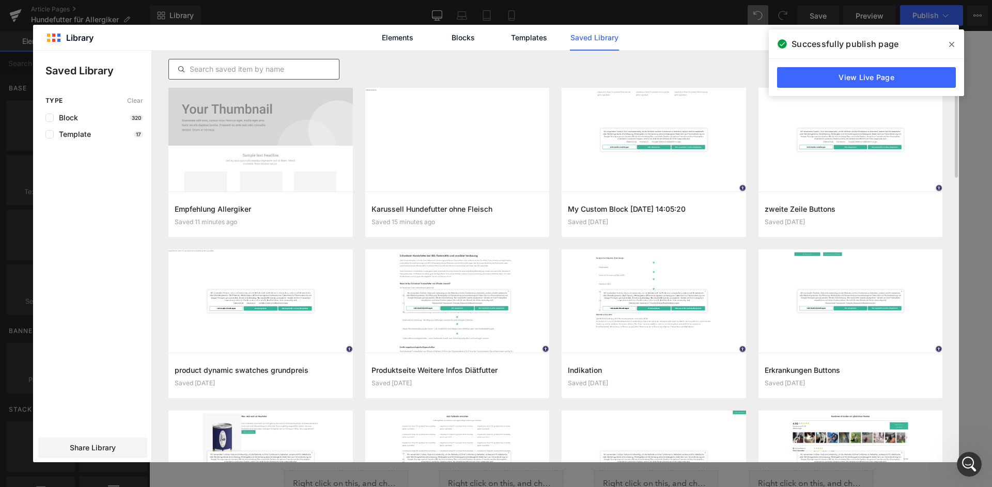
click at [246, 63] on input "text" at bounding box center [254, 69] width 170 height 12
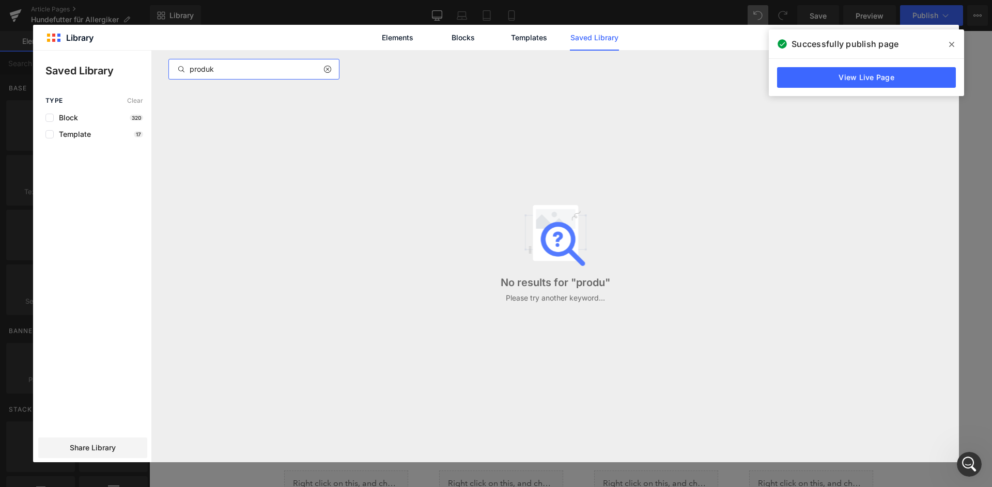
type input "produkt"
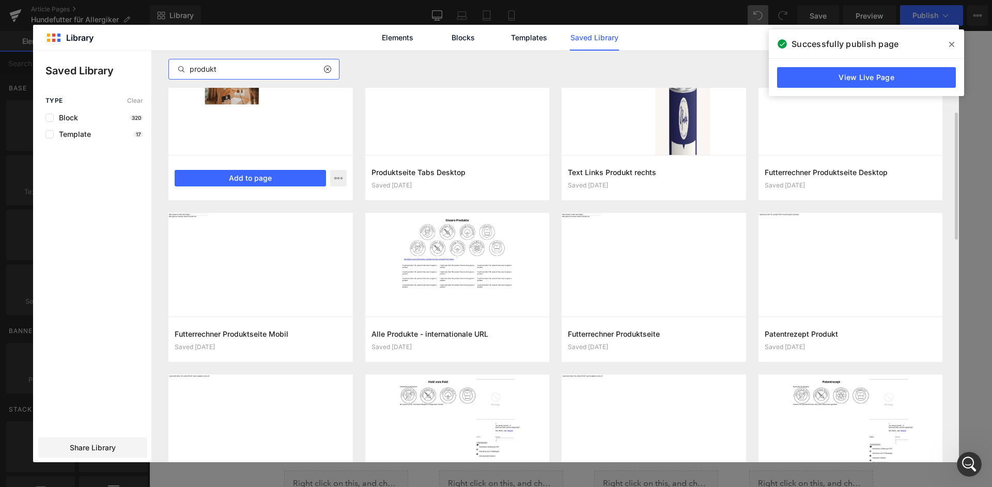
scroll to position [199, 0]
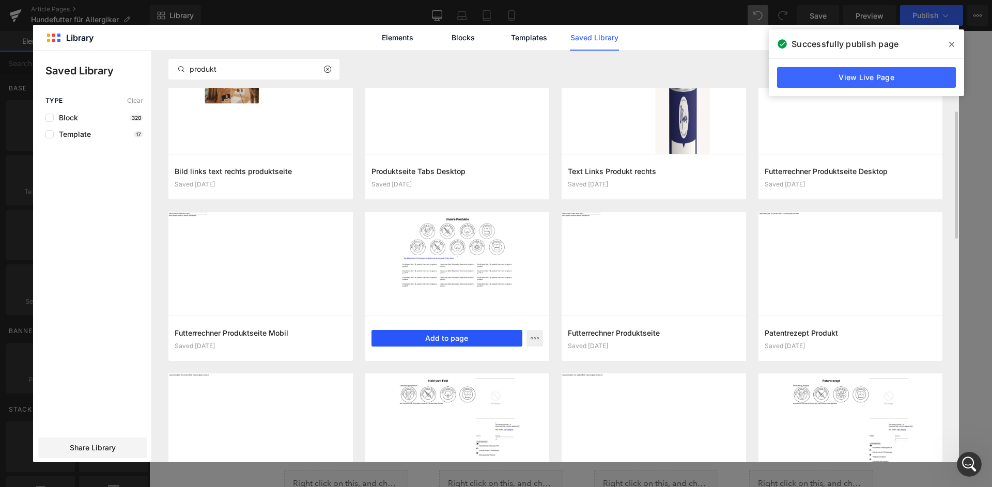
click at [429, 338] on button "Add to page" at bounding box center [447, 338] width 151 height 17
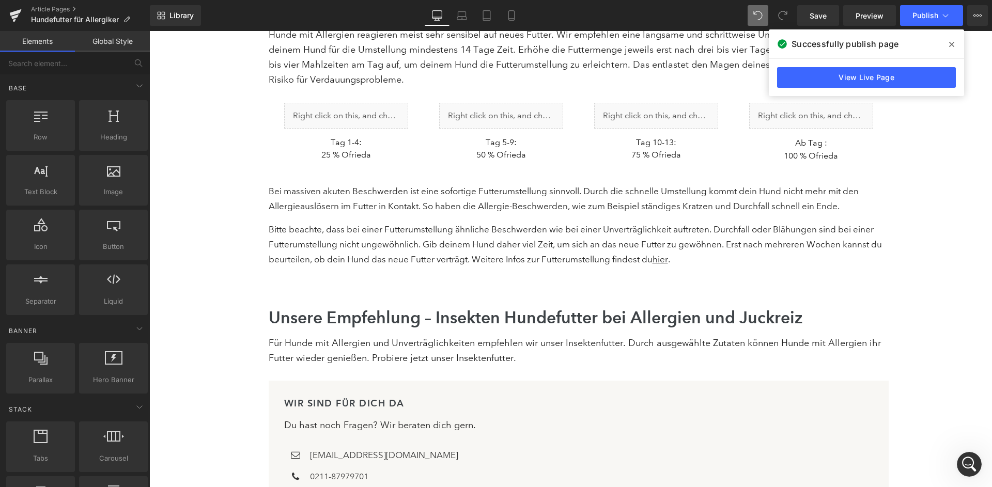
scroll to position [6316, 0]
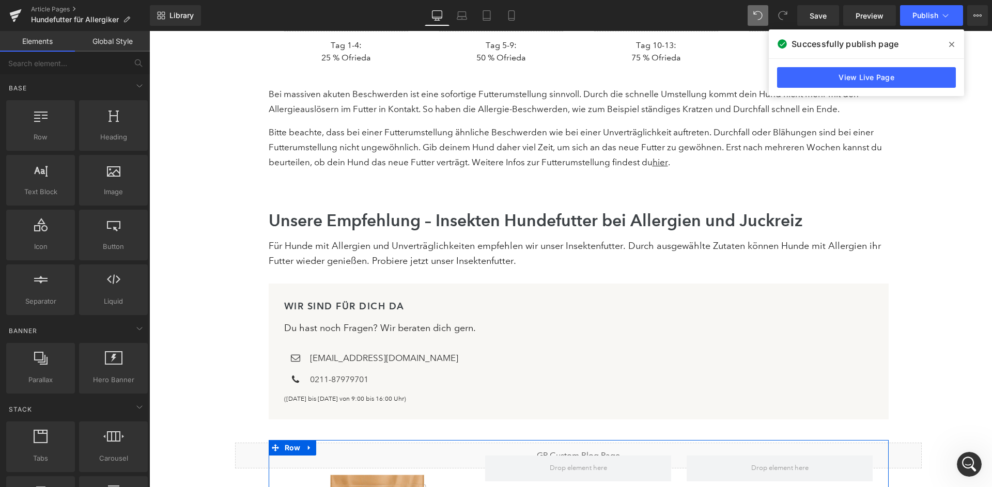
scroll to position [6431, 0]
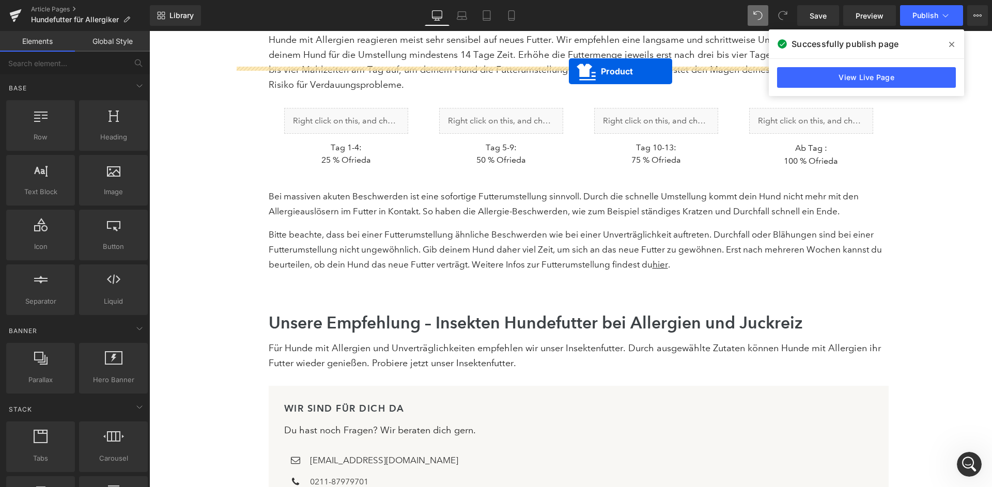
scroll to position [6317, 0]
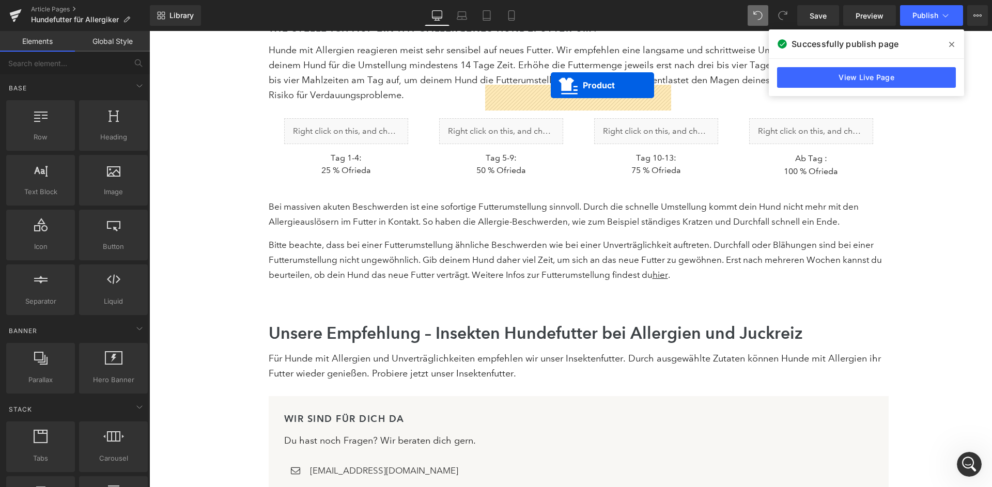
drag, startPoint x: 759, startPoint y: 310, endPoint x: 551, endPoint y: 86, distance: 305.3
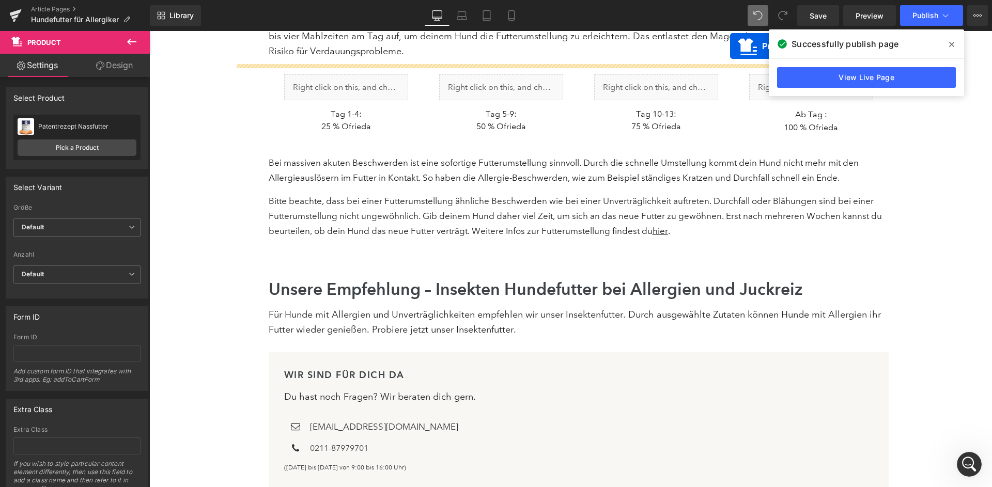
scroll to position [6330, 0]
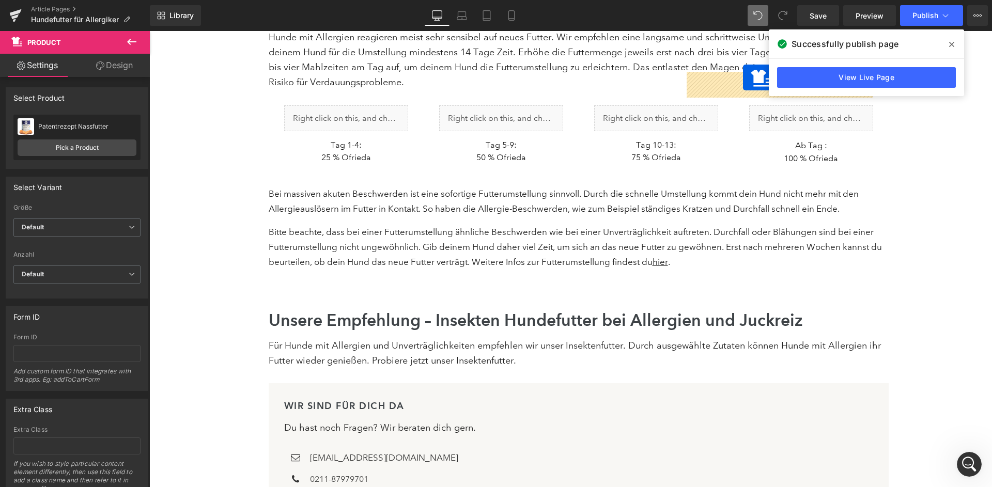
drag, startPoint x: 559, startPoint y: 152, endPoint x: 743, endPoint y: 78, distance: 198.9
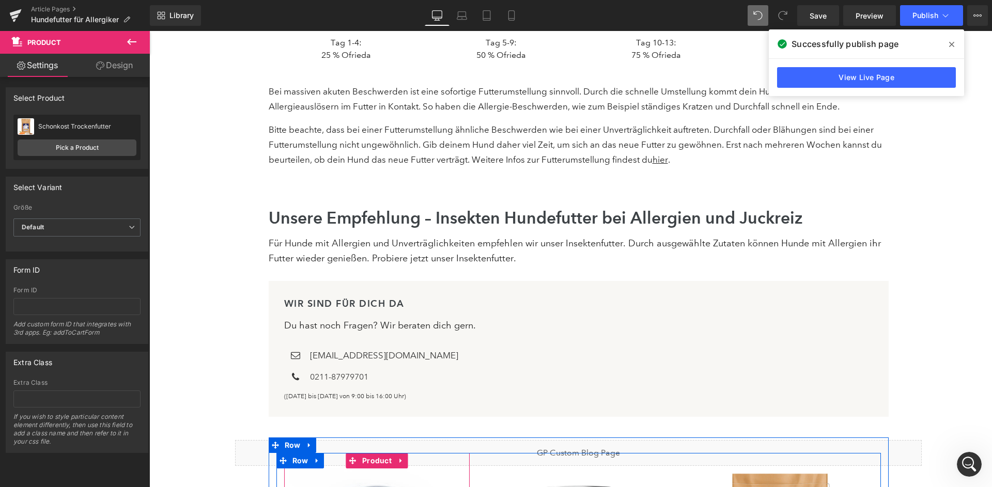
scroll to position [6489, 0]
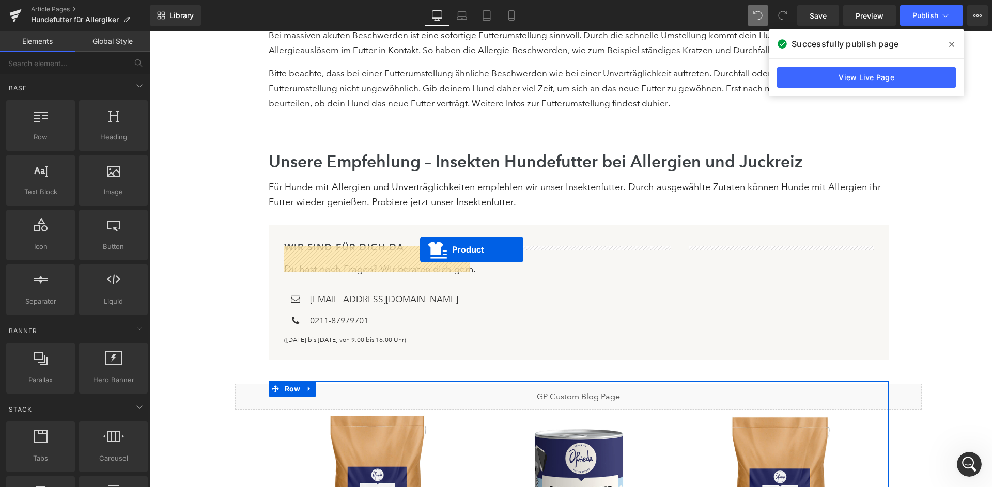
drag, startPoint x: 759, startPoint y: 254, endPoint x: 420, endPoint y: 250, distance: 339.0
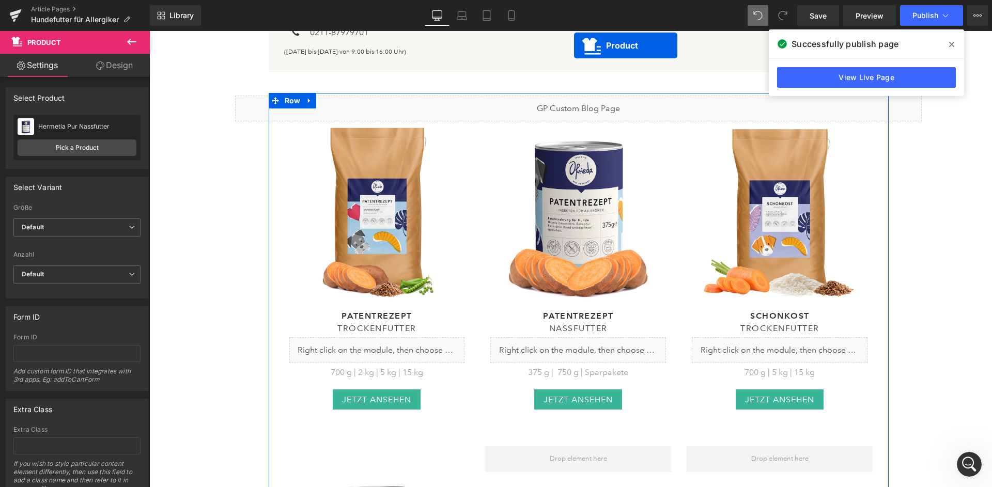
scroll to position [6746, 0]
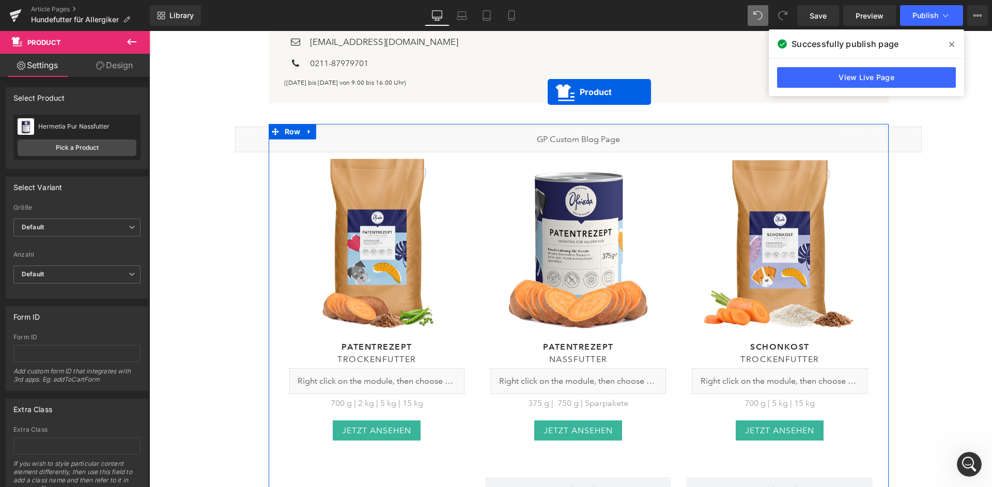
drag, startPoint x: 353, startPoint y: 249, endPoint x: 548, endPoint y: 92, distance: 249.6
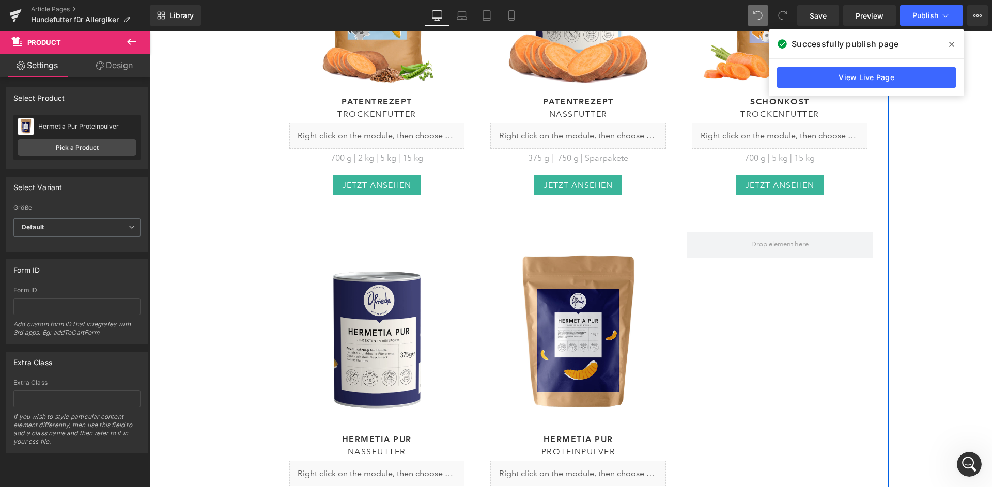
scroll to position [6784, 0]
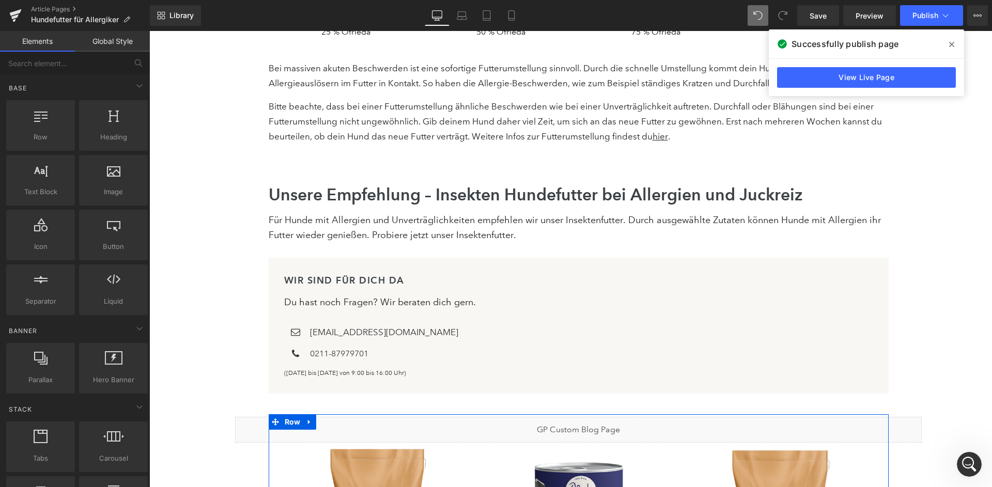
scroll to position [6458, 0]
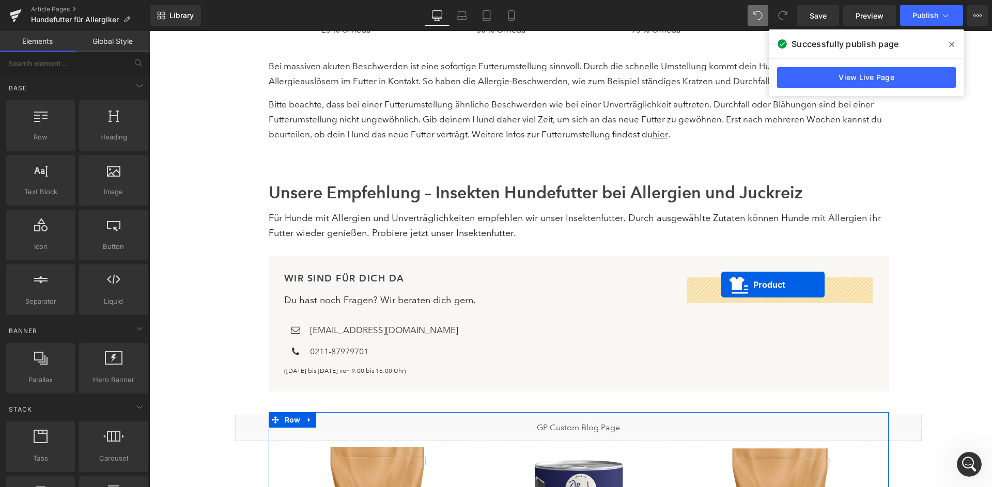
drag, startPoint x: 556, startPoint y: 287, endPoint x: 721, endPoint y: 285, distance: 165.4
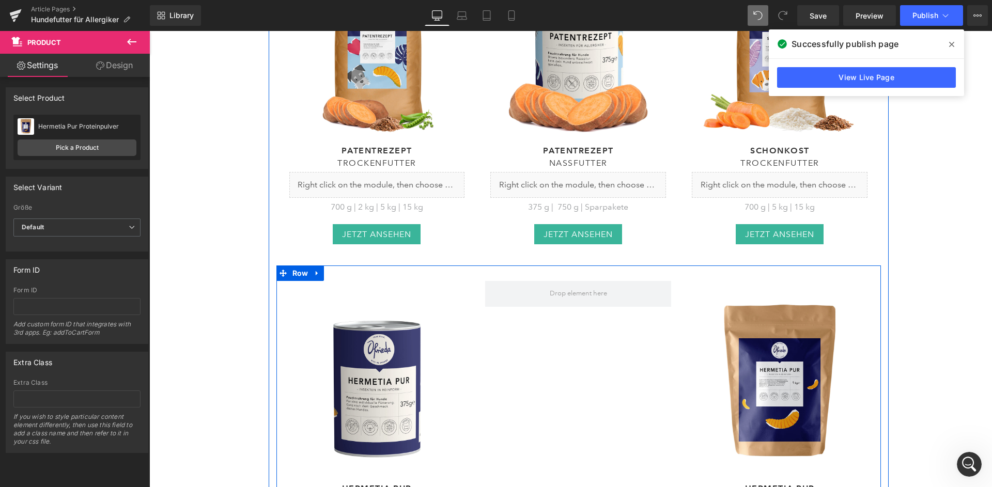
scroll to position [6975, 0]
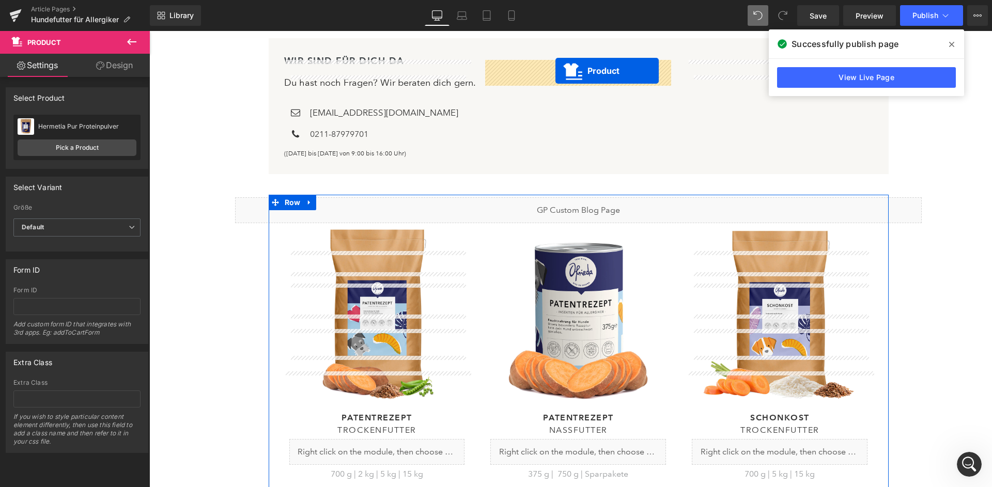
drag, startPoint x: 357, startPoint y: 81, endPoint x: 554, endPoint y: 65, distance: 198.5
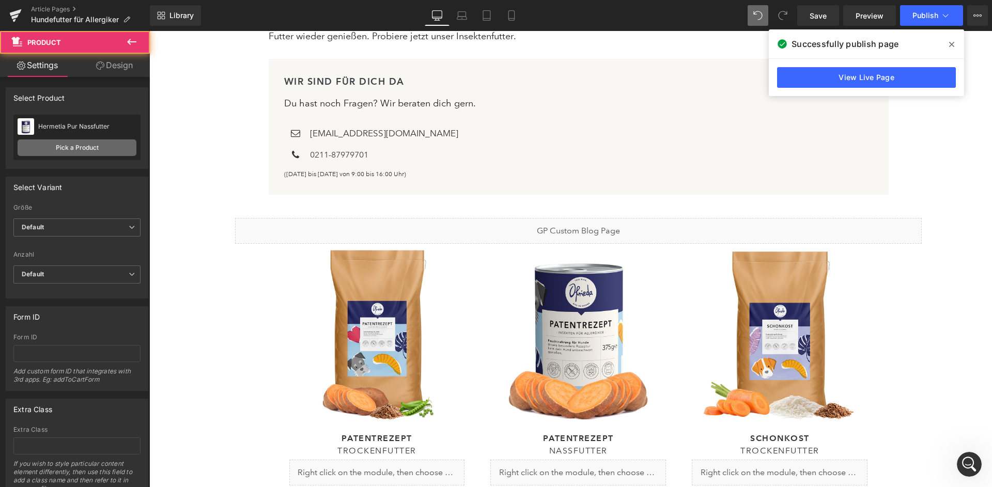
click at [77, 154] on link "Pick a Product" at bounding box center [77, 148] width 119 height 17
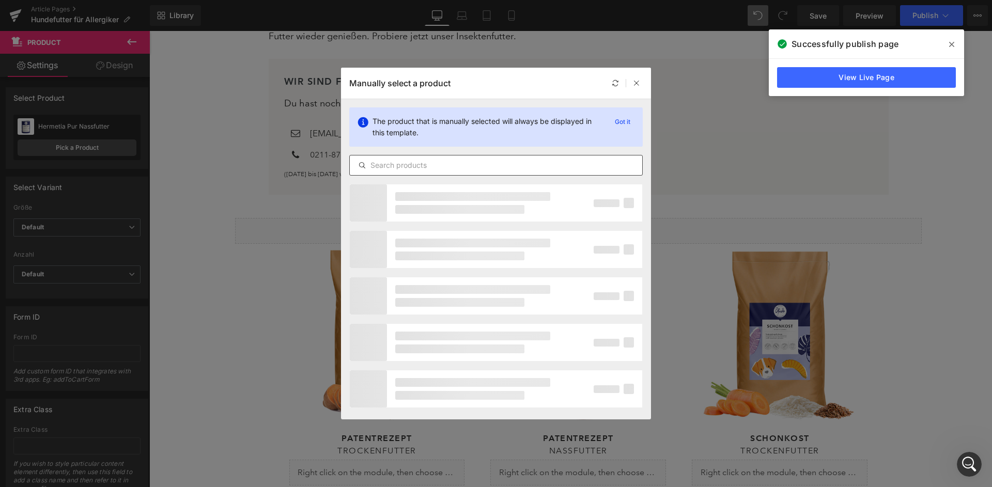
click at [408, 157] on div at bounding box center [495, 165] width 293 height 21
click at [410, 162] on input "text" at bounding box center [496, 165] width 292 height 12
type input "schon"
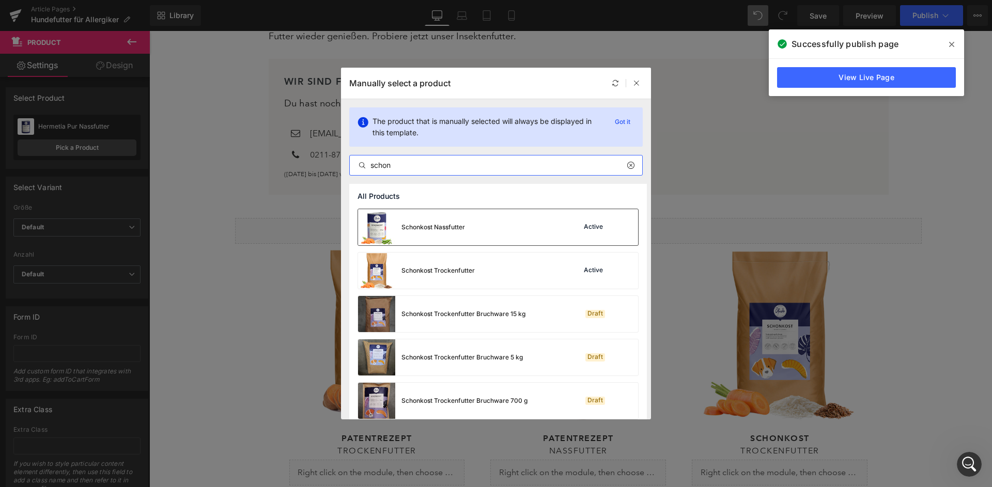
click at [497, 224] on div "Schonkost Nassfutter Active" at bounding box center [498, 227] width 280 height 36
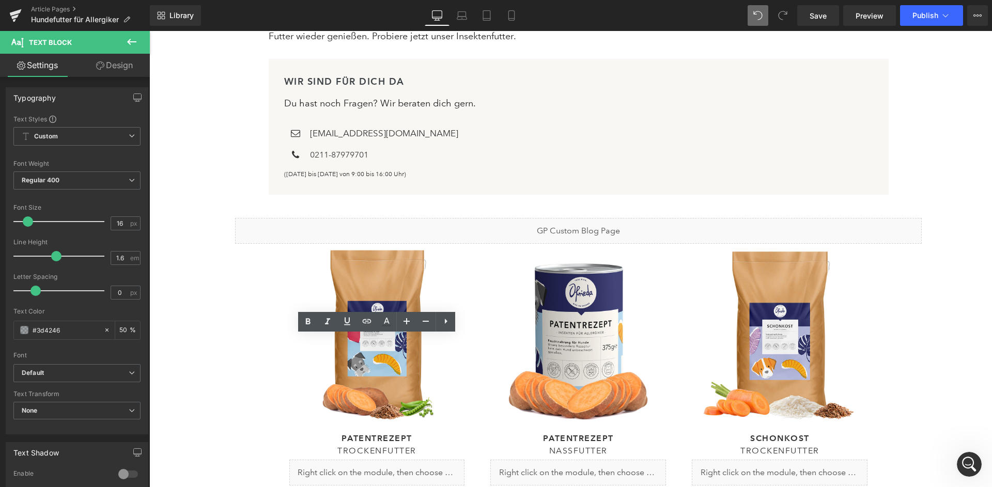
drag, startPoint x: 431, startPoint y: 341, endPoint x: 350, endPoint y: 340, distance: 80.6
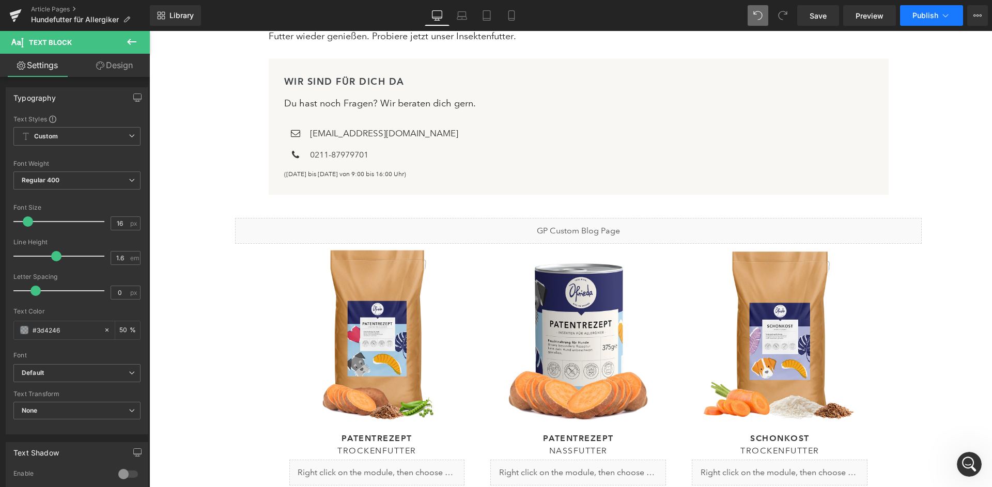
click at [931, 17] on span "Publish" at bounding box center [926, 15] width 26 height 8
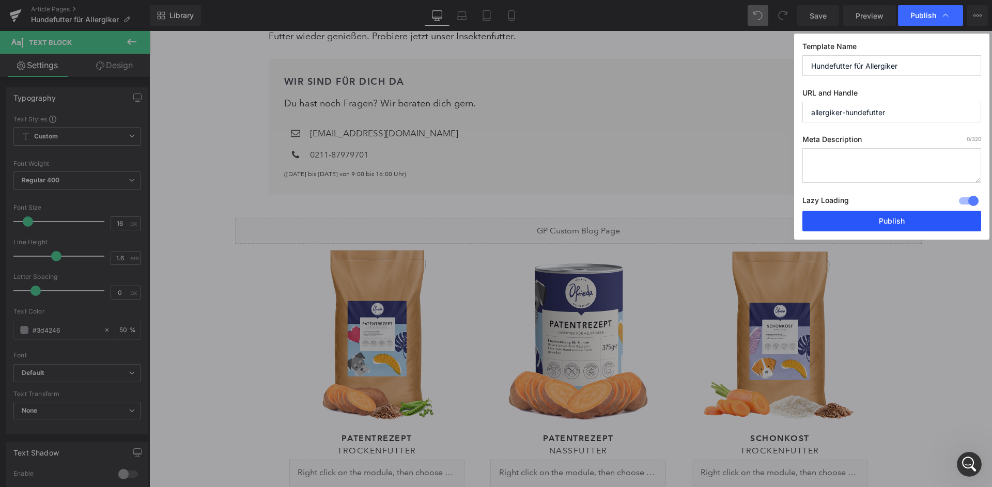
click at [909, 211] on button "Publish" at bounding box center [891, 221] width 179 height 21
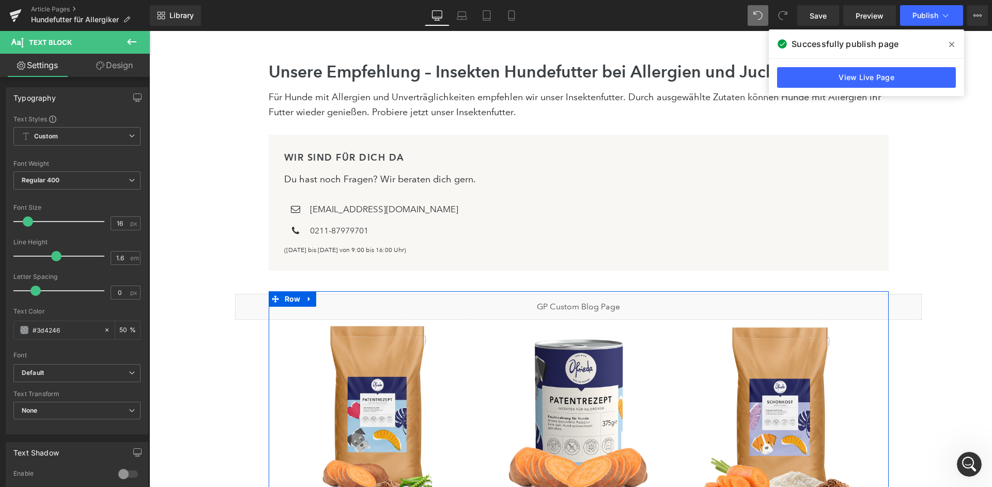
scroll to position [6577, 0]
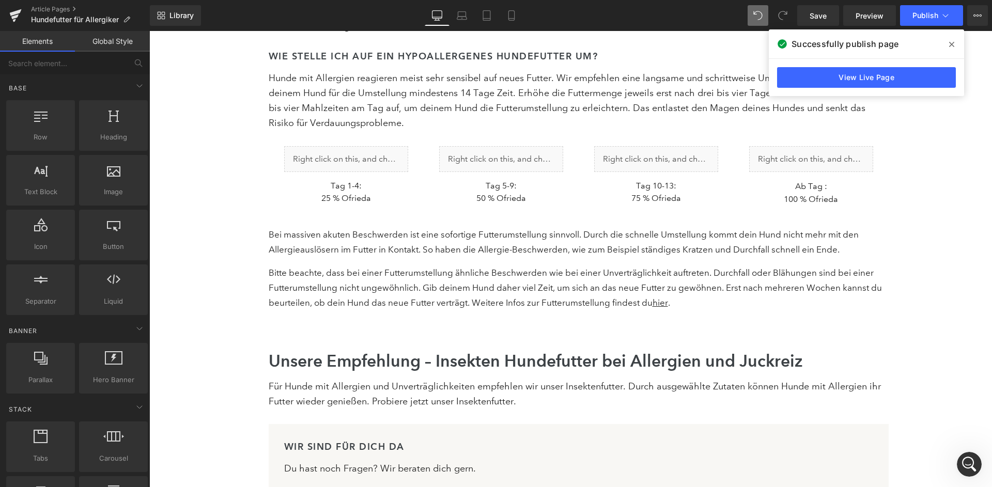
scroll to position [6281, 0]
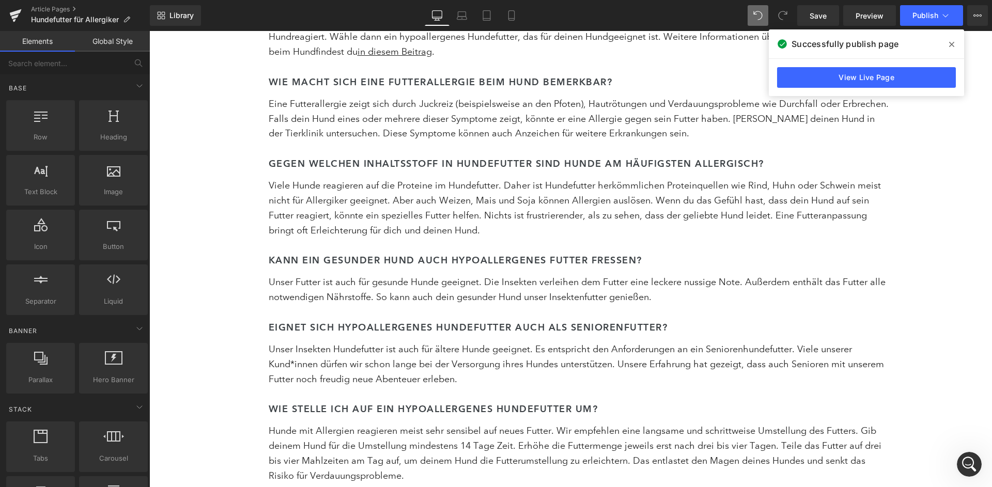
scroll to position [5935, 0]
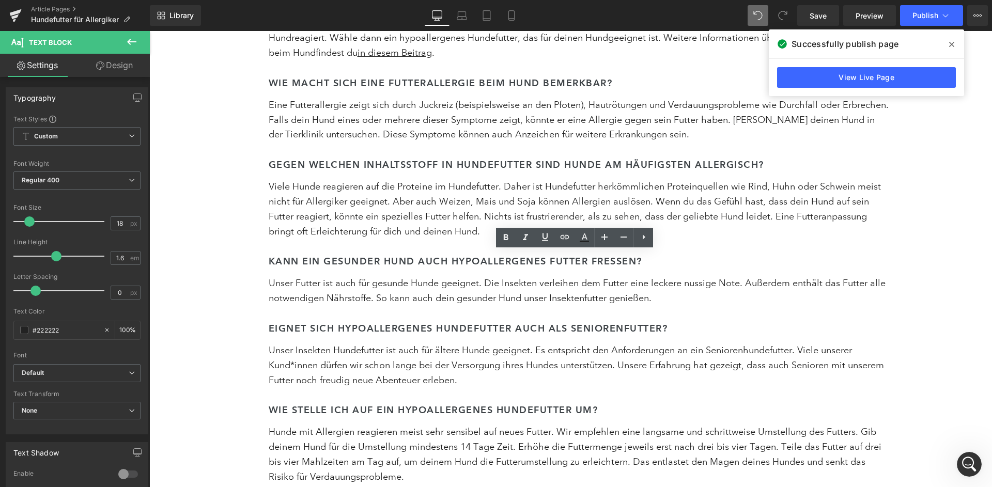
drag, startPoint x: 443, startPoint y: 280, endPoint x: 310, endPoint y: 282, distance: 133.3
click at [548, 235] on icon at bounding box center [545, 237] width 12 height 12
click at [567, 237] on icon at bounding box center [565, 237] width 12 height 12
click at [522, 0] on div "Text Color Highlight Color #333333 Edit or remove link: Edit - Unlink - Cancel" at bounding box center [496, 0] width 992 height 0
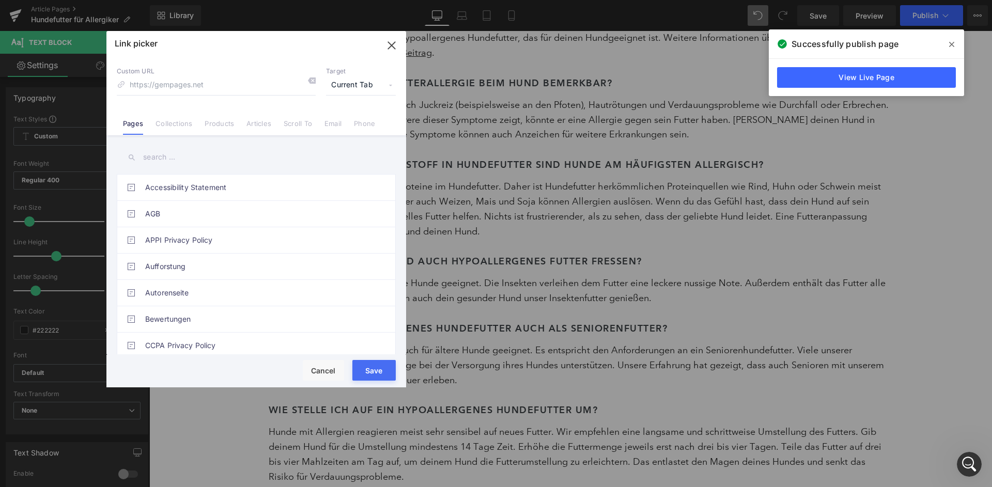
click at [337, 89] on span "Current Tab" at bounding box center [361, 85] width 70 height 20
click at [350, 121] on li "New Tab" at bounding box center [361, 122] width 80 height 18
click at [165, 120] on link "Collections" at bounding box center [174, 127] width 37 height 16
click at [171, 154] on input "text" at bounding box center [256, 157] width 279 height 23
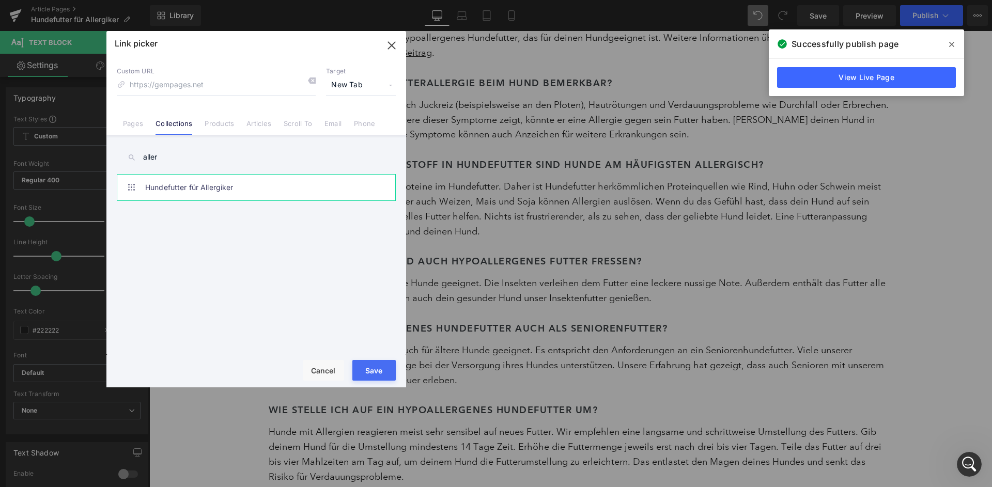
type input "aller"
click at [228, 184] on link "Hundefutter für Allergiker" at bounding box center [258, 188] width 227 height 26
click at [374, 369] on button "Save" at bounding box center [373, 370] width 43 height 21
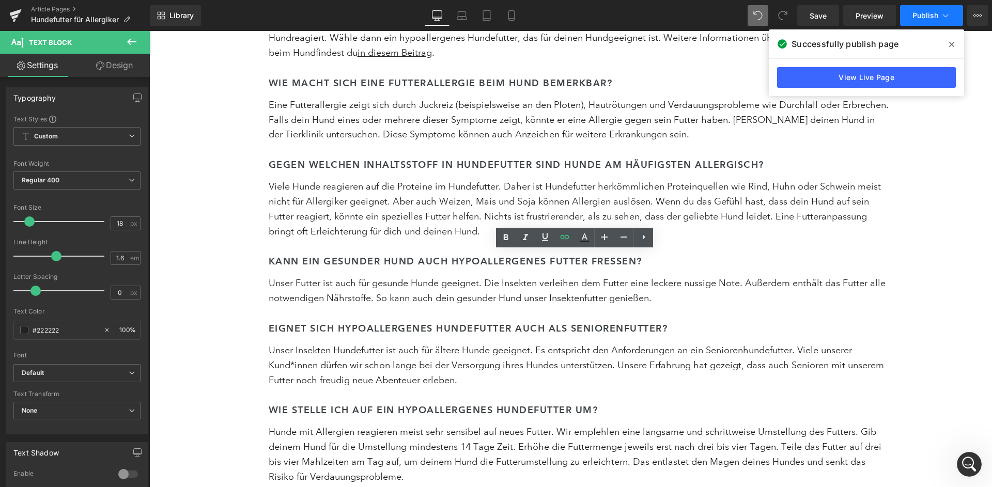
click at [937, 19] on span "Publish" at bounding box center [926, 15] width 26 height 8
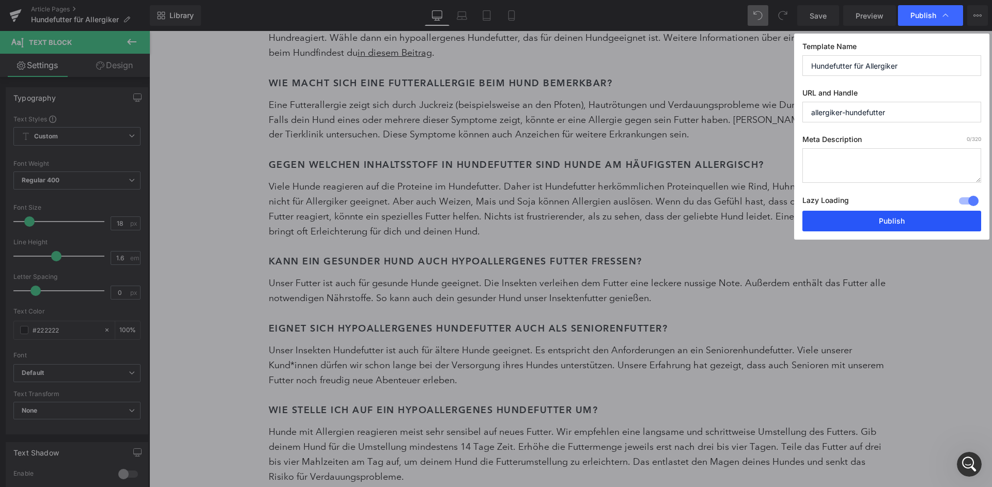
click at [889, 211] on button "Publish" at bounding box center [891, 221] width 179 height 21
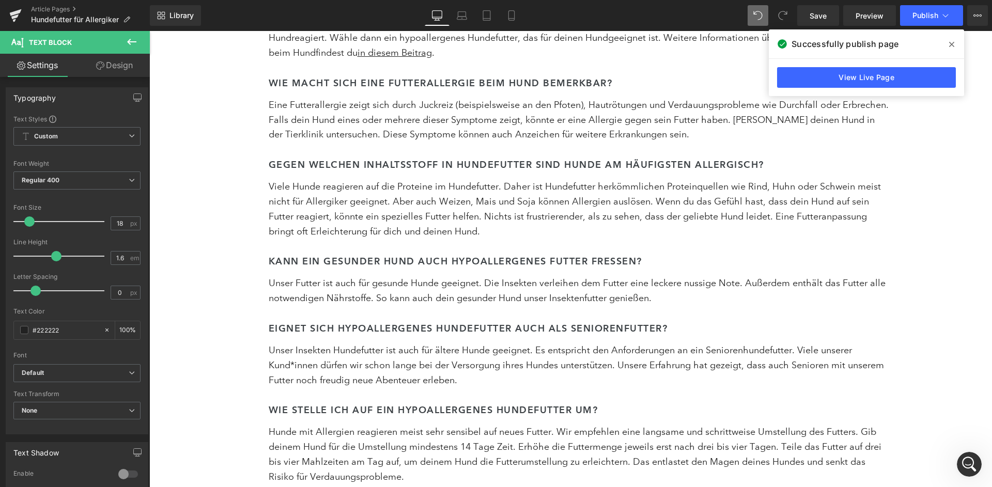
click at [968, 468] on icon "Intercom-Nachrichtendienst öffnen" at bounding box center [969, 464] width 17 height 17
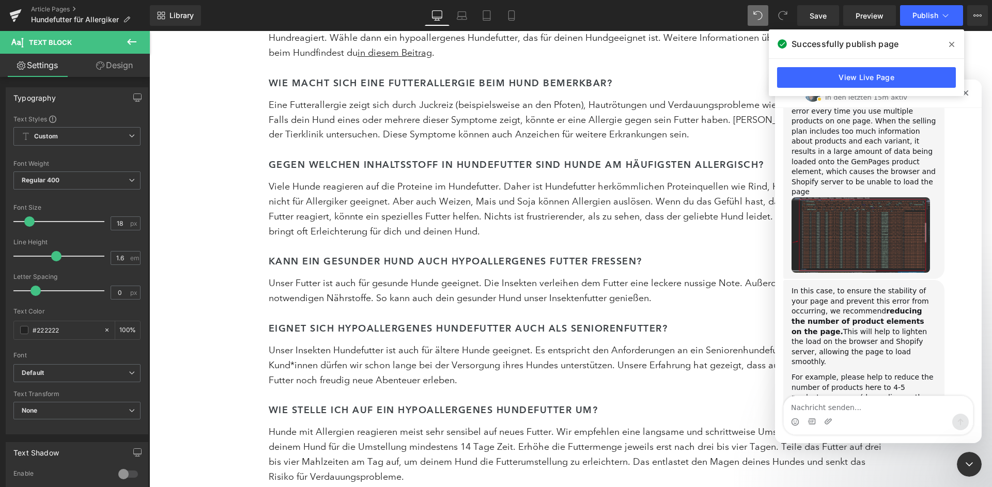
scroll to position [2561, 0]
type textarea "I am sorry, it is working now :)"
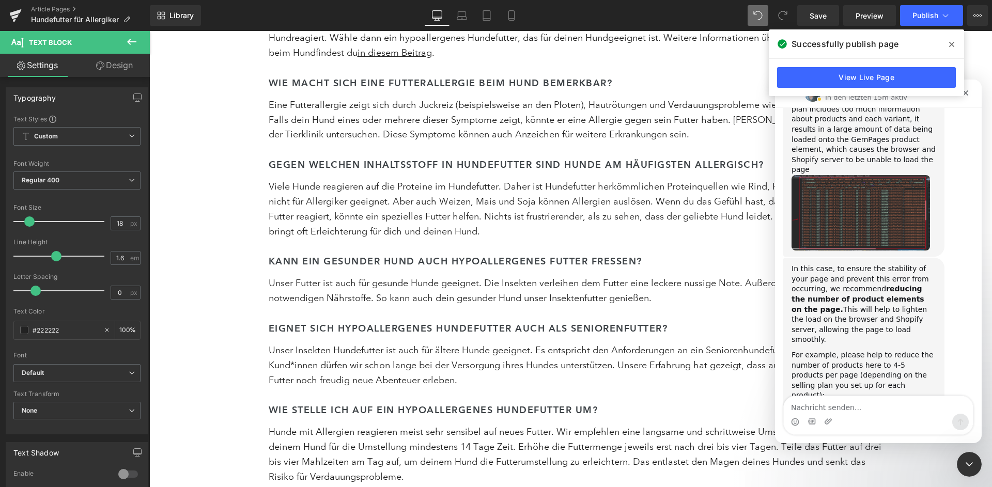
scroll to position [2584, 0]
click at [955, 42] on span at bounding box center [952, 44] width 17 height 17
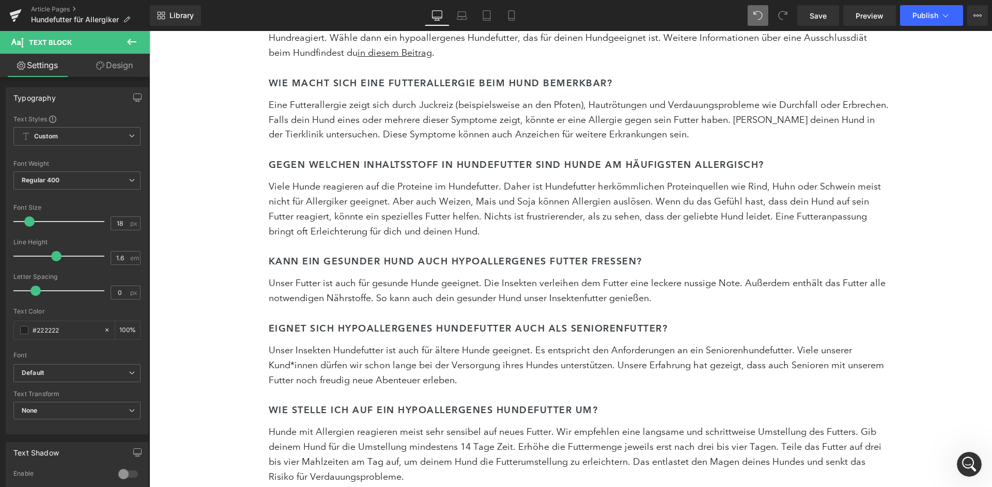
click at [967, 468] on icon "Intercom-Nachrichtendienst öffnen" at bounding box center [969, 464] width 17 height 17
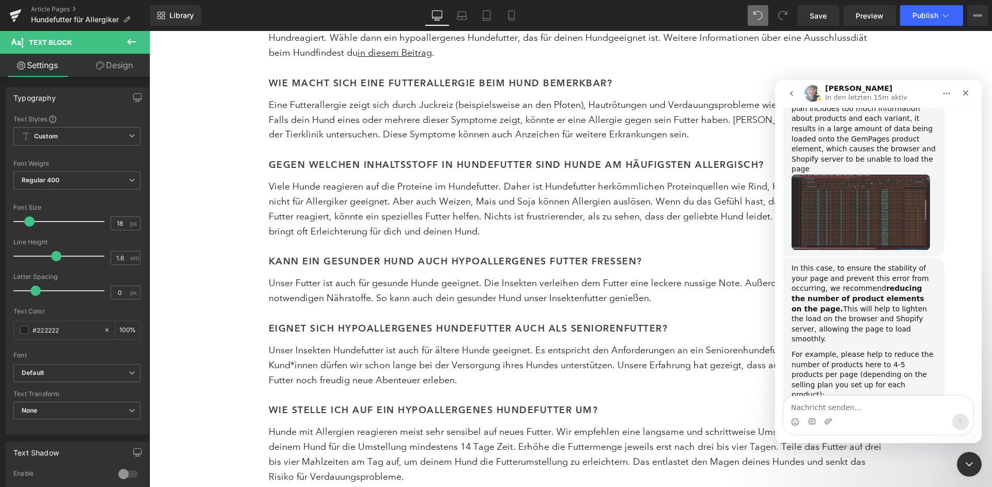
click at [813, 413] on textarea "Nachricht senden..." at bounding box center [878, 405] width 189 height 18
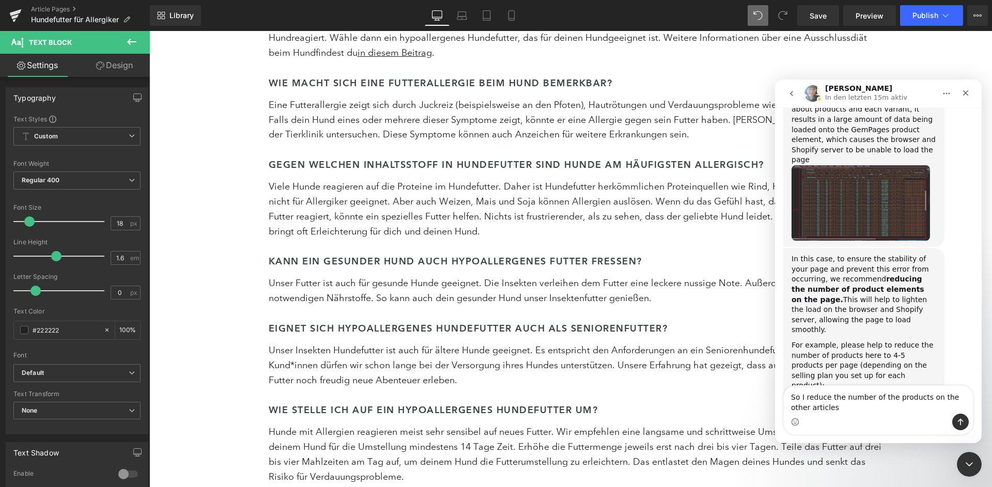
scroll to position [2593, 0]
type textarea "So I reduce the number of the products on the other articles and everything sho…"
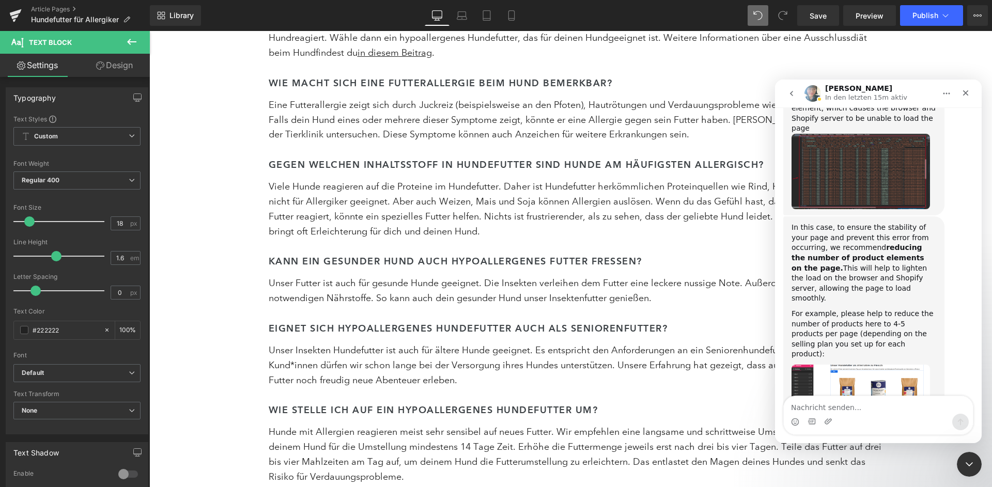
click at [53, 12] on div at bounding box center [496, 228] width 992 height 456
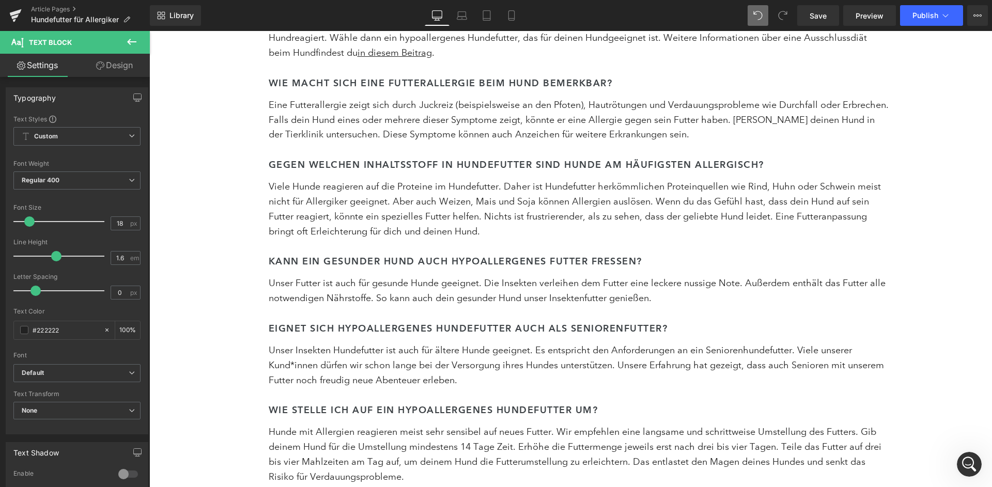
click at [53, 12] on link "Article Pages" at bounding box center [90, 9] width 119 height 8
